Goal: Information Seeking & Learning: Learn about a topic

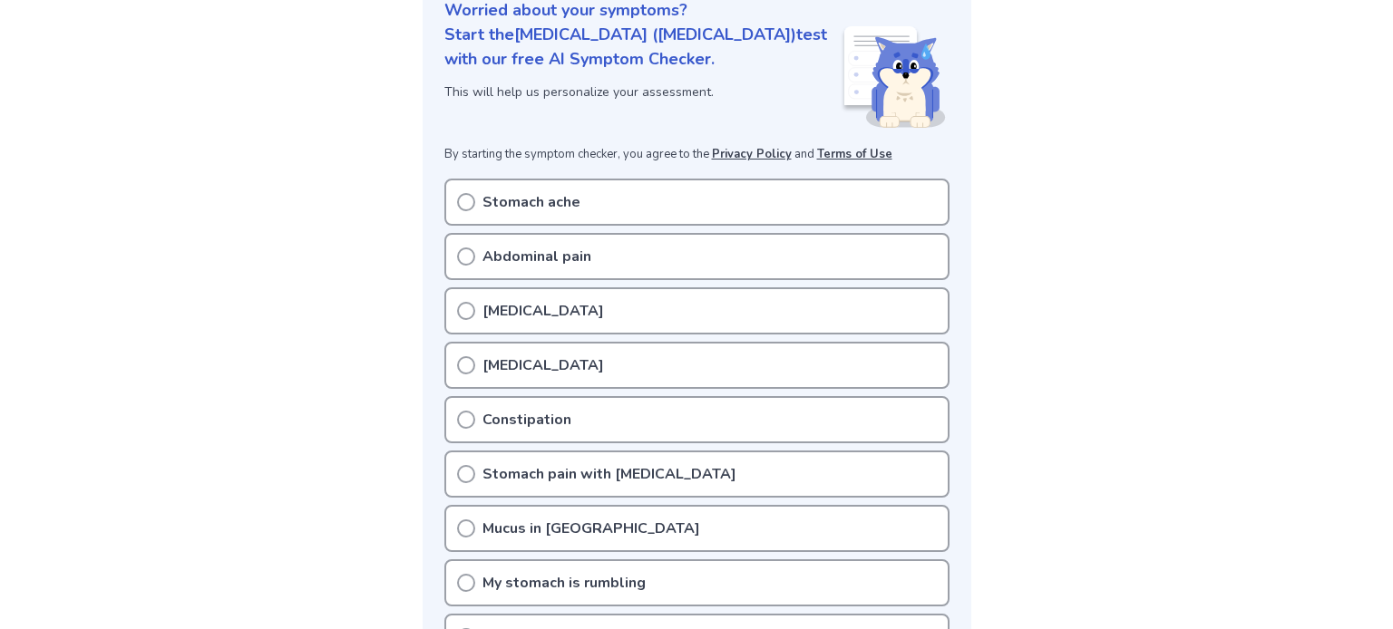
scroll to position [250, 0]
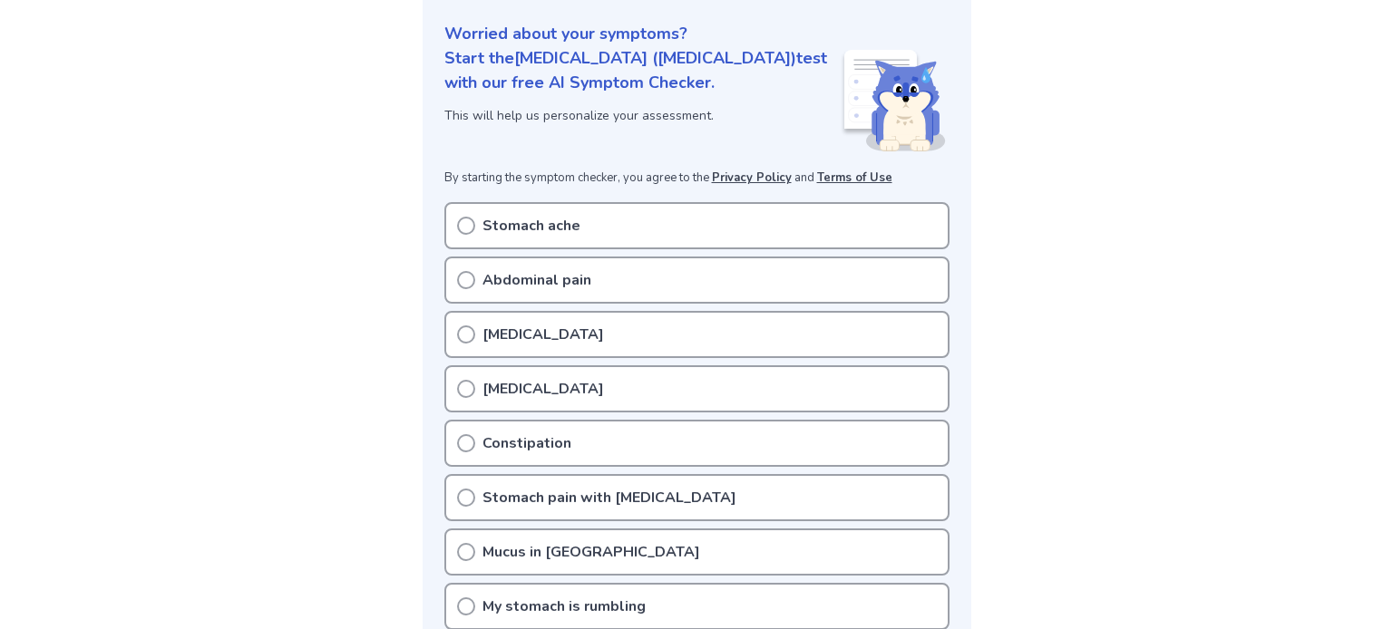
click at [501, 202] on div "Stomach ache" at bounding box center [696, 225] width 505 height 47
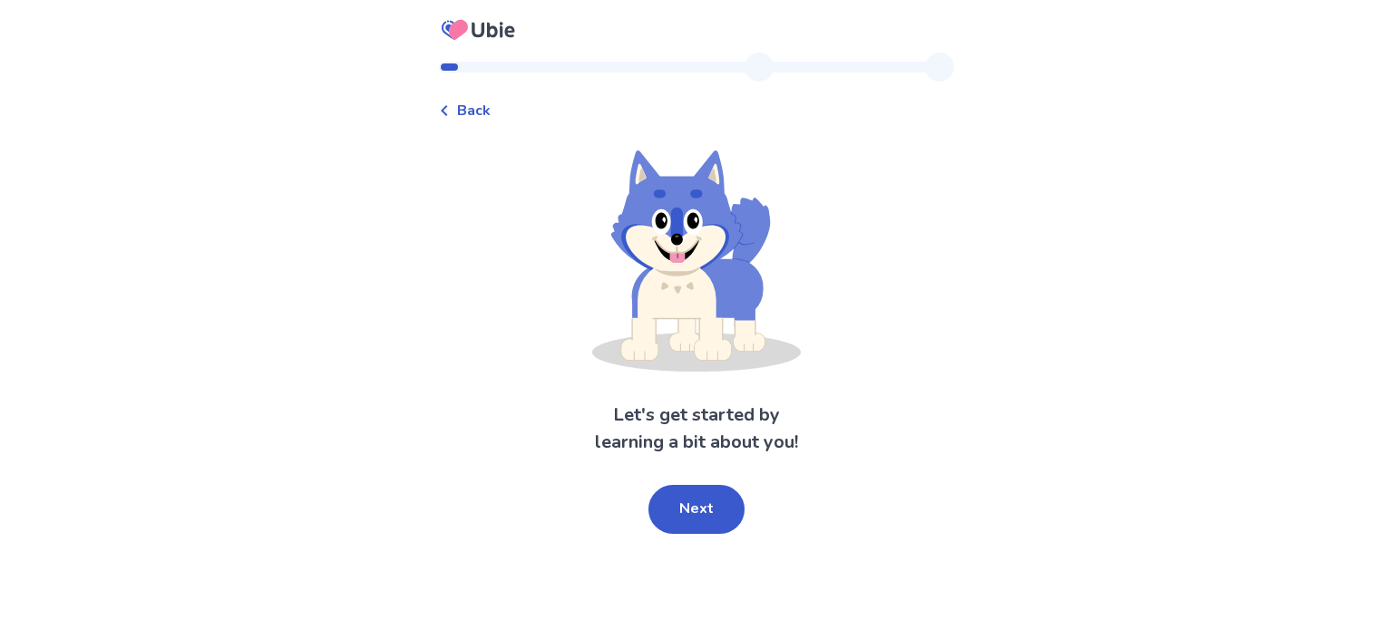
click at [473, 112] on span "Back" at bounding box center [474, 111] width 34 height 22
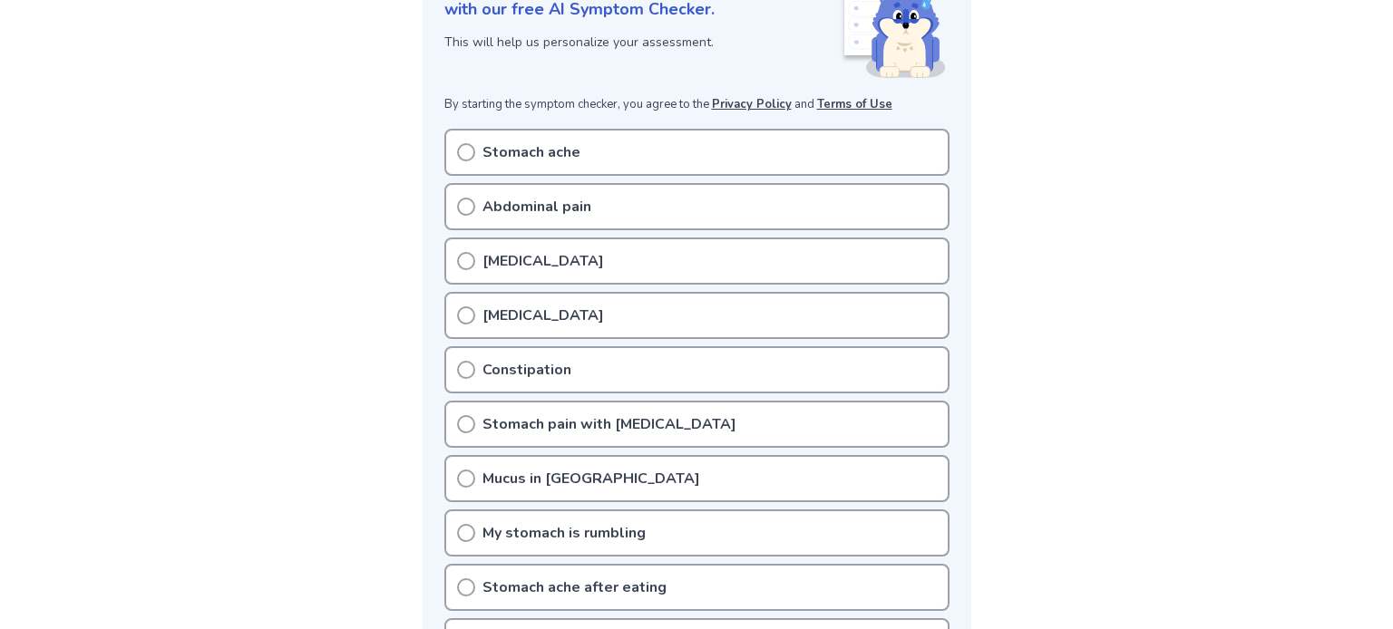
scroll to position [323, 0]
click at [503, 469] on p "Mucus in stool" at bounding box center [591, 480] width 218 height 22
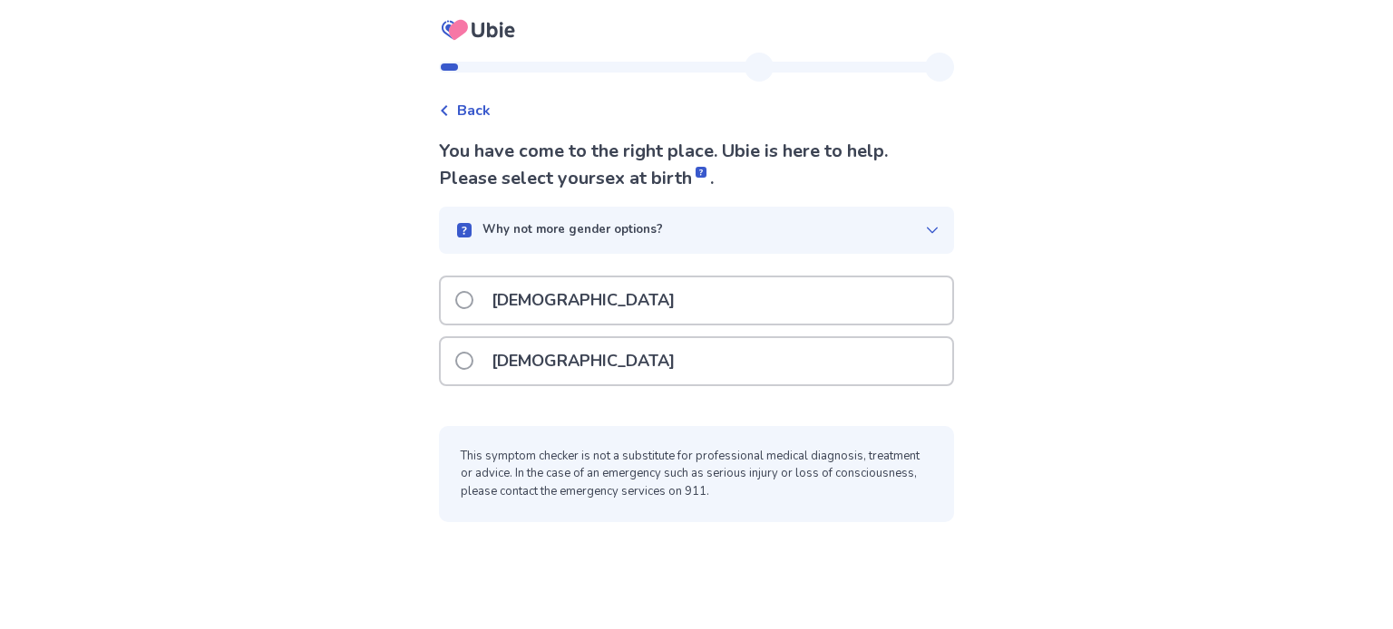
click at [583, 374] on div "[DEMOGRAPHIC_DATA]" at bounding box center [696, 361] width 511 height 46
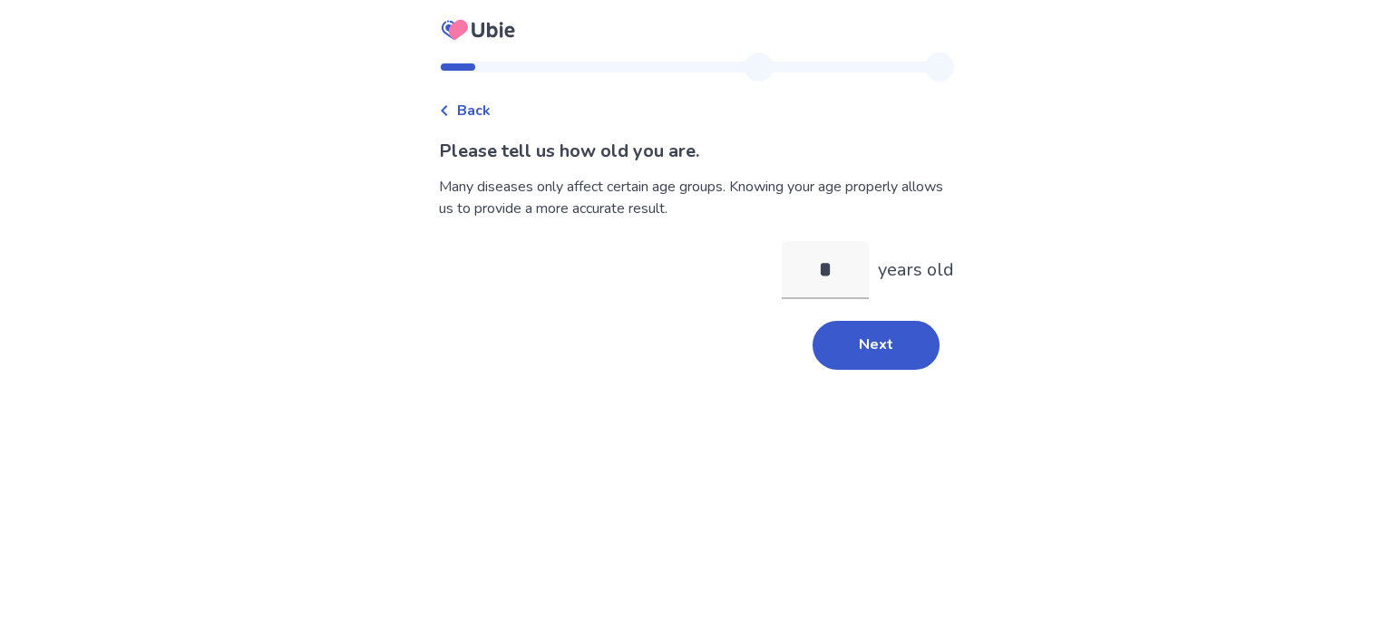
type input "**"
click at [867, 355] on button "Next" at bounding box center [875, 345] width 127 height 49
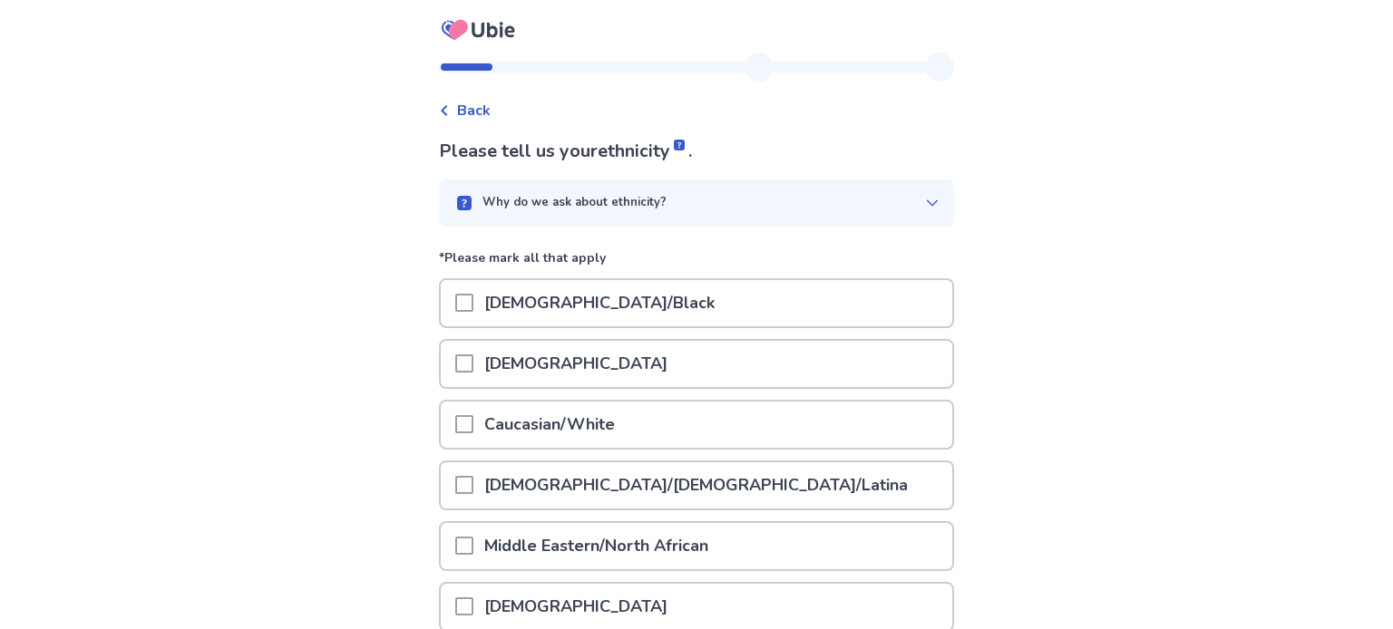
click at [692, 415] on div "Caucasian/White" at bounding box center [696, 425] width 511 height 46
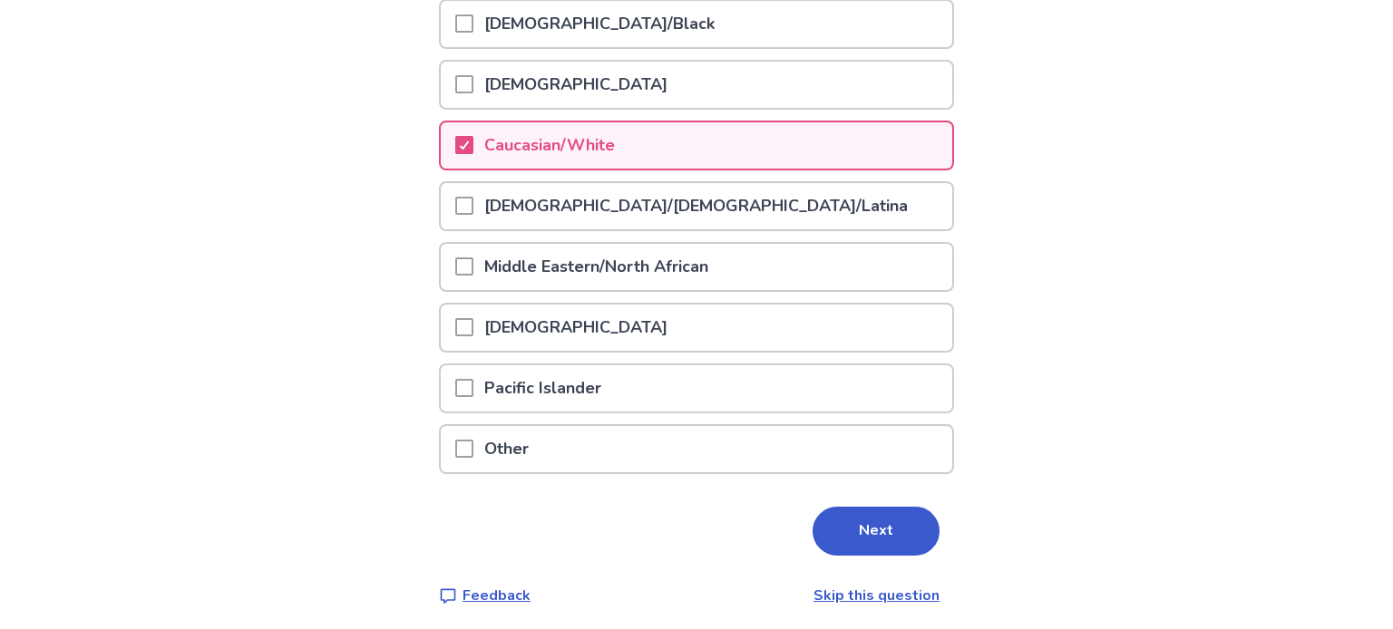
scroll to position [279, 0]
click at [910, 527] on button "Next" at bounding box center [875, 531] width 127 height 49
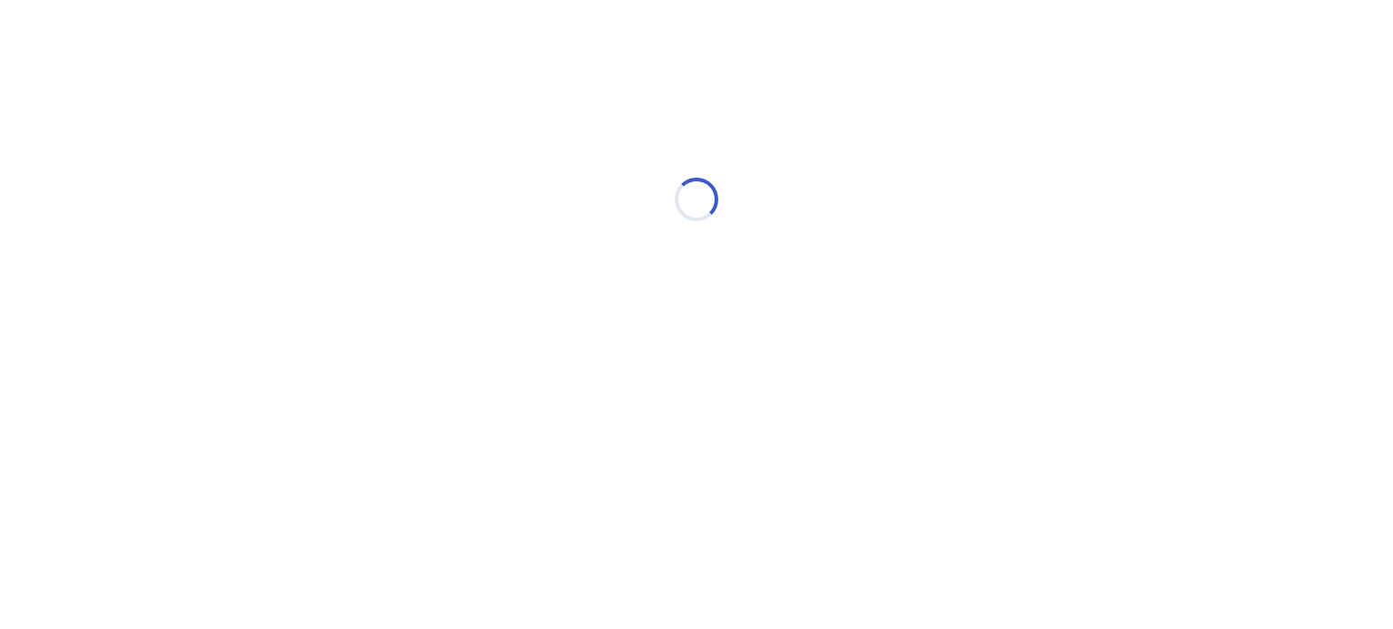
scroll to position [0, 0]
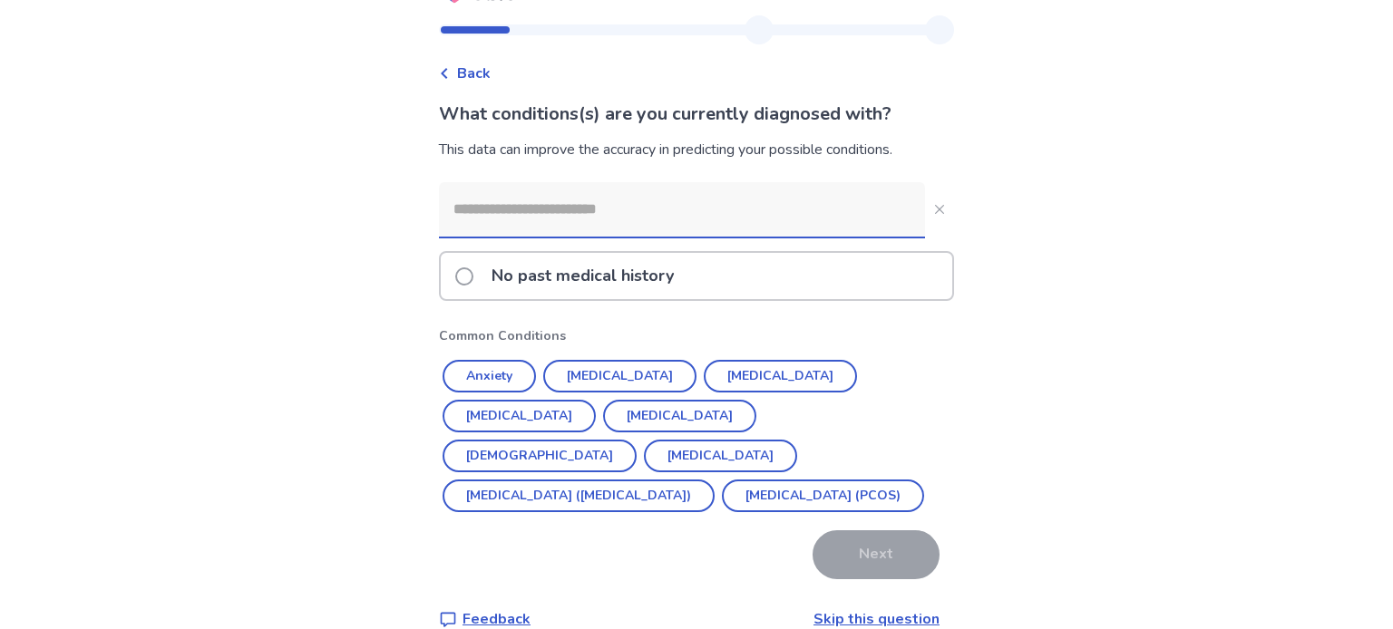
scroll to position [36, 0]
click at [631, 481] on button "[MEDICAL_DATA] ([MEDICAL_DATA])" at bounding box center [578, 497] width 272 height 33
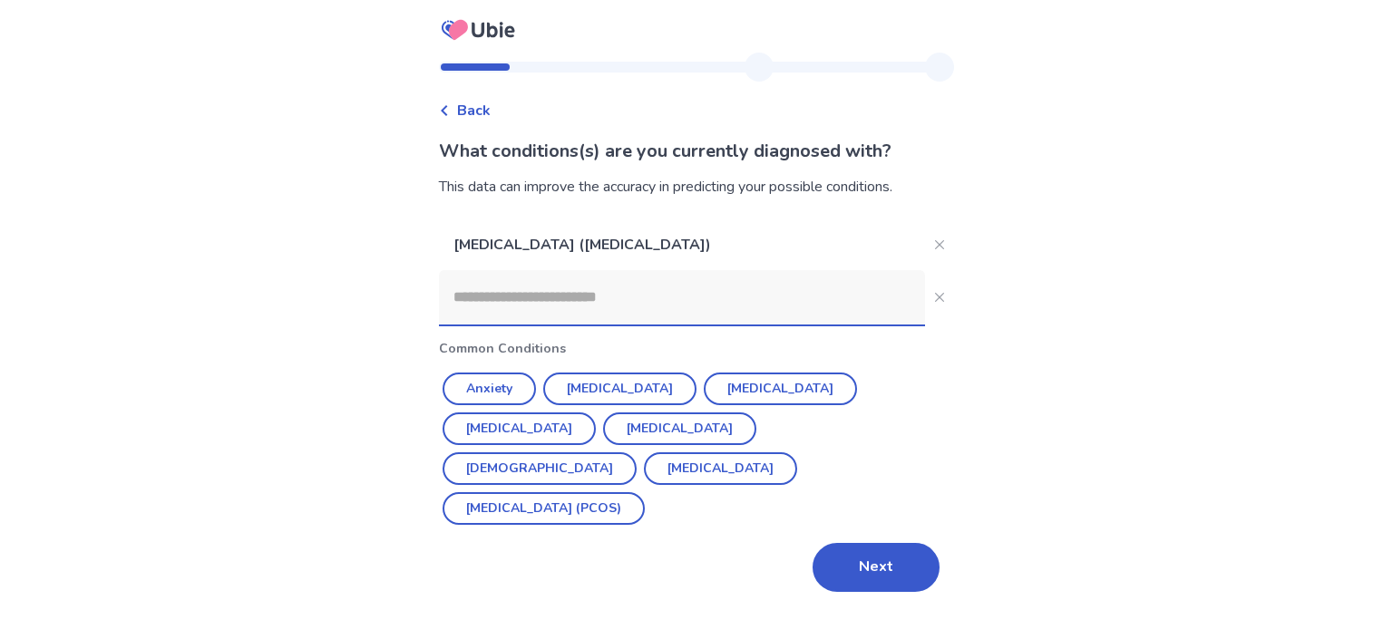
scroll to position [0, 0]
click at [893, 543] on button "Next" at bounding box center [875, 567] width 127 height 49
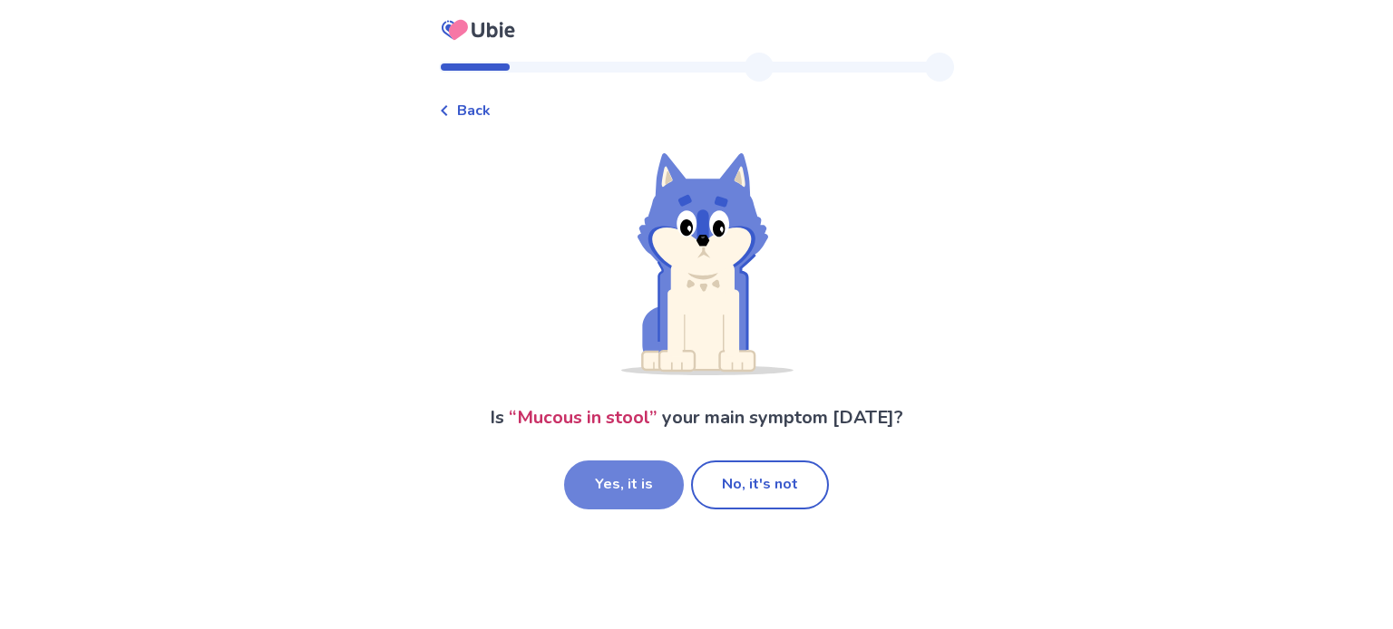
click at [651, 497] on button "Yes, it is" at bounding box center [624, 485] width 120 height 49
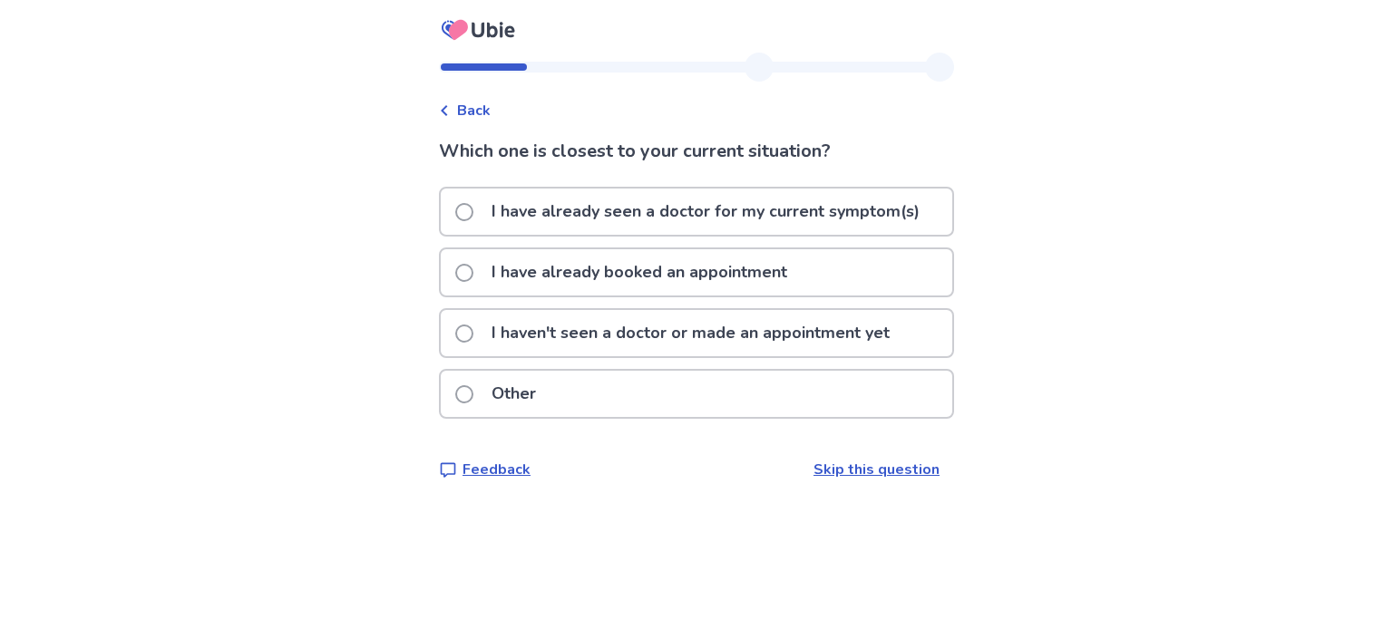
click at [656, 205] on p "I have already seen a doctor for my current symptom(s)" at bounding box center [706, 212] width 450 height 46
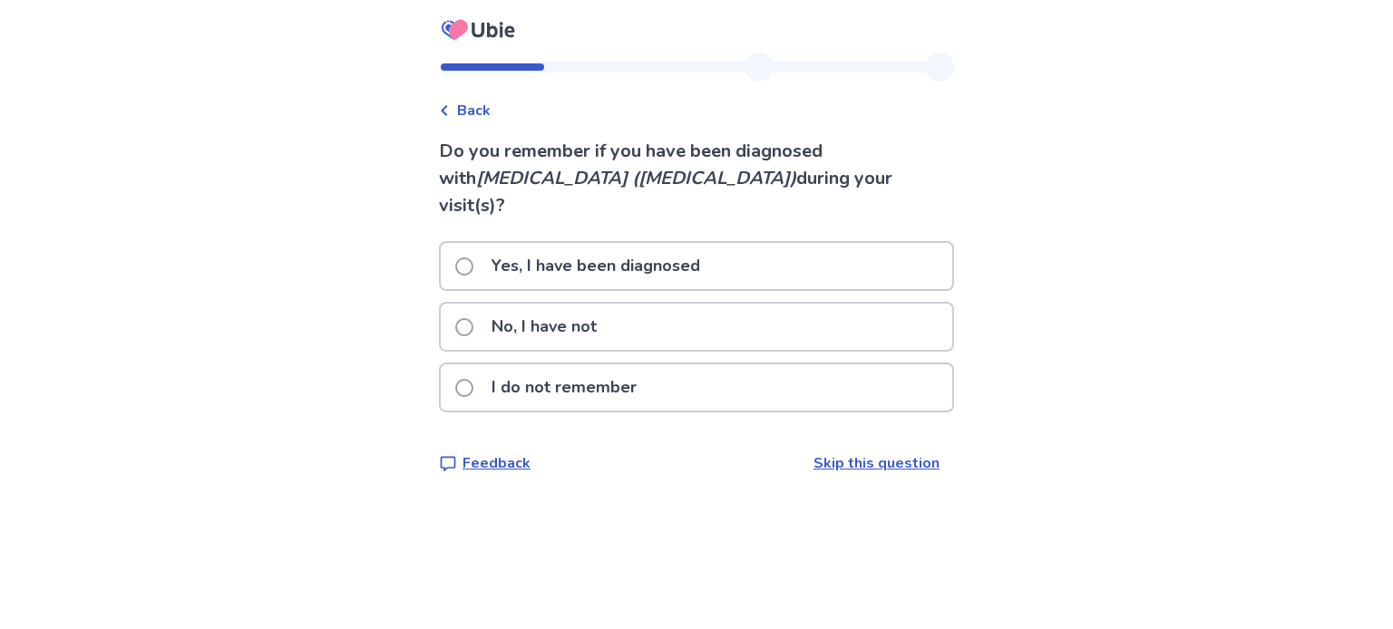
click at [656, 243] on p "Yes, I have been diagnosed" at bounding box center [596, 266] width 230 height 46
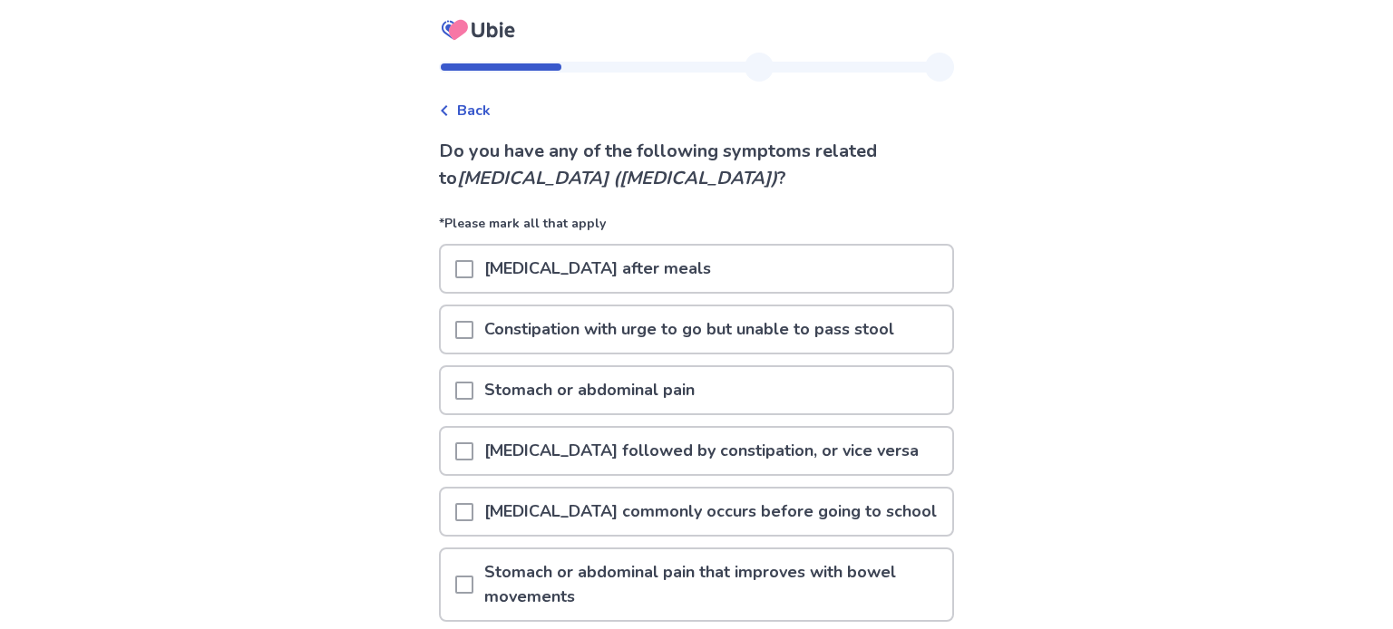
click at [596, 267] on p "[MEDICAL_DATA] after meals" at bounding box center [597, 269] width 248 height 46
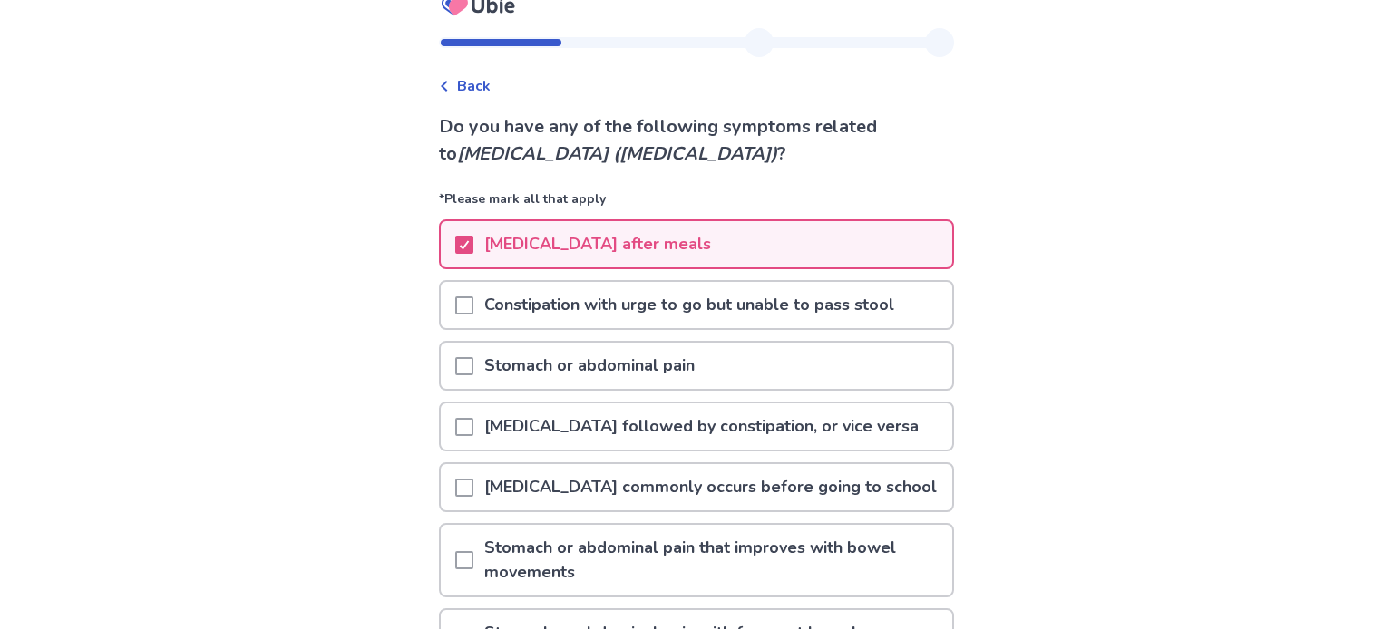
scroll to position [26, 0]
click at [473, 359] on span at bounding box center [464, 364] width 18 height 18
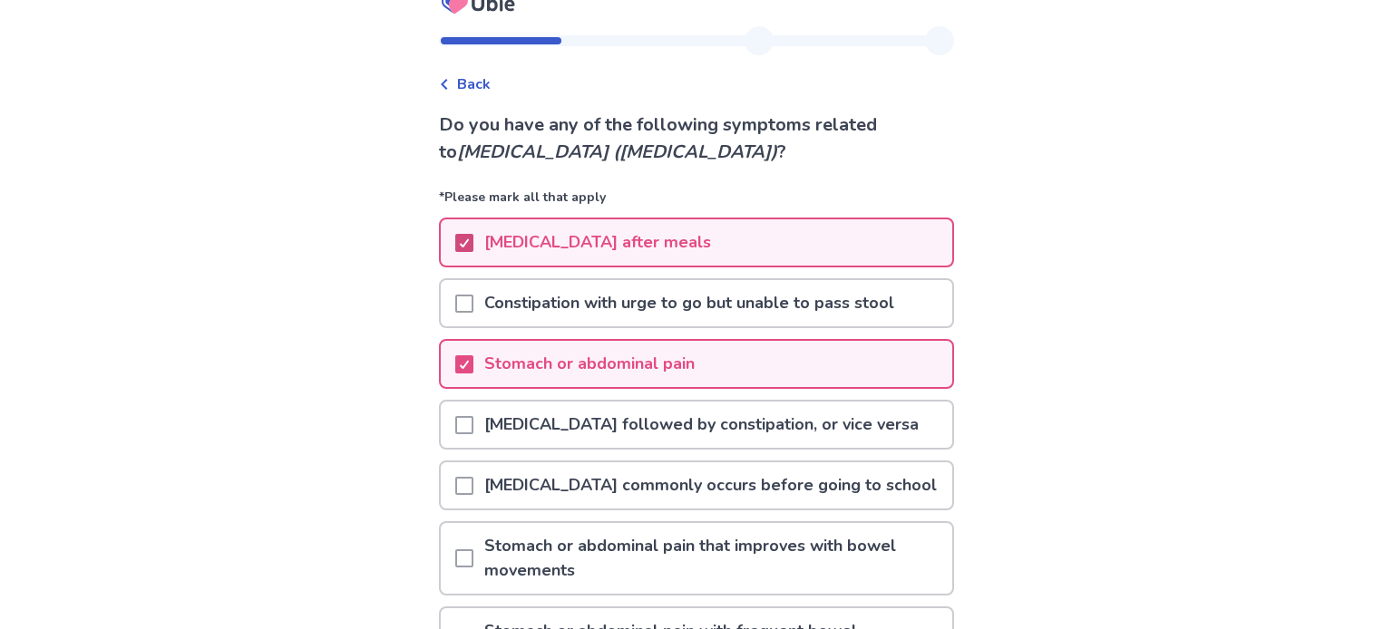
click at [470, 247] on div at bounding box center [464, 243] width 11 height 15
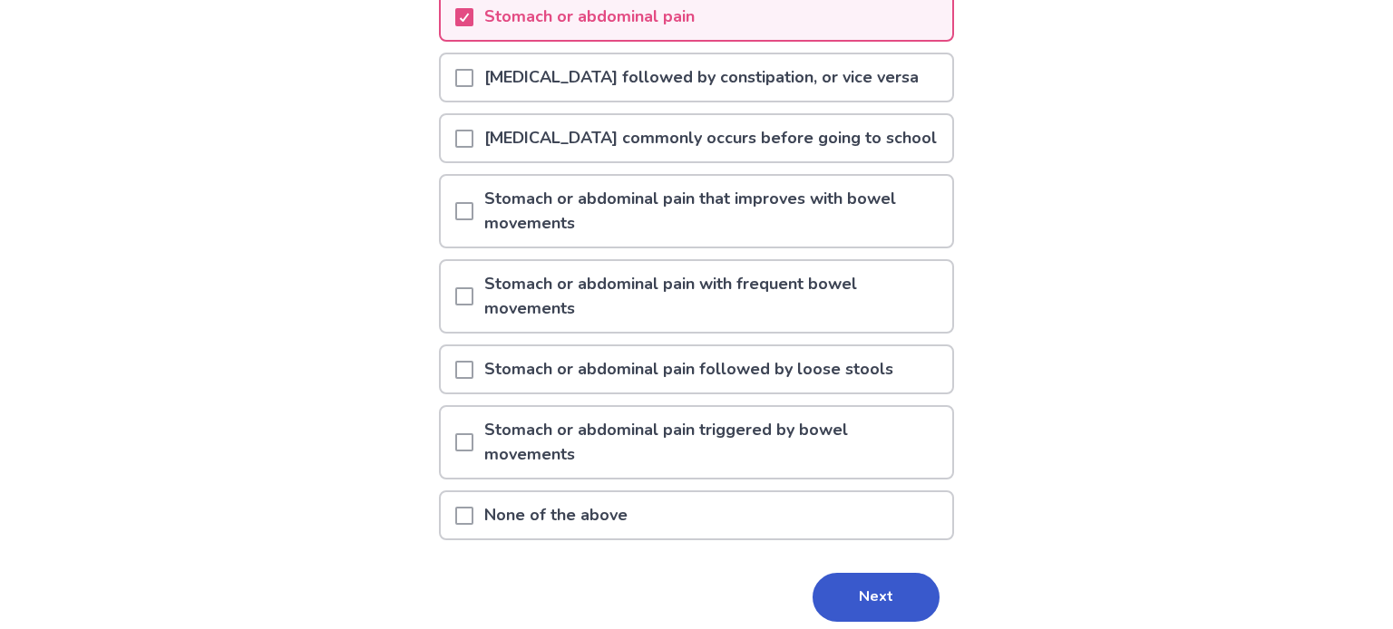
scroll to position [374, 0]
click at [494, 284] on p "Stomach or abdominal pain with frequent bowel movements" at bounding box center [712, 295] width 479 height 71
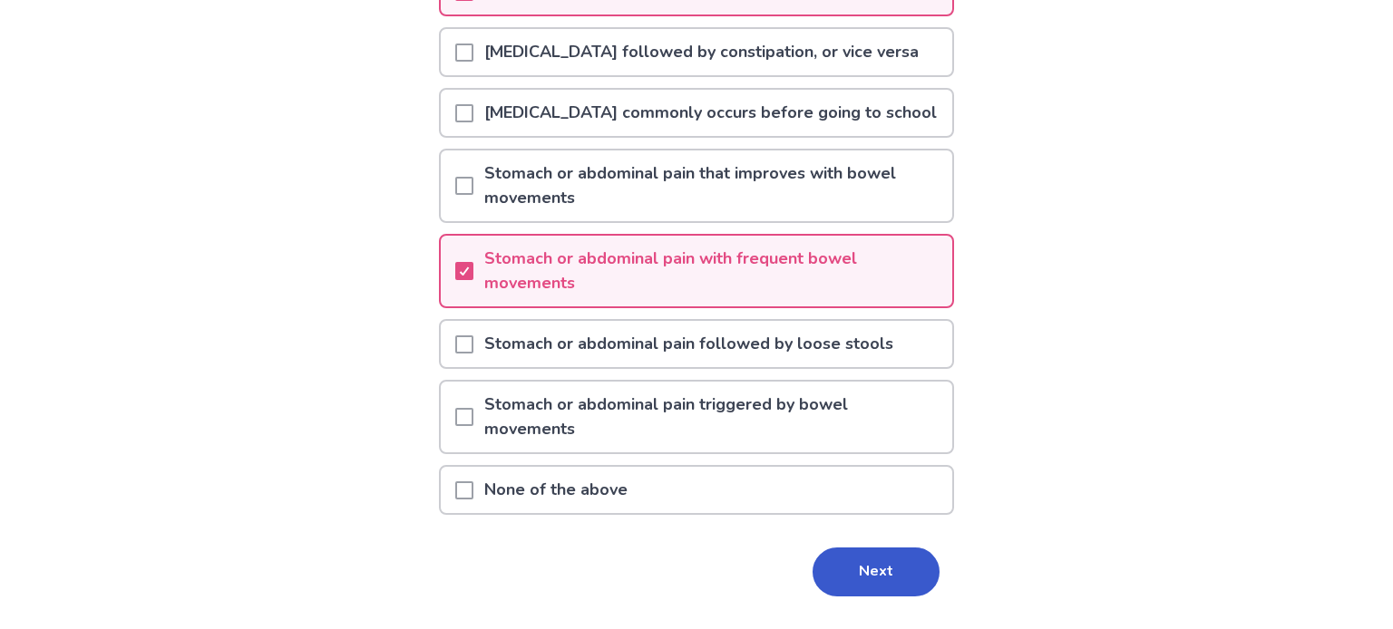
scroll to position [399, 0]
click at [499, 351] on p "Stomach or abdominal pain followed by loose stools" at bounding box center [688, 344] width 431 height 46
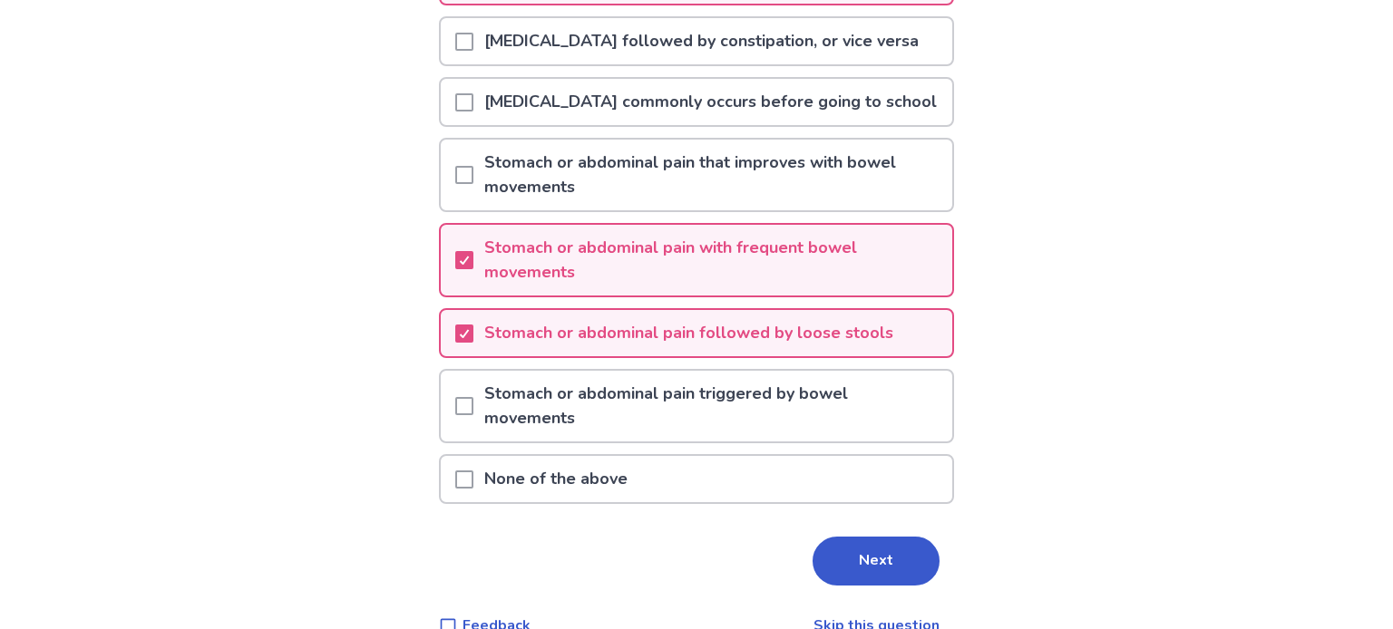
scroll to position [409, 0]
click at [838, 543] on button "Next" at bounding box center [875, 562] width 127 height 49
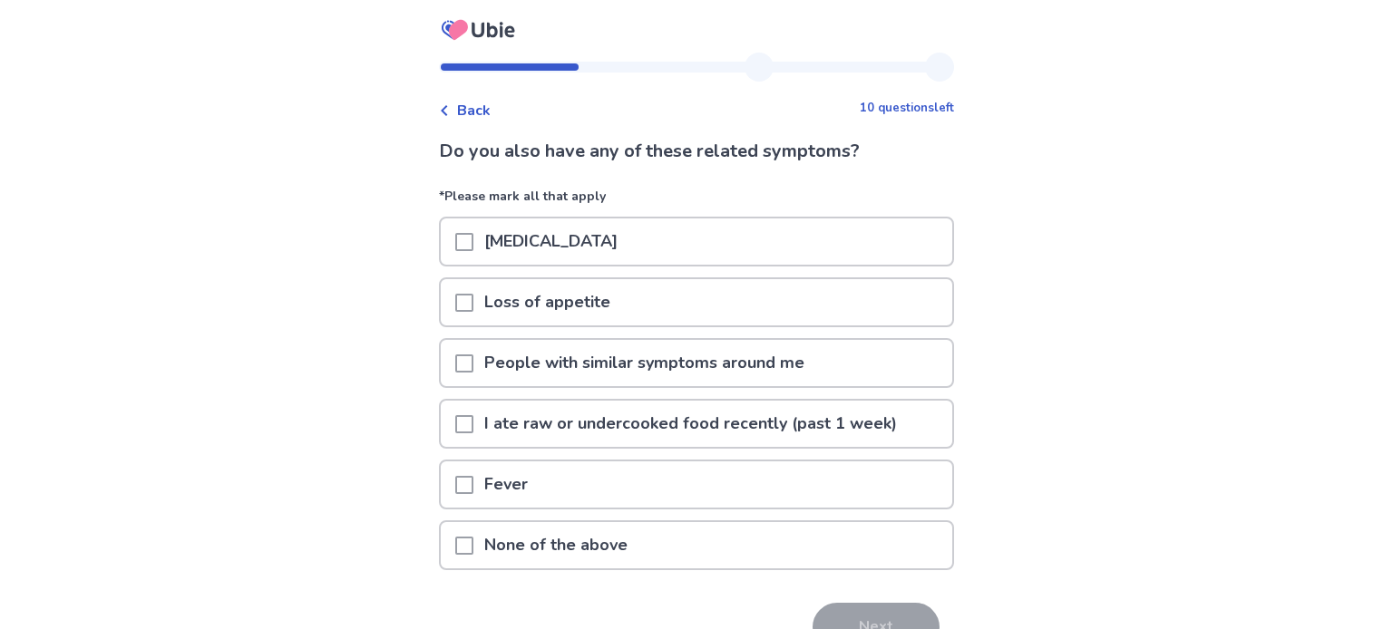
click at [513, 548] on p "None of the above" at bounding box center [555, 545] width 165 height 46
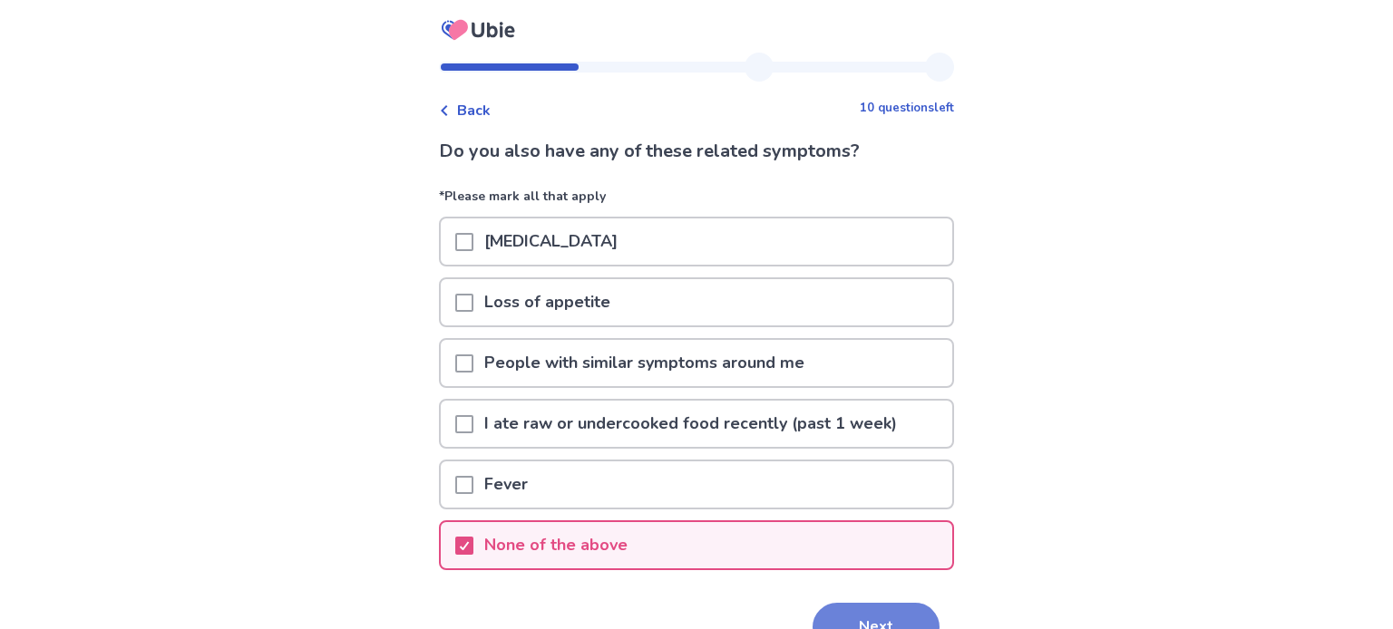
click at [870, 603] on button "Next" at bounding box center [875, 627] width 127 height 49
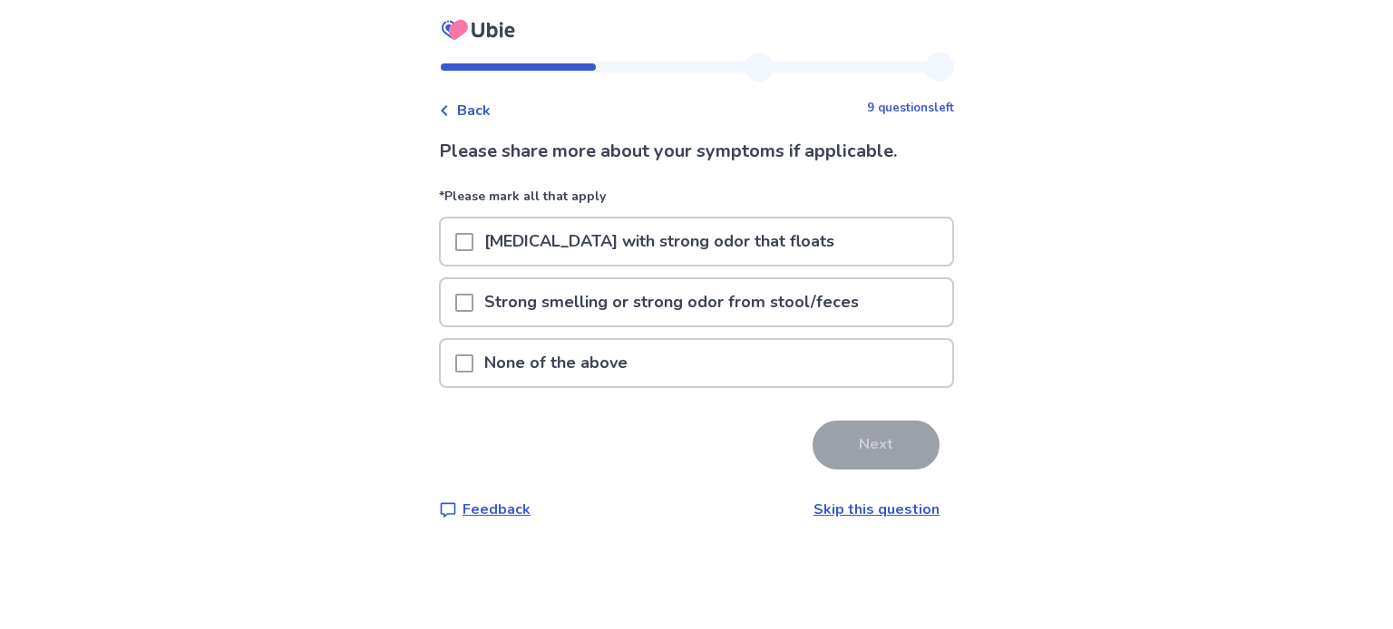
click at [647, 258] on p "[MEDICAL_DATA] with strong odor that floats" at bounding box center [659, 242] width 372 height 46
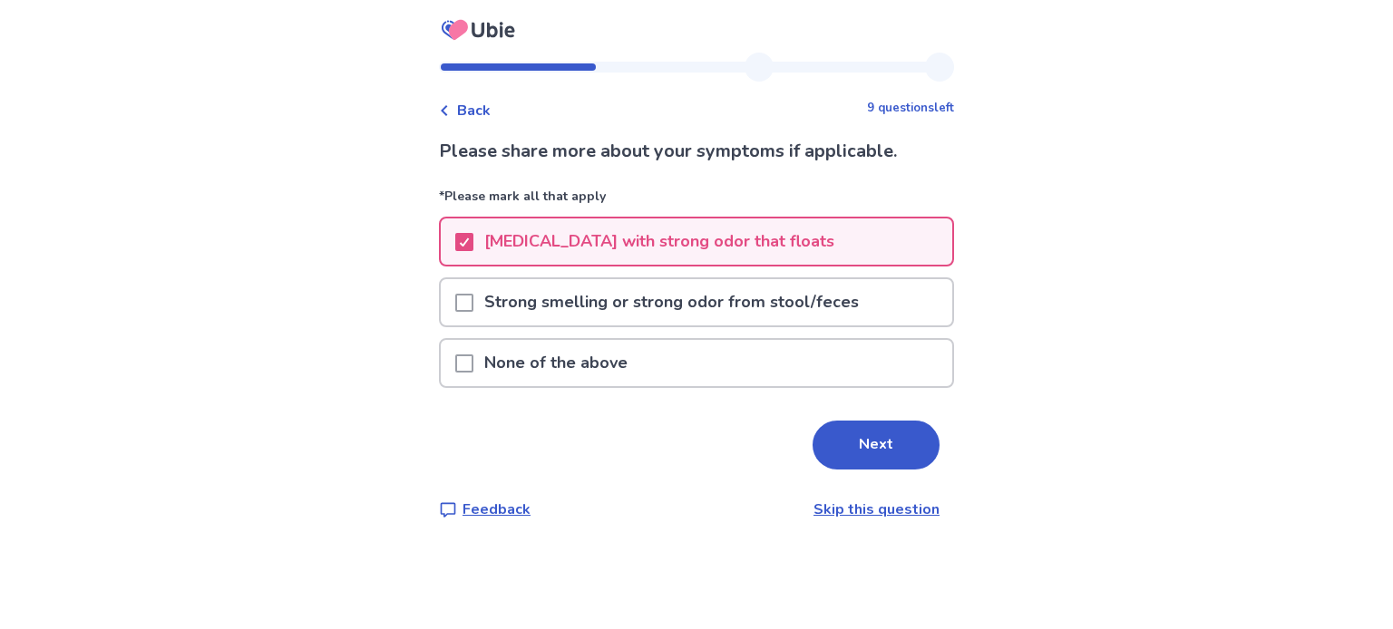
click at [655, 305] on p "Strong smelling or strong odor from stool/feces" at bounding box center [671, 302] width 396 height 46
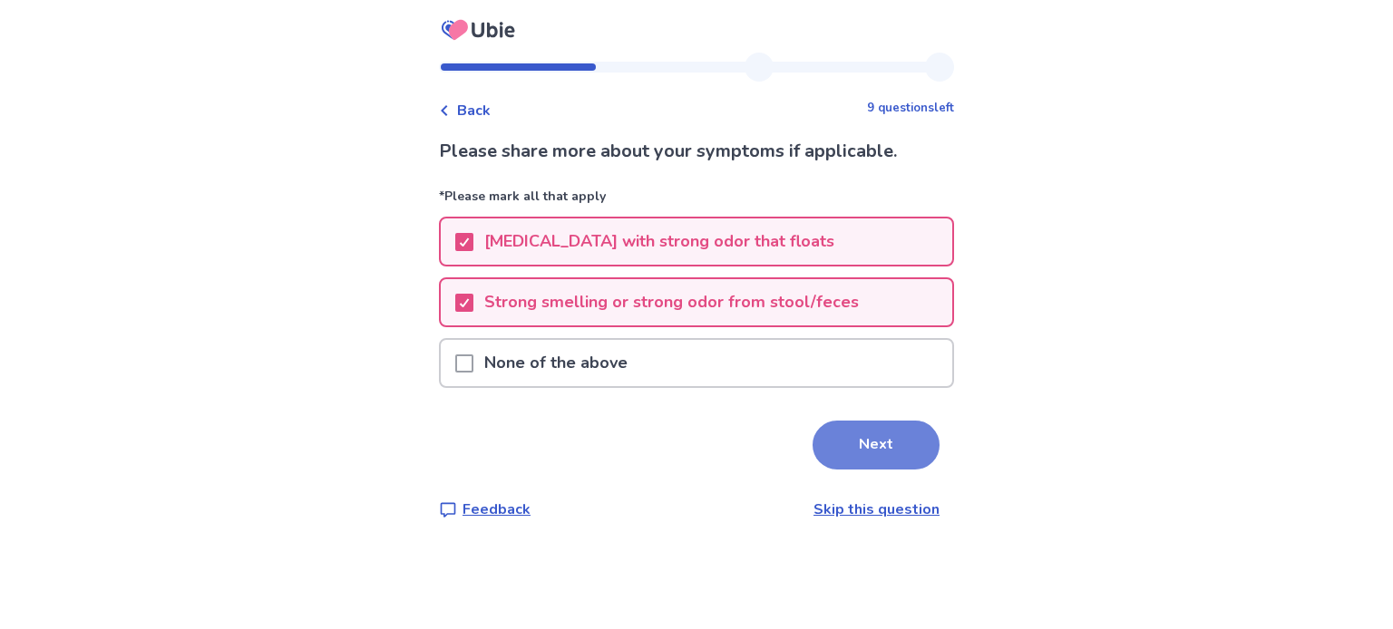
click at [844, 443] on button "Next" at bounding box center [875, 445] width 127 height 49
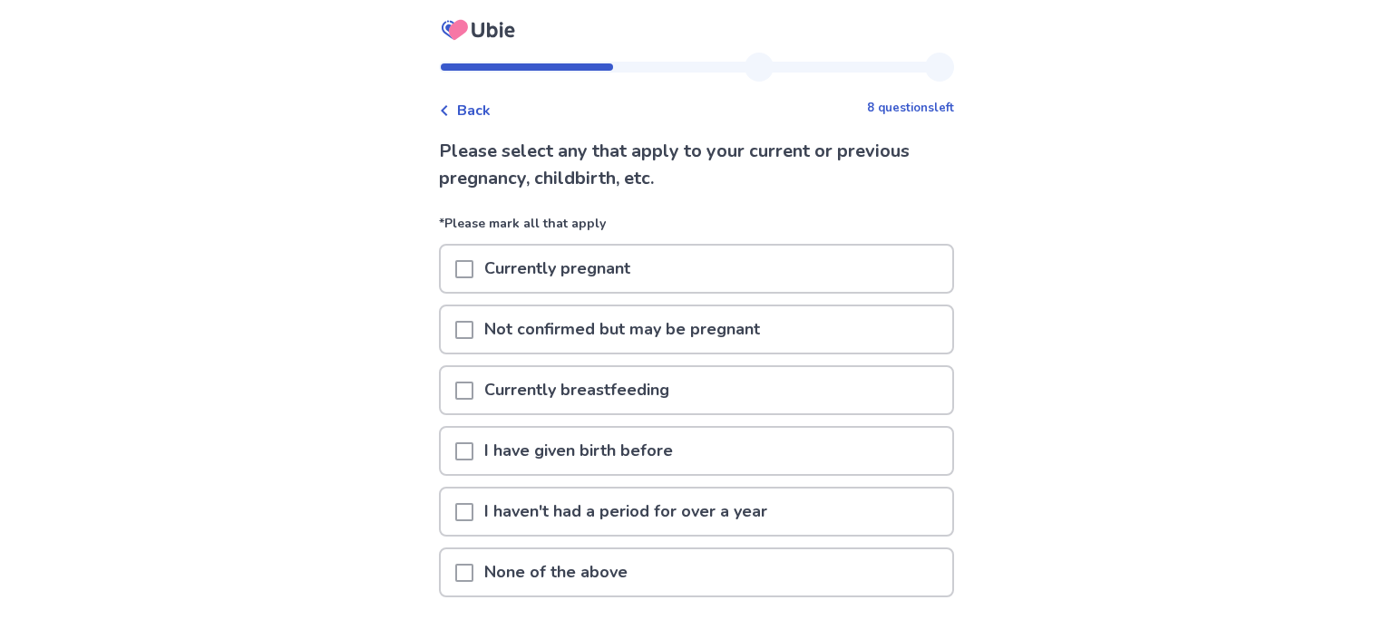
scroll to position [13, 0]
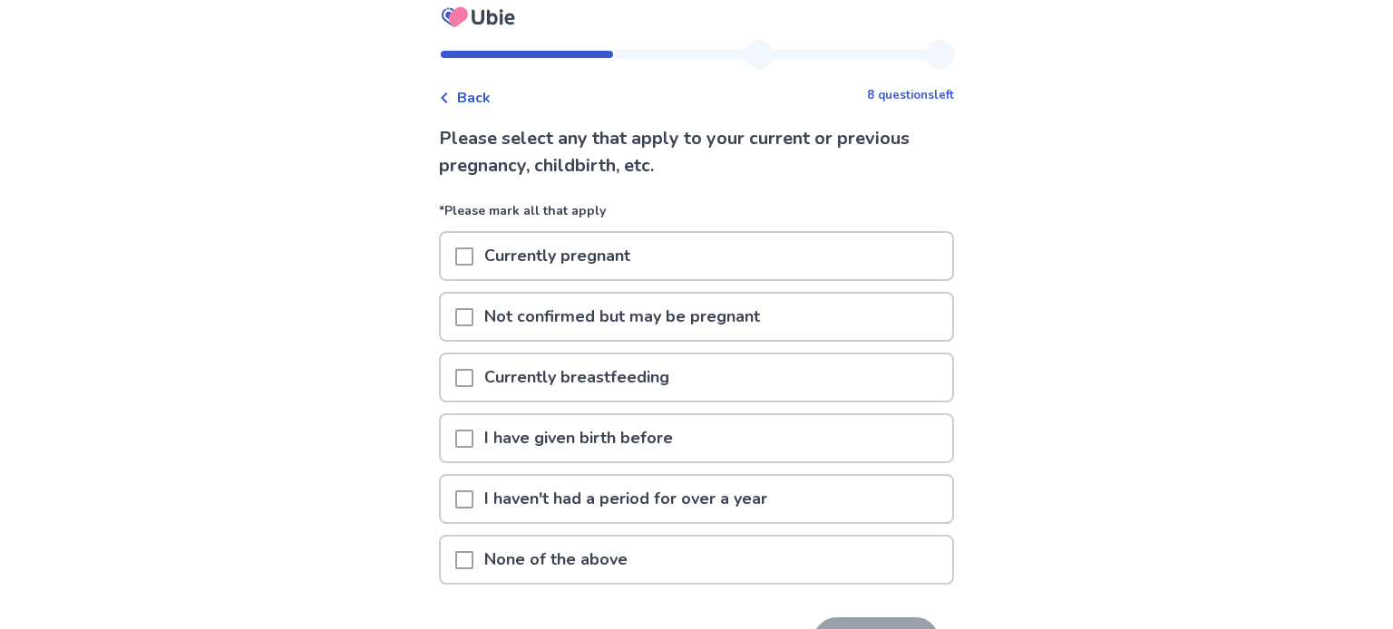
click at [571, 569] on p "None of the above" at bounding box center [555, 560] width 165 height 46
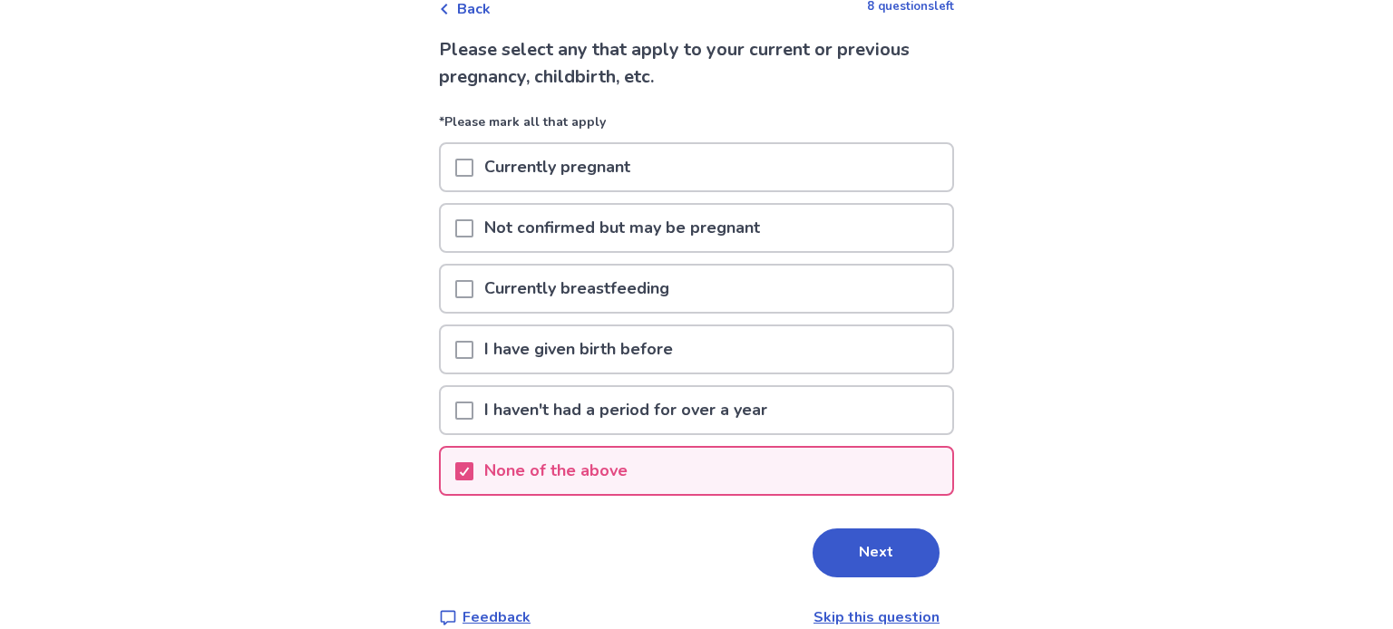
scroll to position [111, 0]
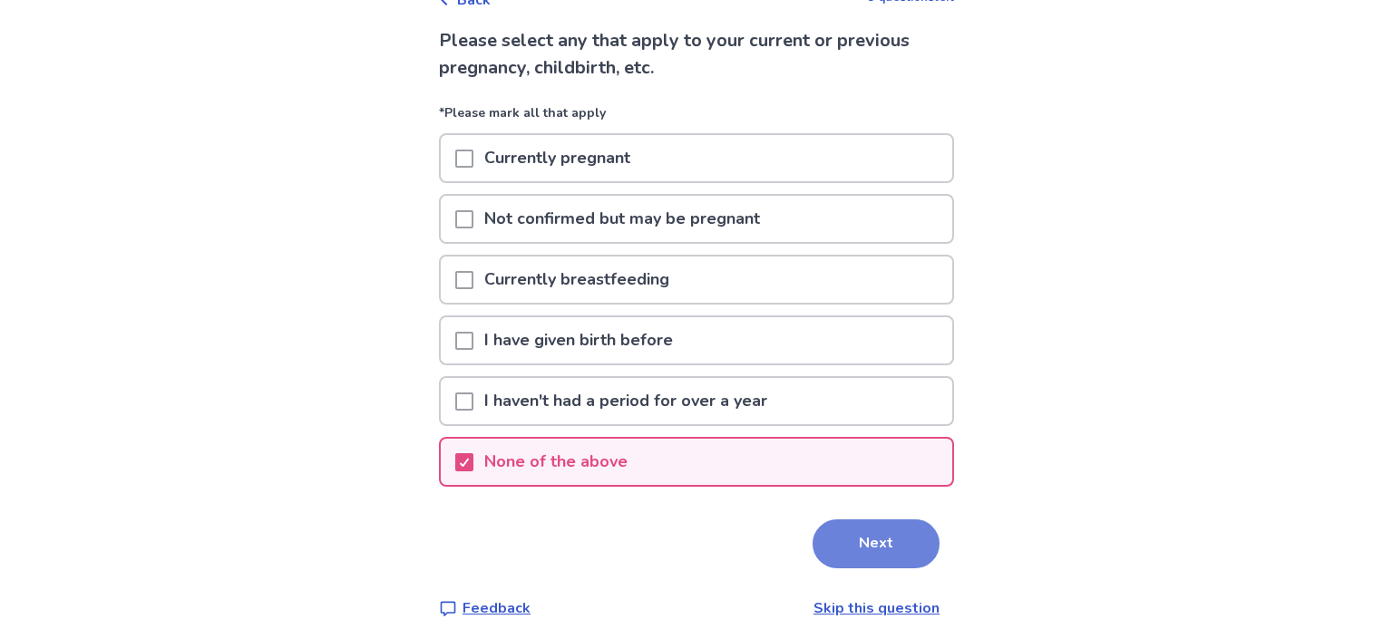
click at [872, 547] on button "Next" at bounding box center [875, 544] width 127 height 49
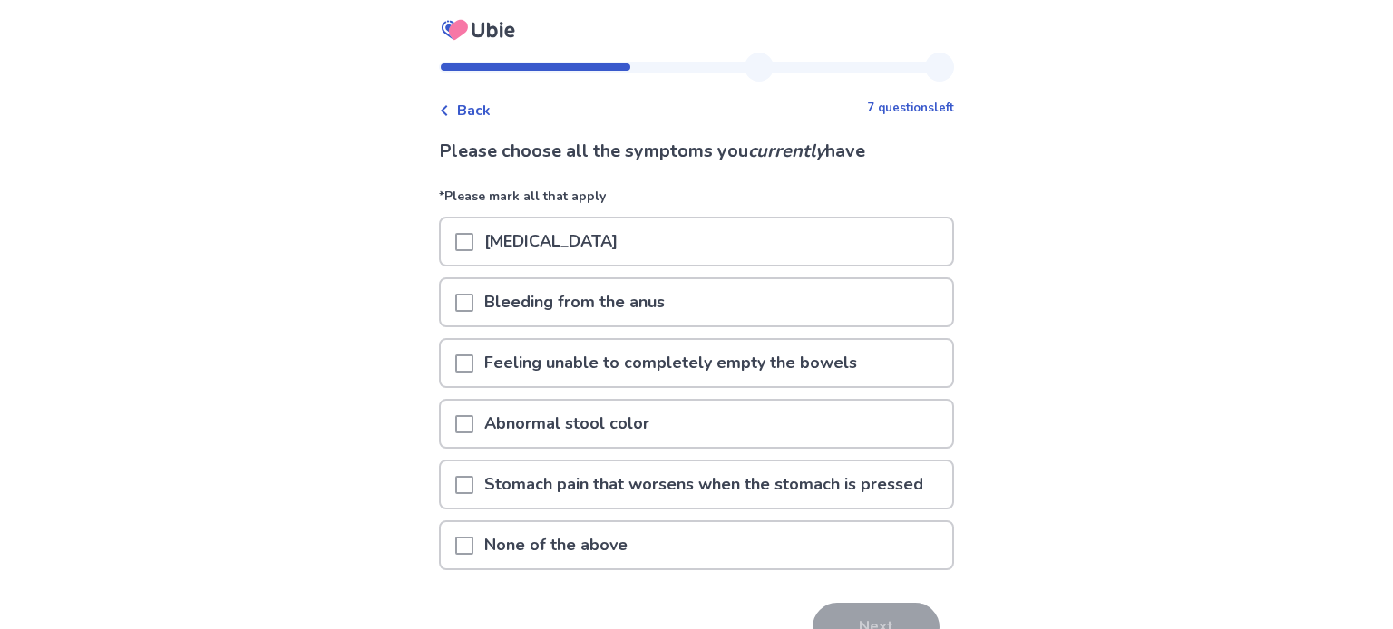
scroll to position [11, 0]
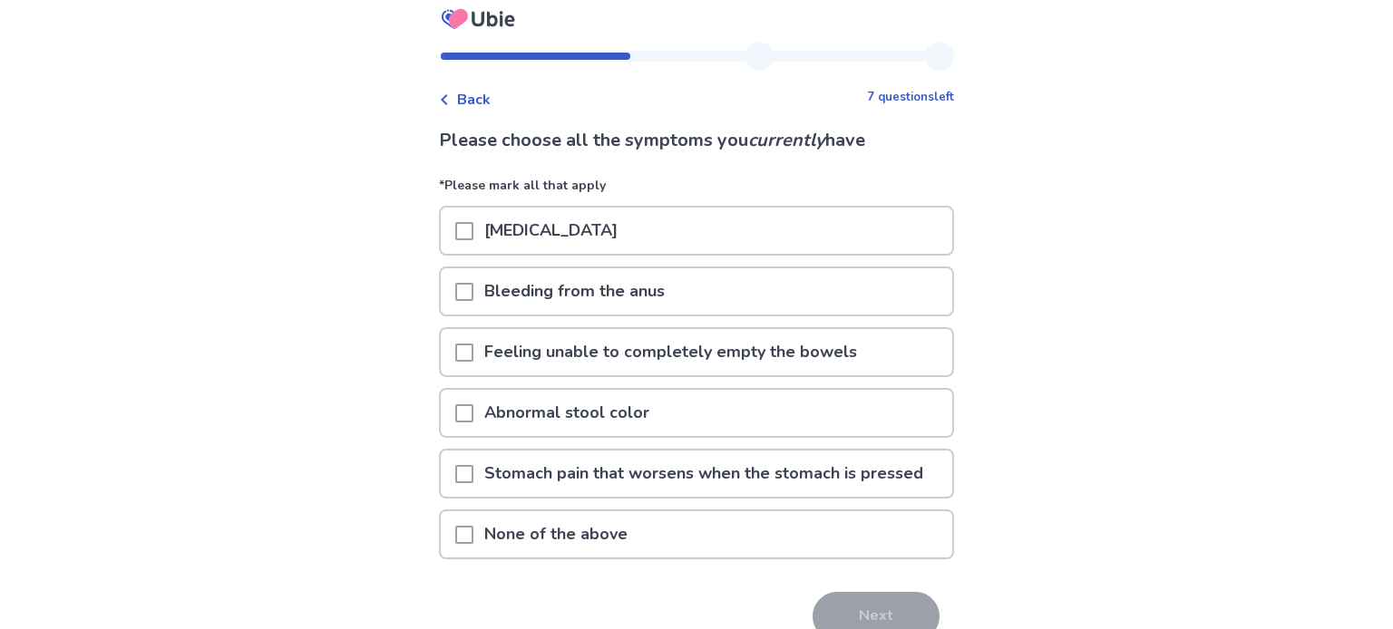
click at [472, 344] on span at bounding box center [464, 353] width 18 height 18
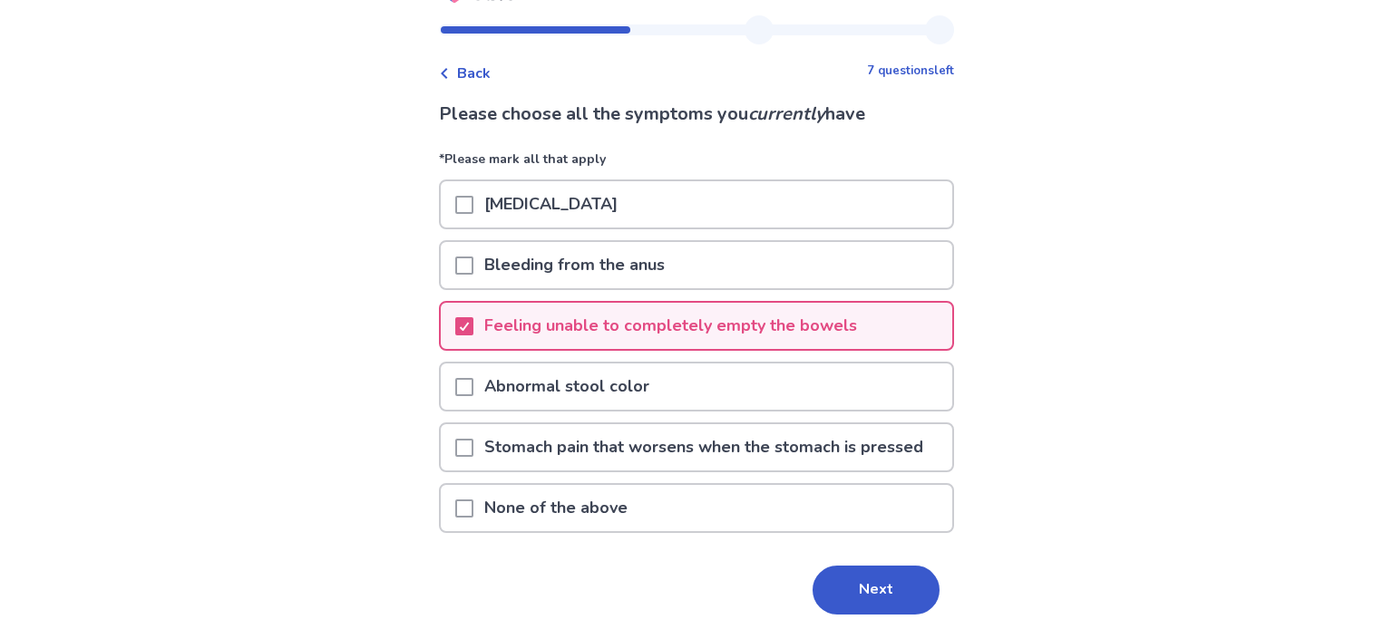
scroll to position [40, 0]
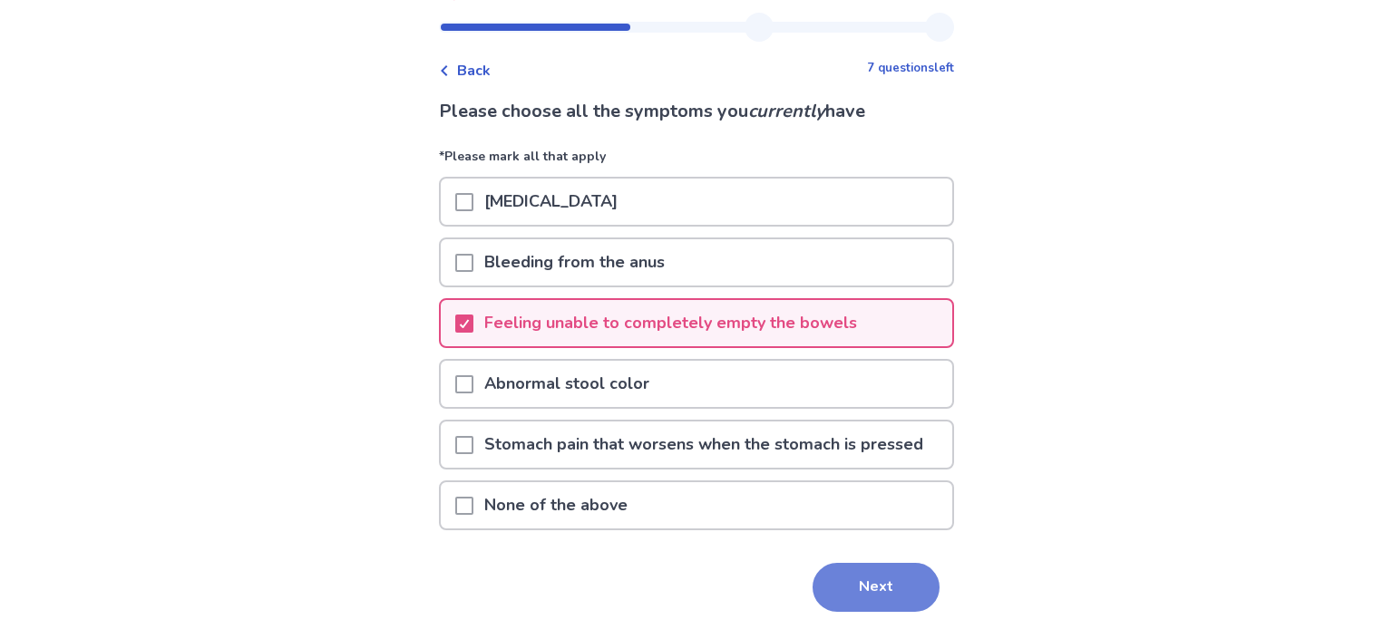
click at [877, 563] on button "Next" at bounding box center [875, 587] width 127 height 49
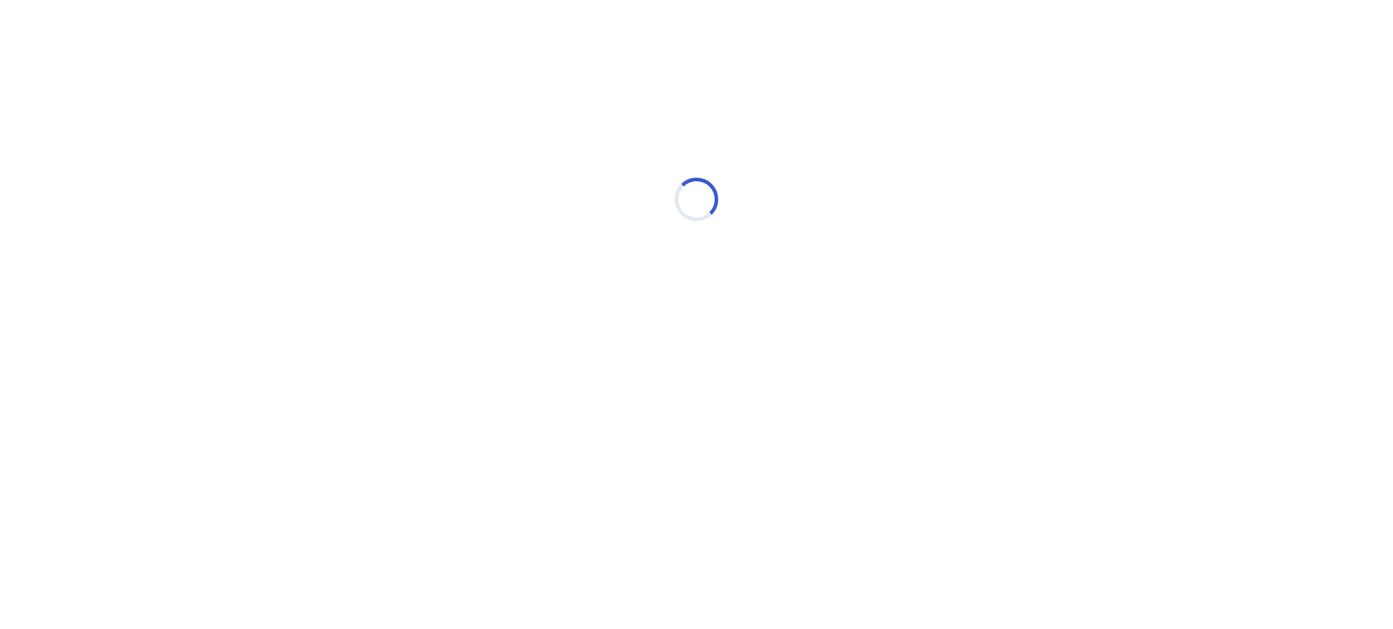
scroll to position [0, 0]
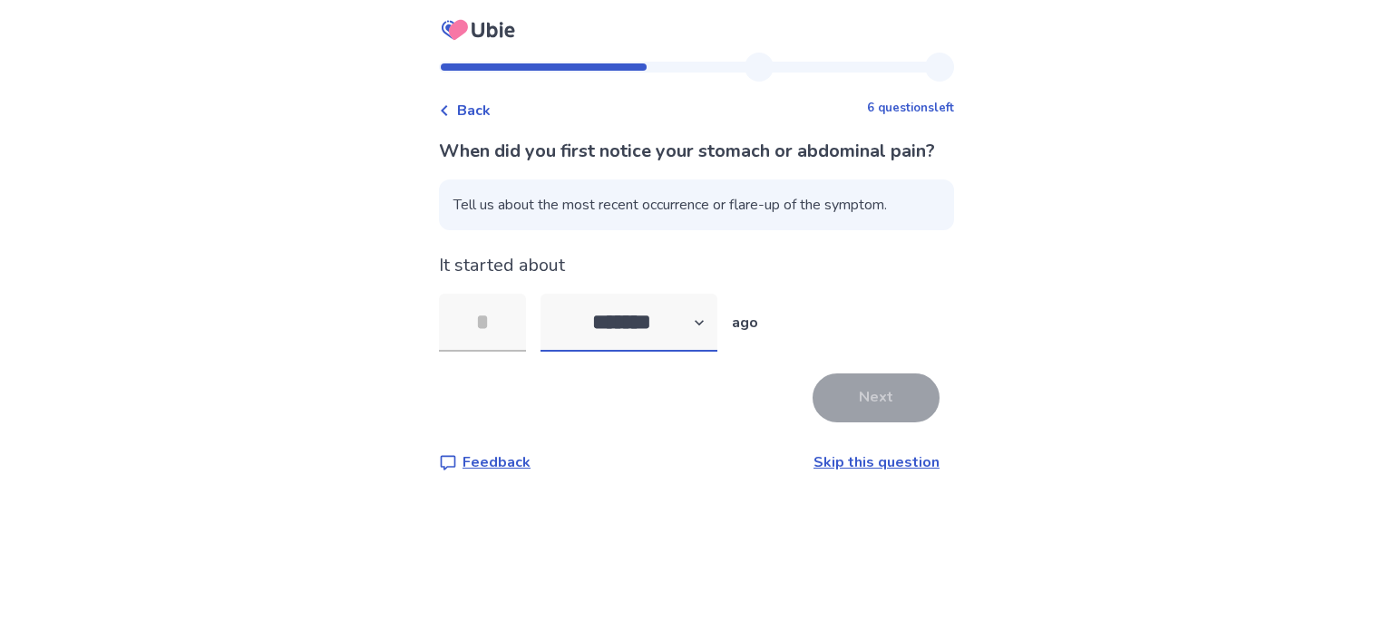
click at [663, 345] on select "******* ****** ******* ******** *******" at bounding box center [628, 323] width 177 height 58
select select "*"
click at [551, 321] on select "******* ****** ******* ******** *******" at bounding box center [628, 323] width 177 height 58
click at [525, 352] on input "tel" at bounding box center [482, 323] width 87 height 58
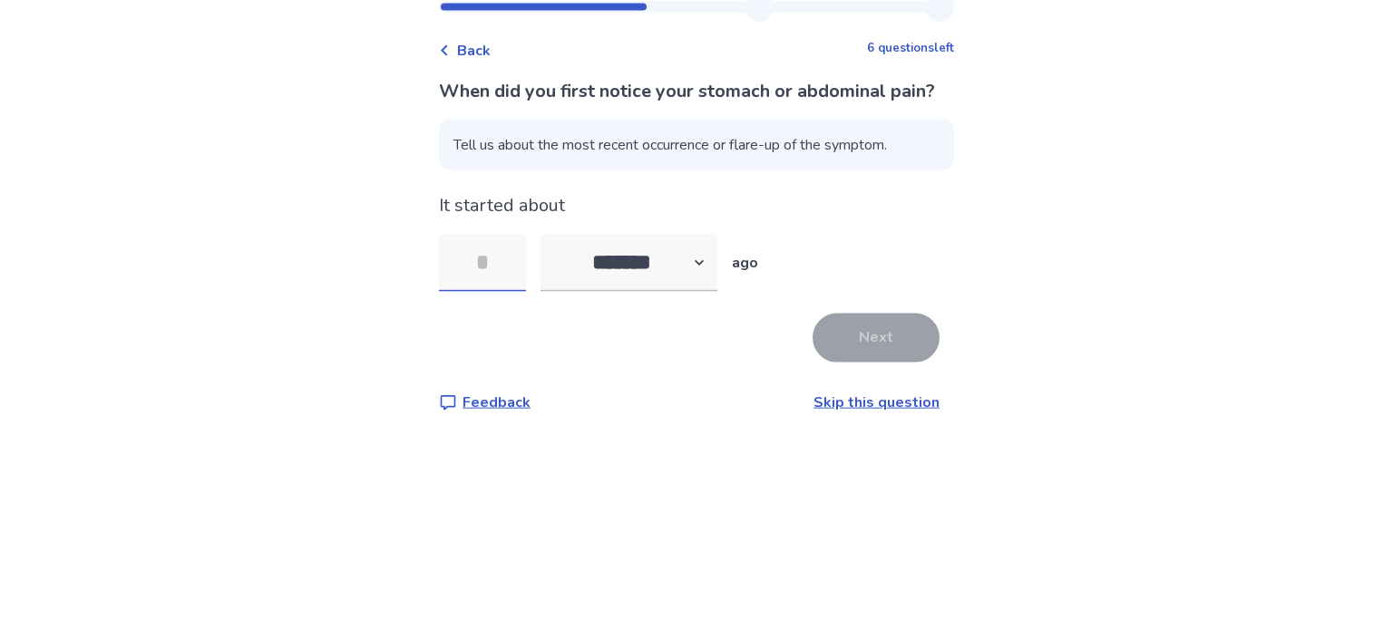
type input "*"
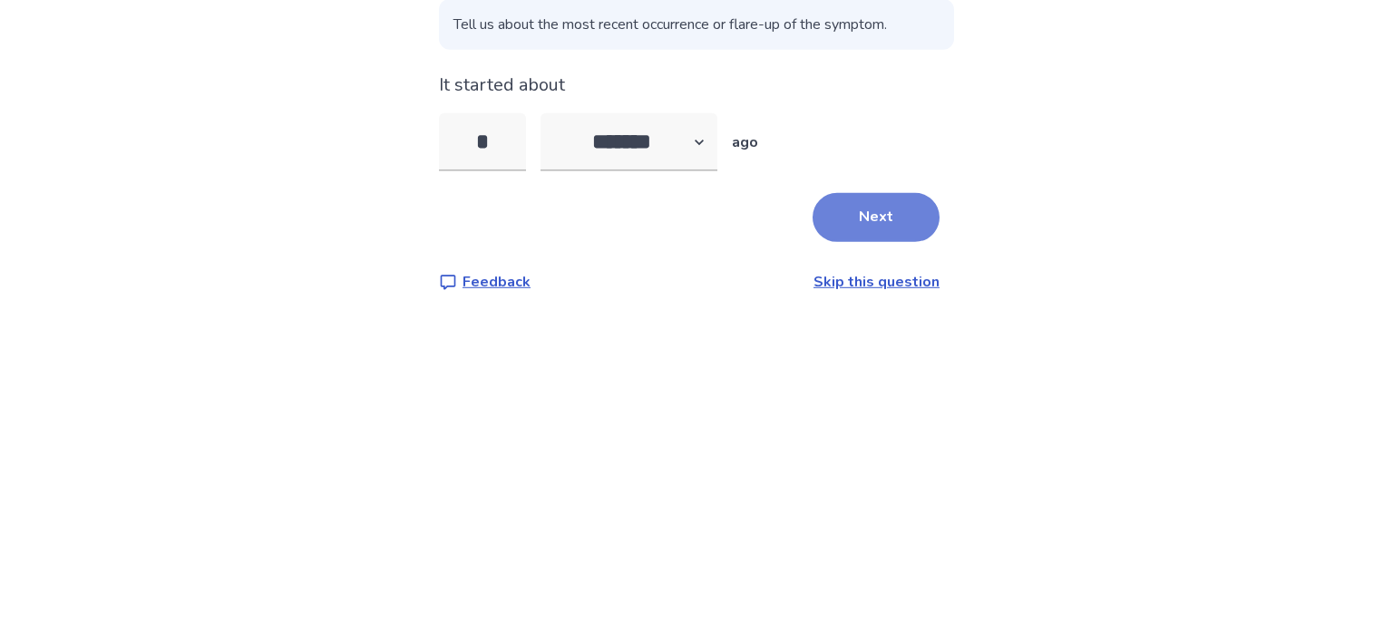
click at [830, 421] on button "Next" at bounding box center [875, 398] width 127 height 49
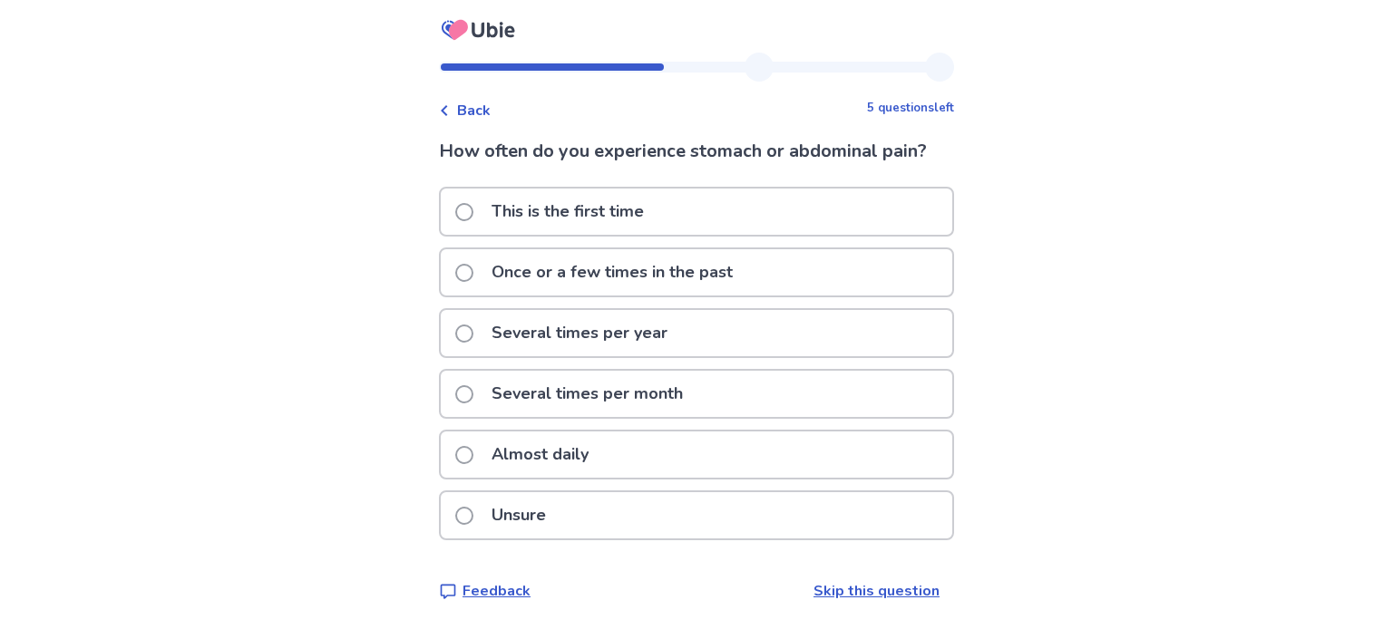
click at [616, 442] on div "Almost daily" at bounding box center [696, 455] width 511 height 46
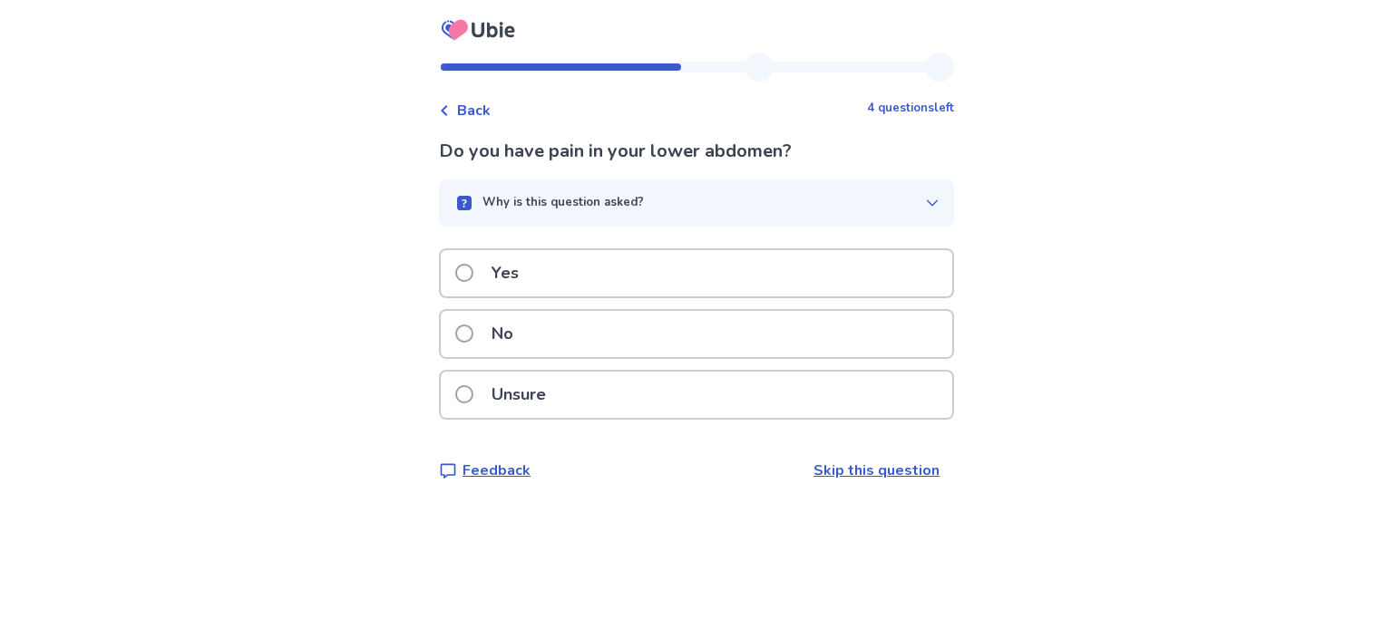
click at [595, 282] on div "Yes" at bounding box center [696, 273] width 511 height 46
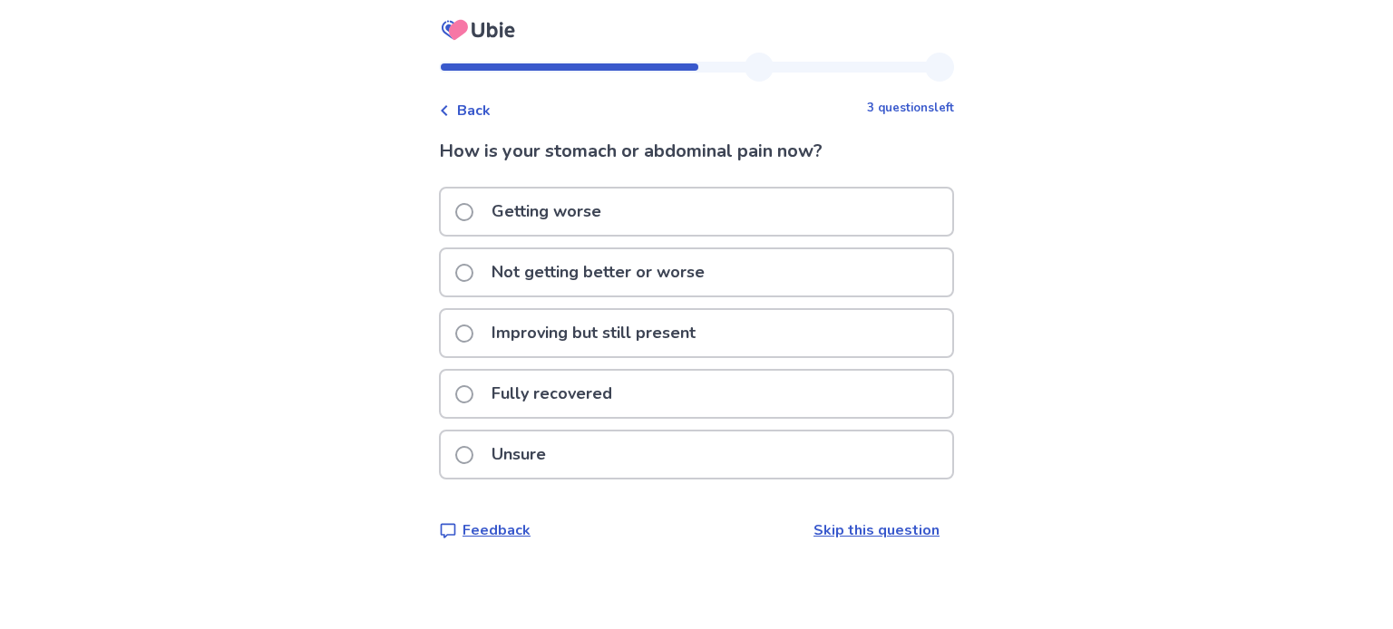
click at [620, 219] on div "Getting worse" at bounding box center [696, 212] width 511 height 46
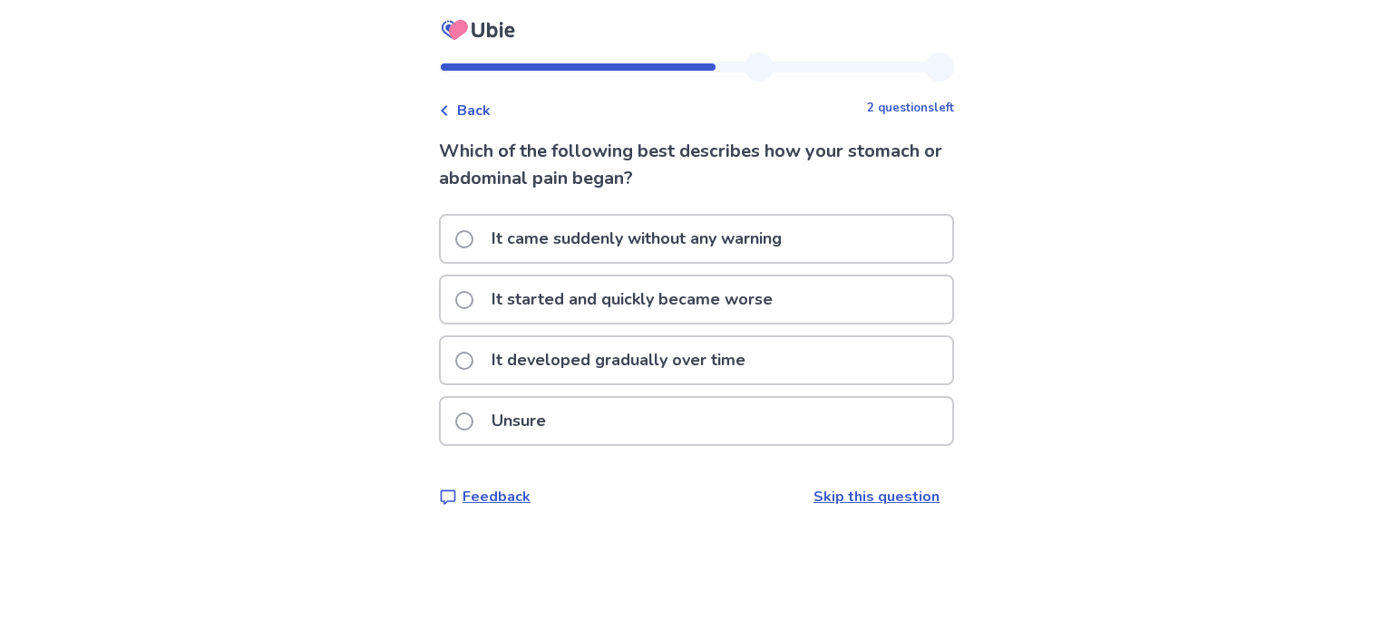
click at [763, 366] on div "It developed gradually over time" at bounding box center [696, 360] width 511 height 46
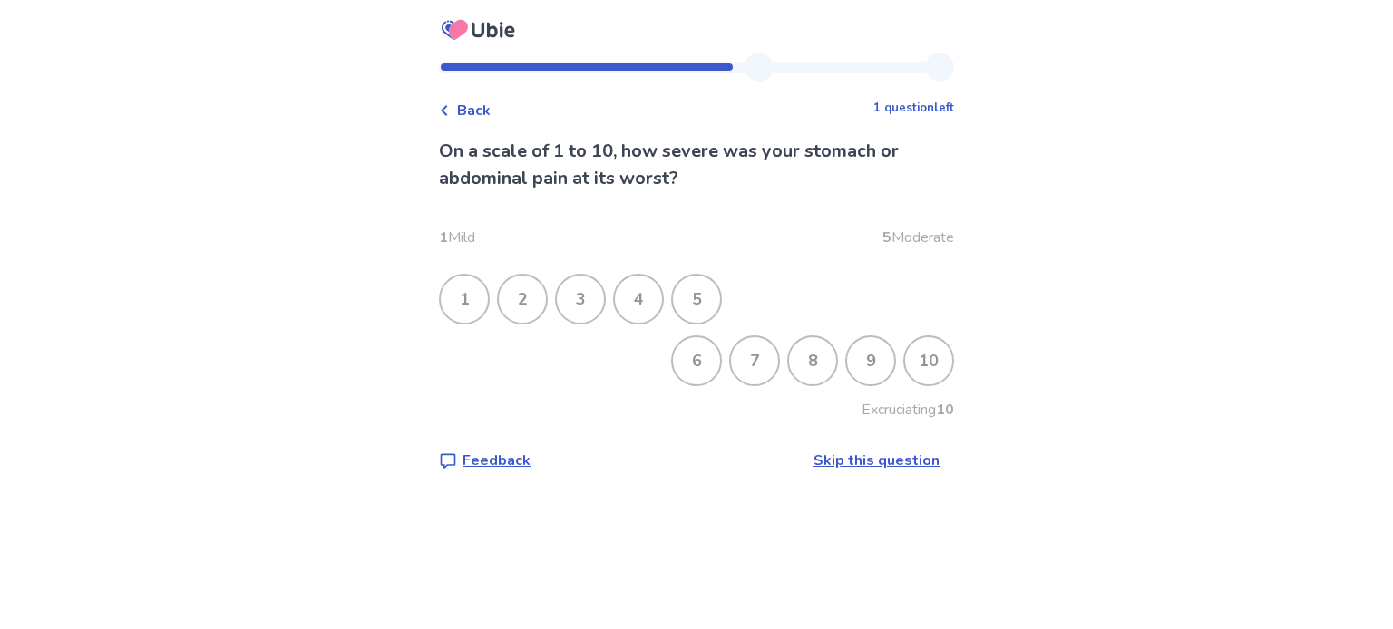
click at [705, 360] on div "6" at bounding box center [696, 360] width 47 height 47
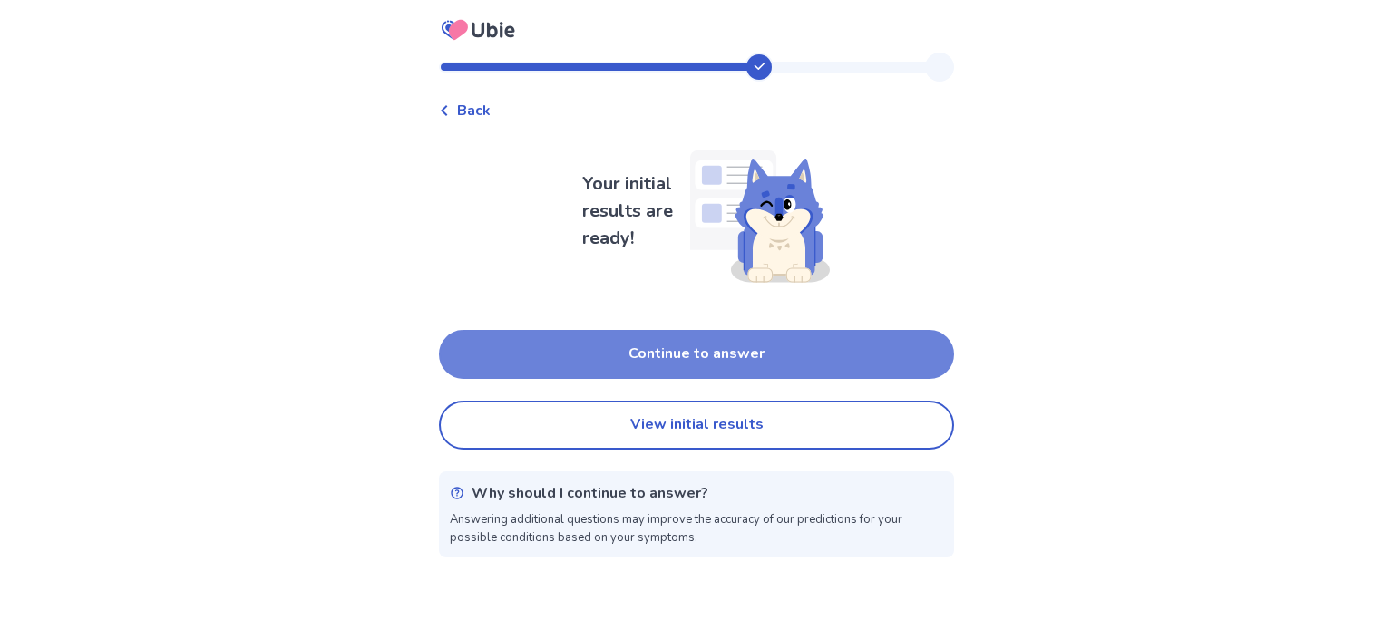
click at [721, 365] on button "Continue to answer" at bounding box center [696, 354] width 515 height 49
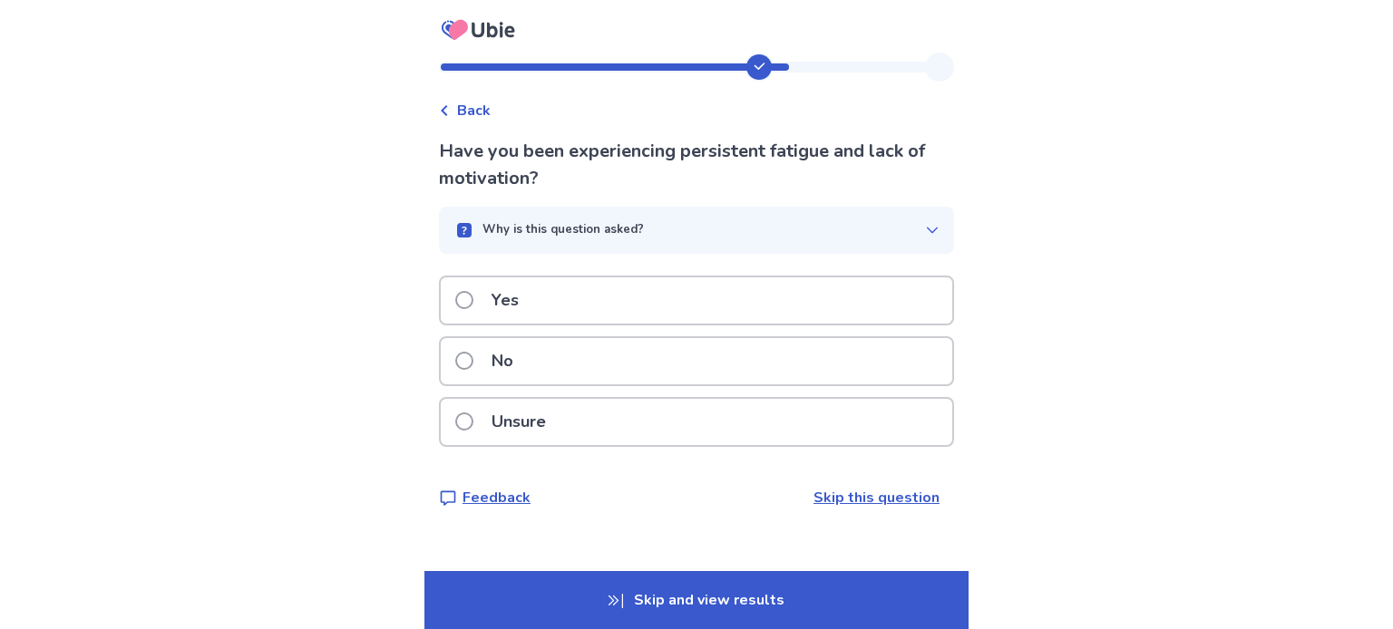
click at [698, 302] on div "Yes" at bounding box center [696, 300] width 511 height 46
click at [662, 277] on div "Yes" at bounding box center [696, 300] width 511 height 46
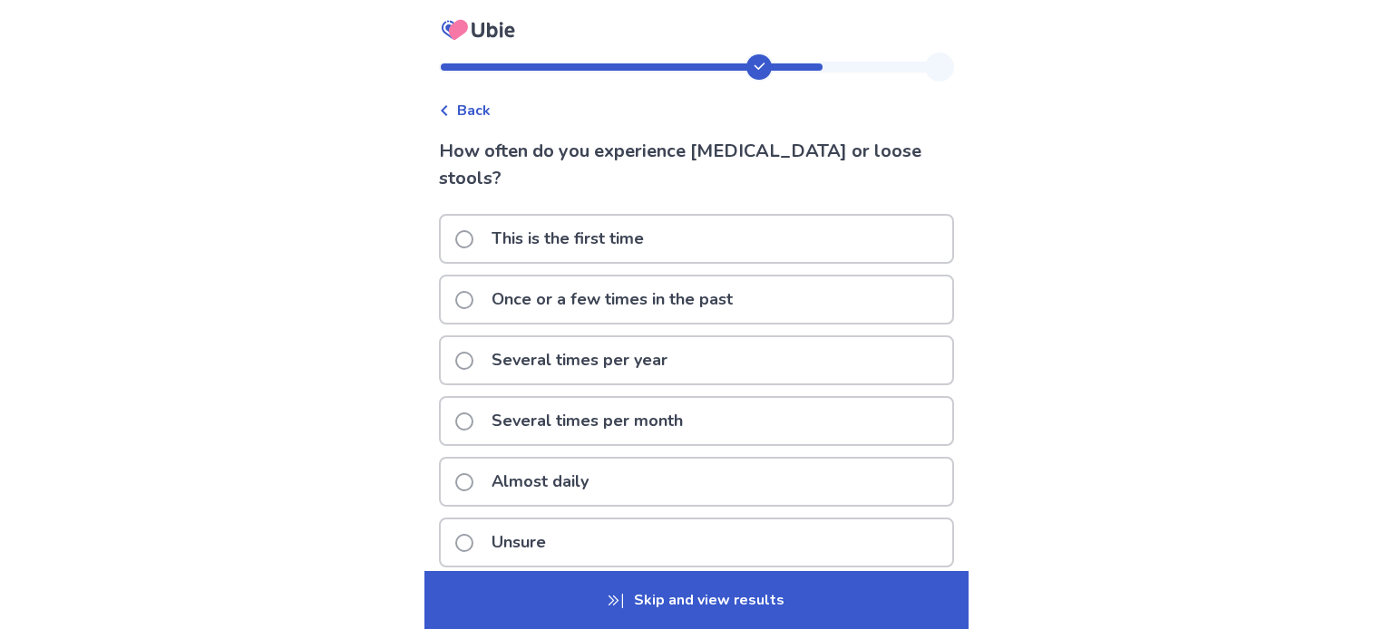
click at [628, 459] on div "Almost daily" at bounding box center [696, 482] width 511 height 46
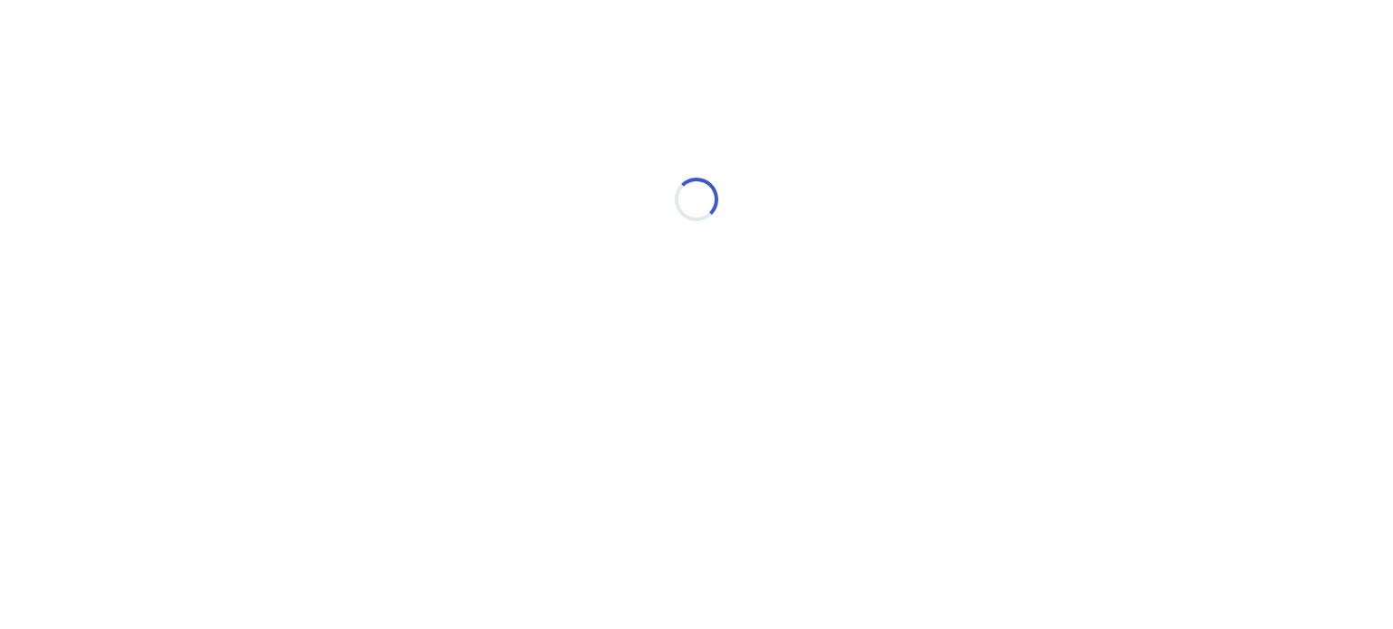
select select "*"
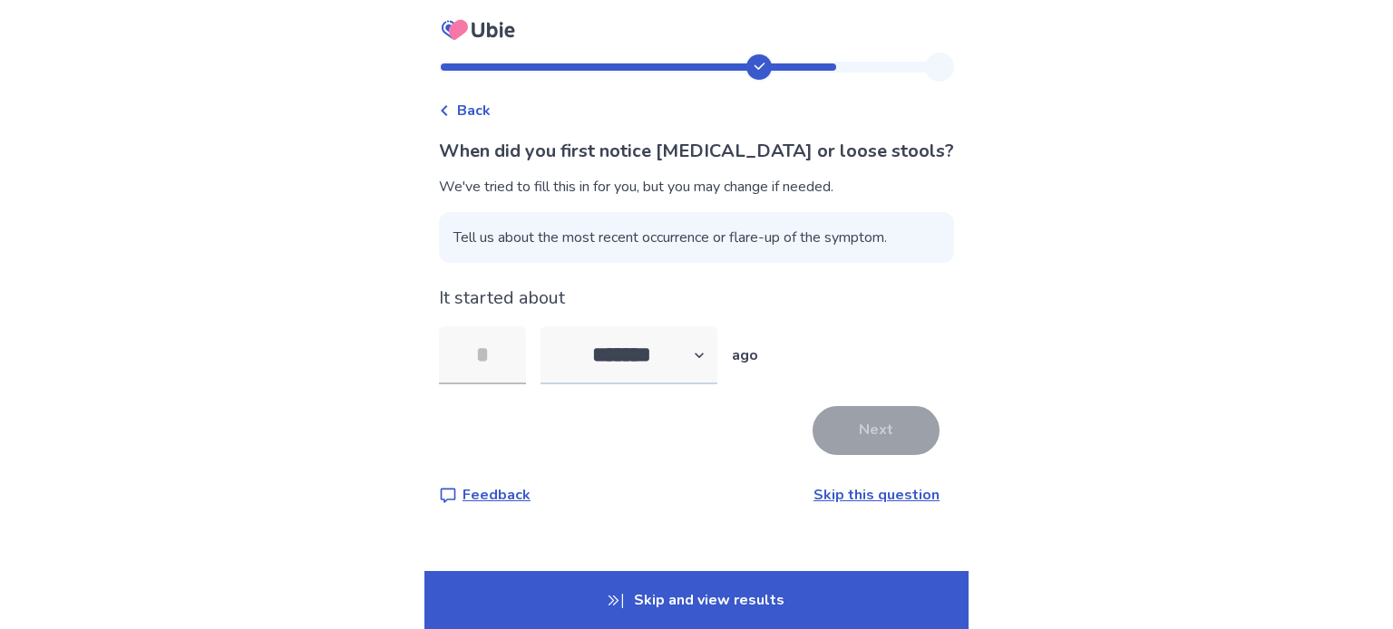
type input "*"
click at [876, 413] on button "Next" at bounding box center [875, 430] width 127 height 49
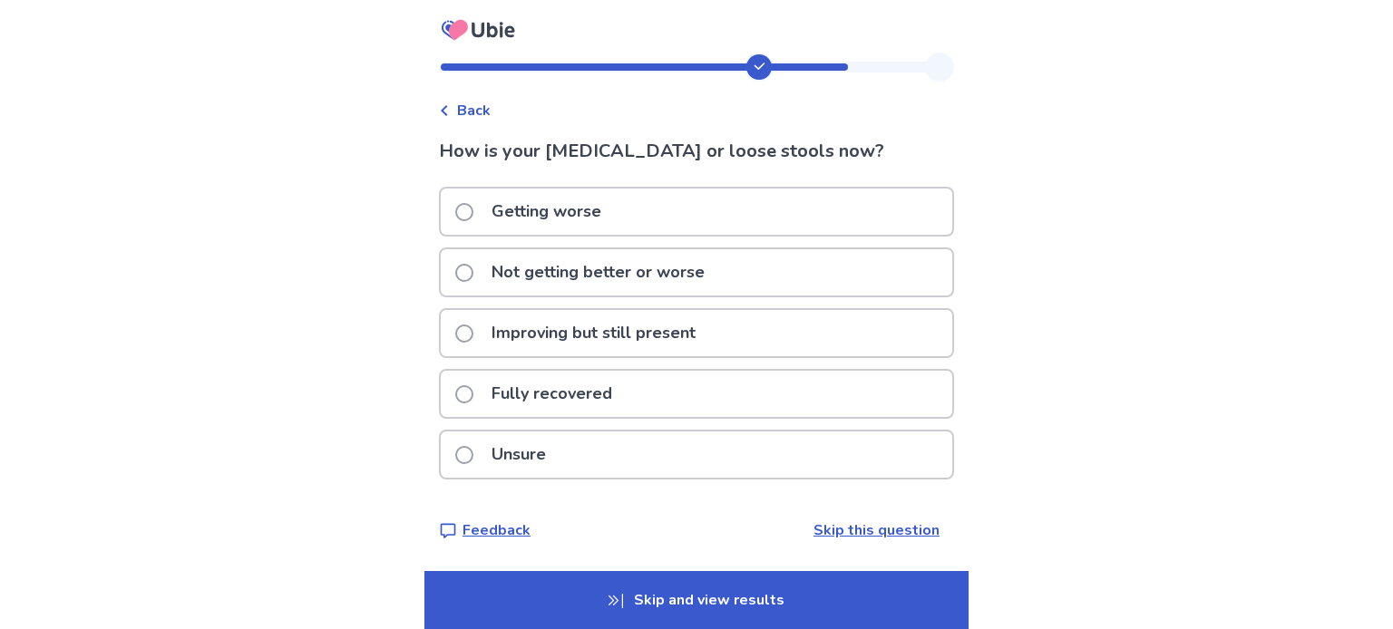
click at [575, 269] on p "Not getting better or worse" at bounding box center [598, 272] width 235 height 46
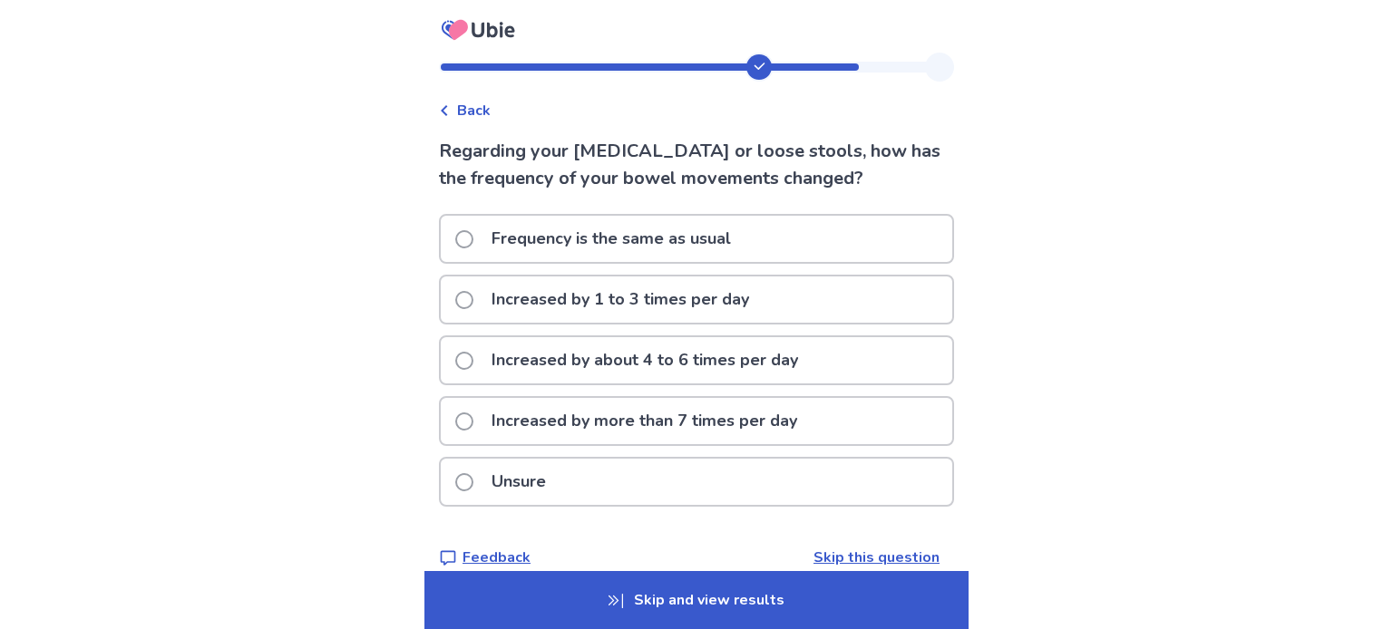
scroll to position [23, 0]
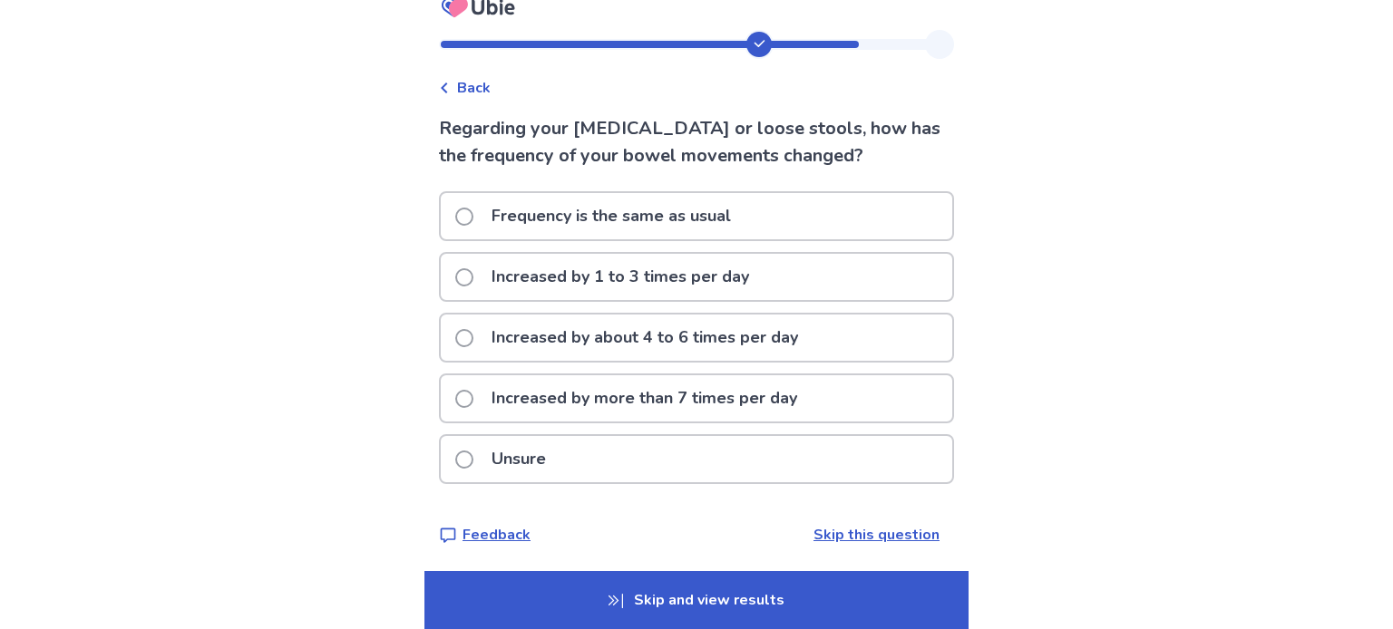
click at [465, 86] on div "Back" at bounding box center [465, 88] width 52 height 22
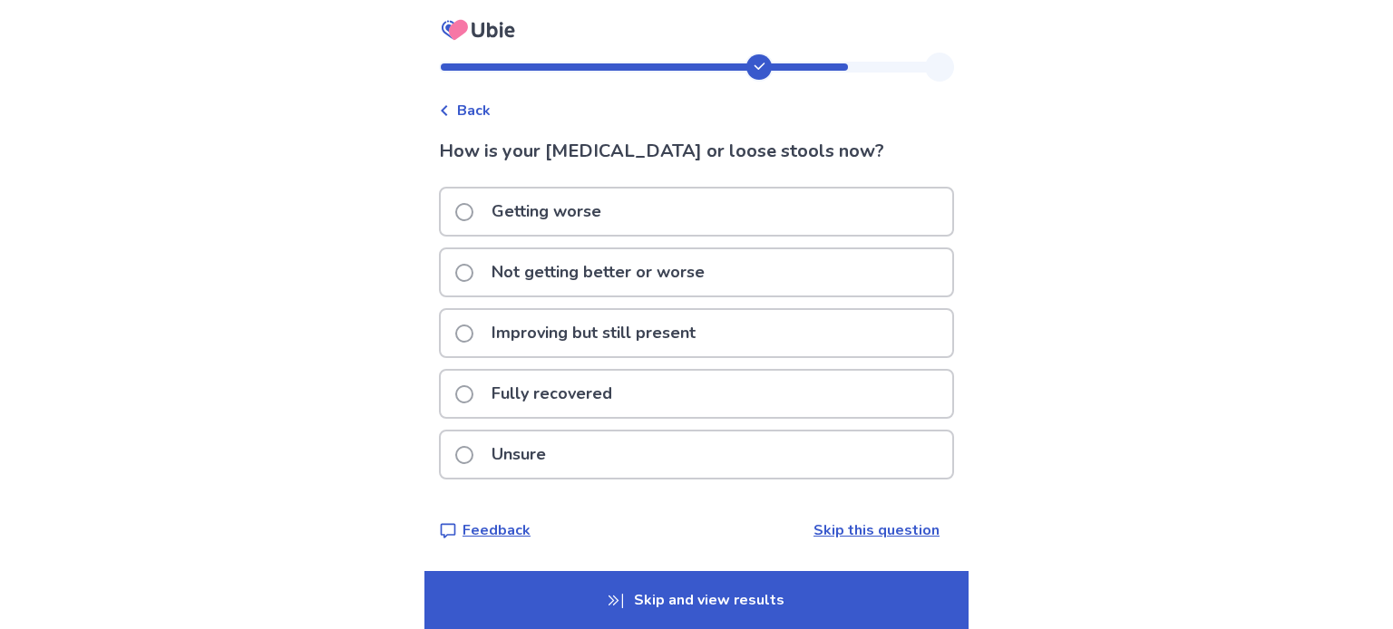
click at [514, 199] on p "Getting worse" at bounding box center [546, 212] width 131 height 46
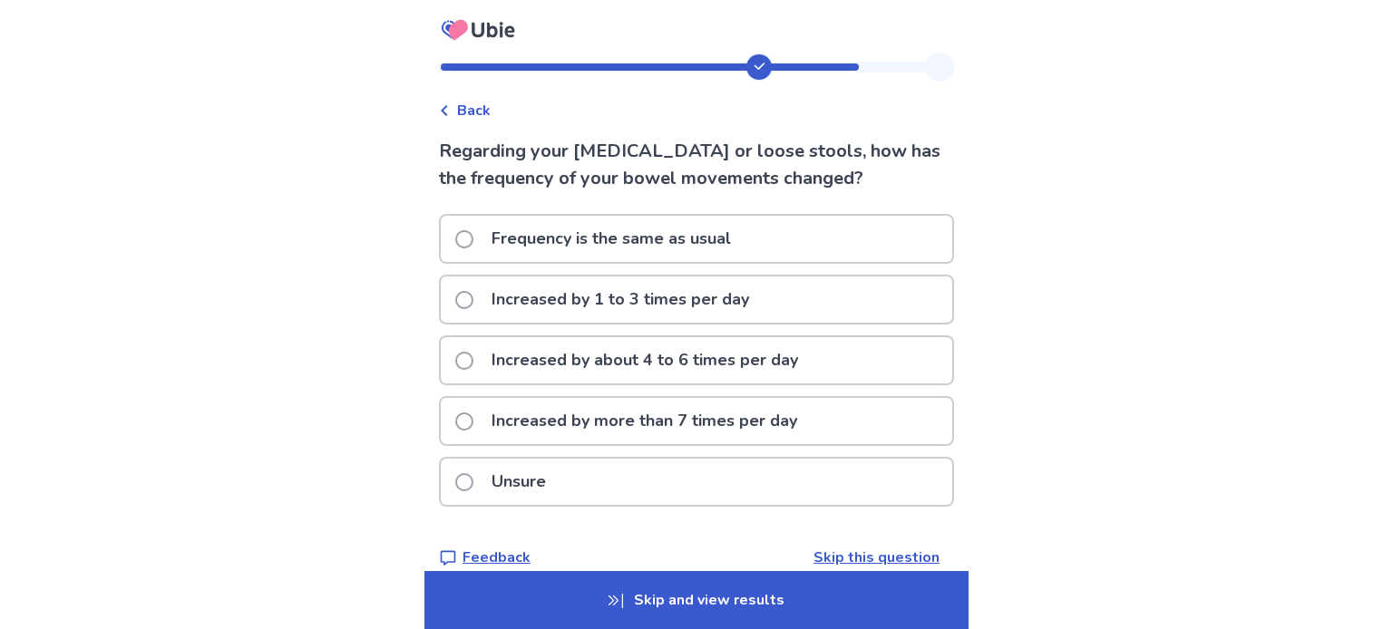
click at [795, 291] on div "Increased by 1 to 3 times per day" at bounding box center [696, 300] width 511 height 46
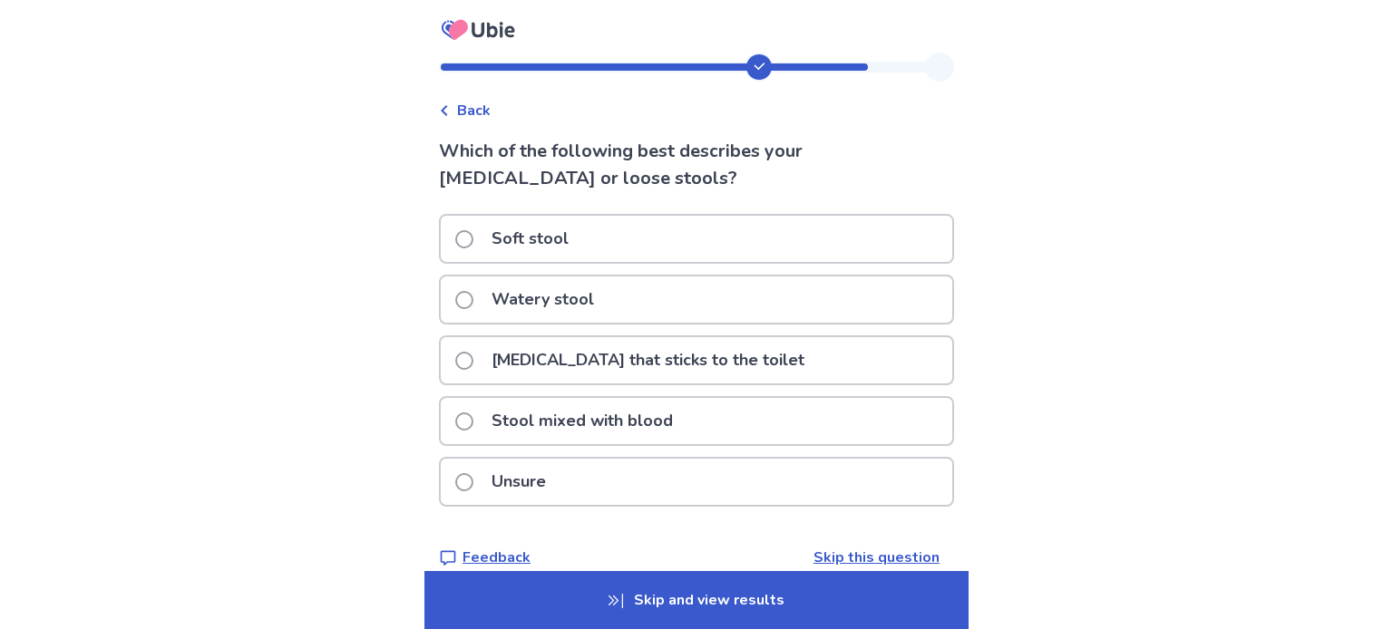
click at [815, 230] on div "Soft stool" at bounding box center [696, 239] width 511 height 46
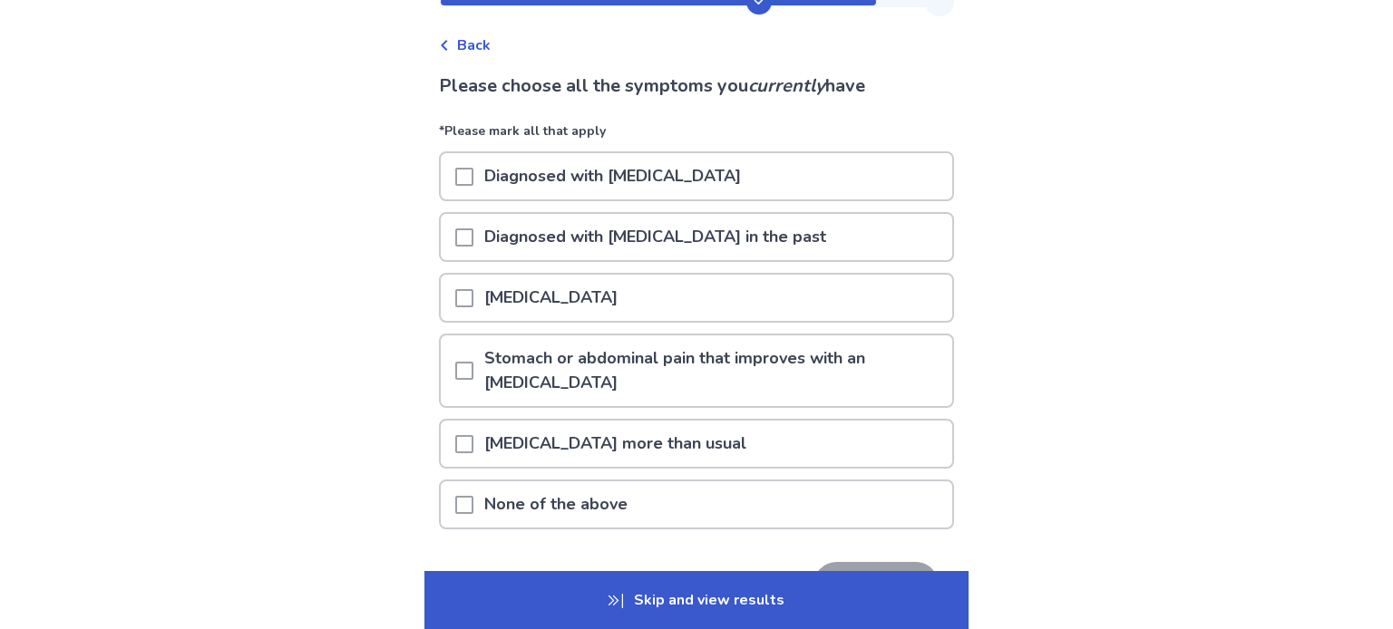
scroll to position [67, 0]
click at [727, 419] on div "[MEDICAL_DATA] more than usual" at bounding box center [696, 442] width 511 height 46
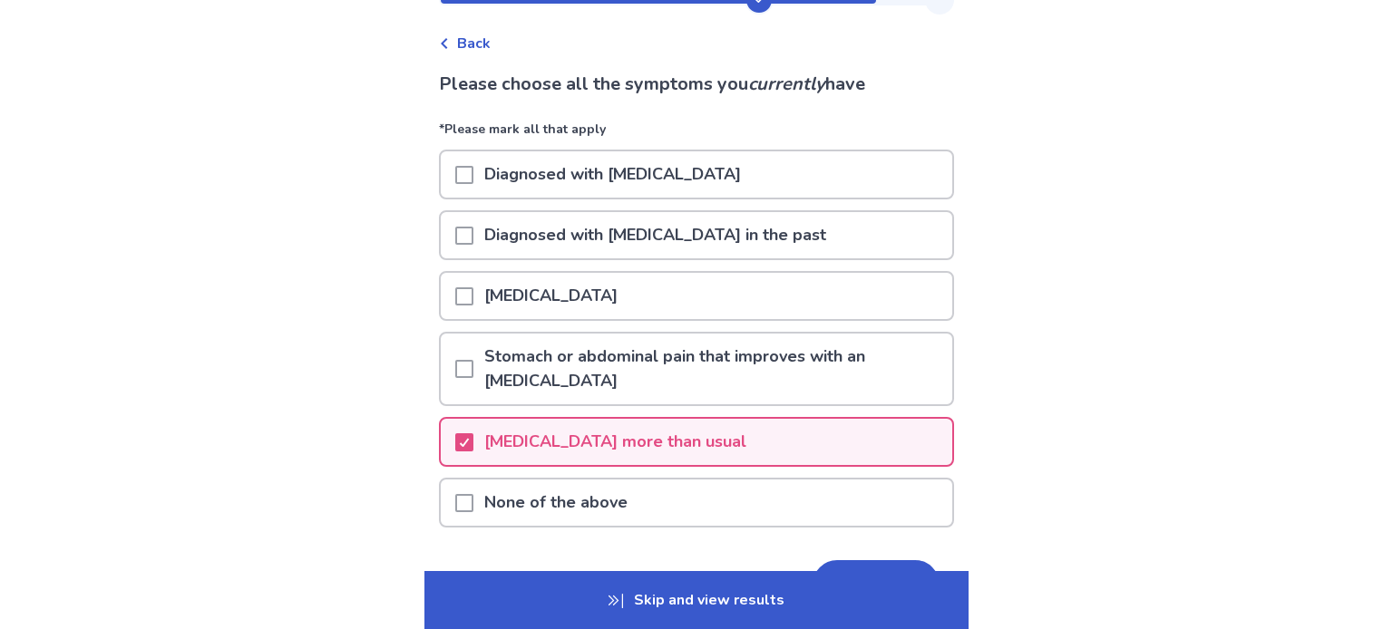
click at [716, 305] on div "[MEDICAL_DATA]" at bounding box center [696, 296] width 511 height 46
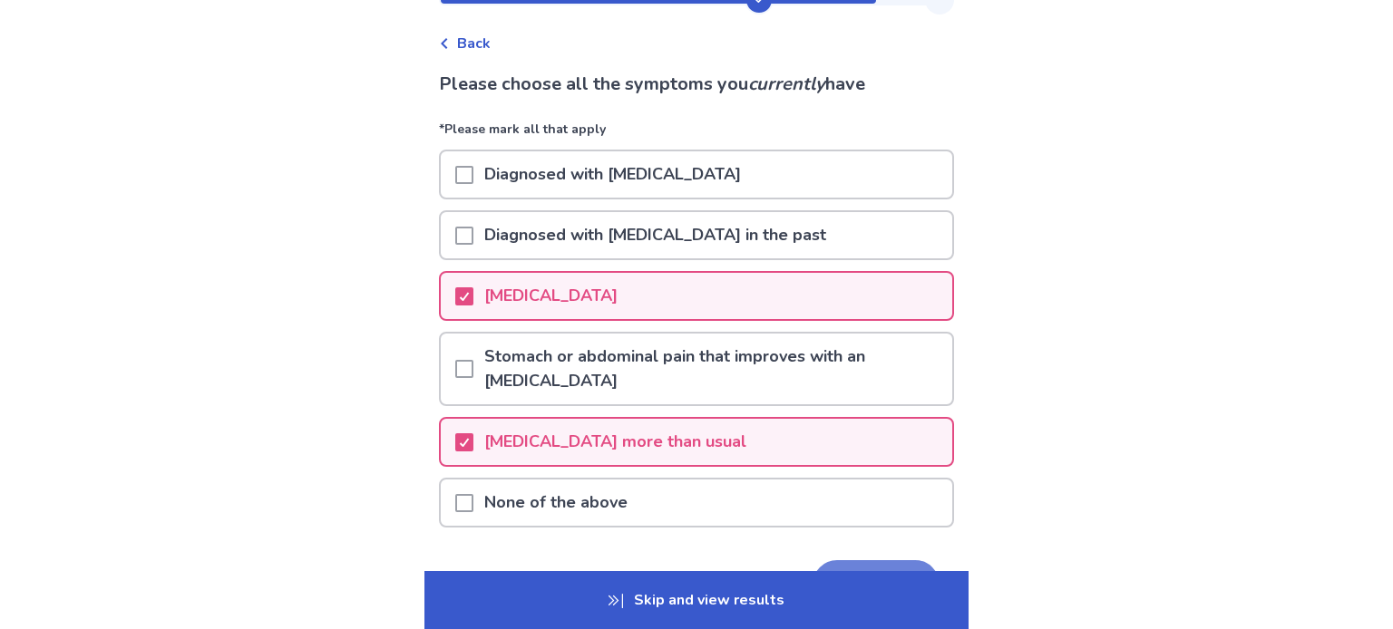
click at [890, 560] on button "Next" at bounding box center [875, 584] width 127 height 49
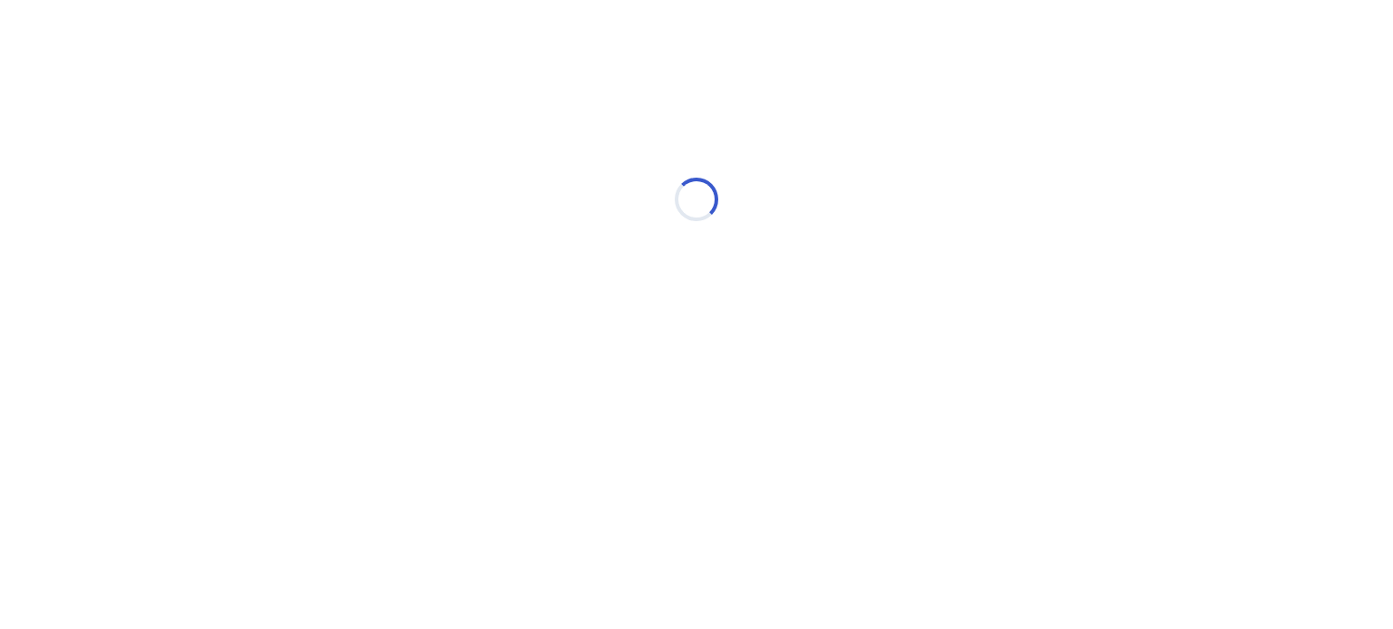
scroll to position [0, 0]
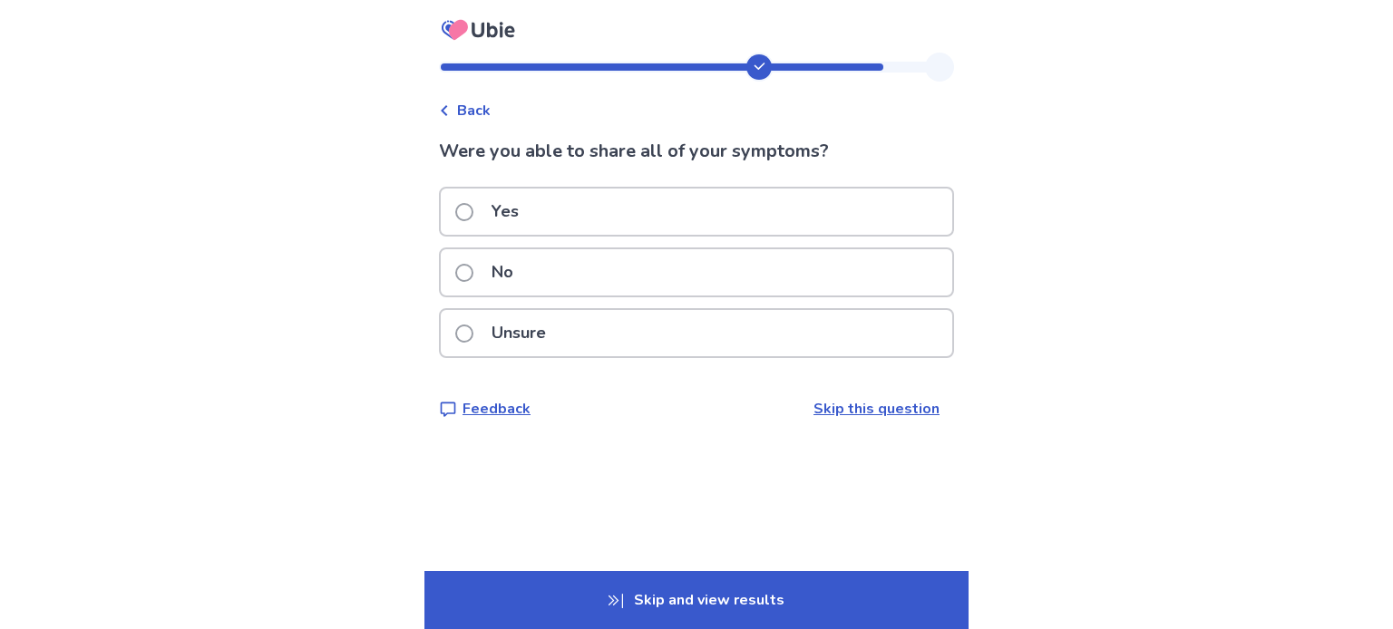
click at [765, 265] on div "No" at bounding box center [696, 272] width 511 height 46
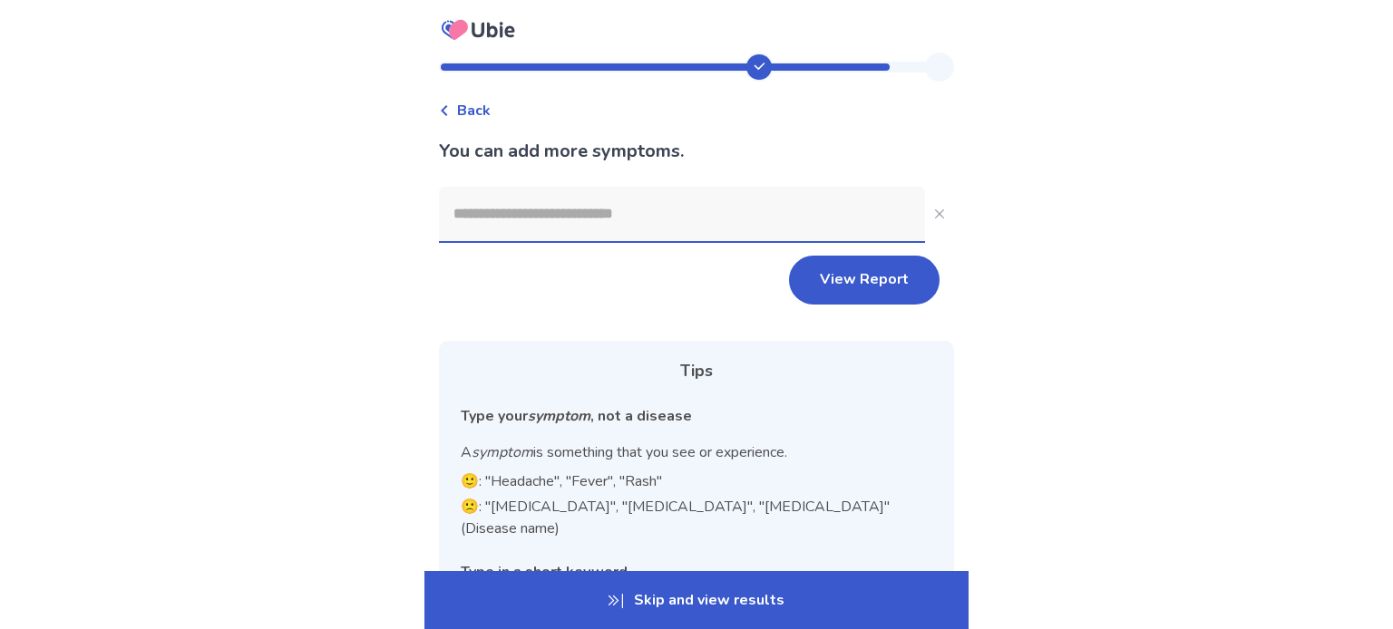
click at [588, 198] on input at bounding box center [682, 214] width 486 height 54
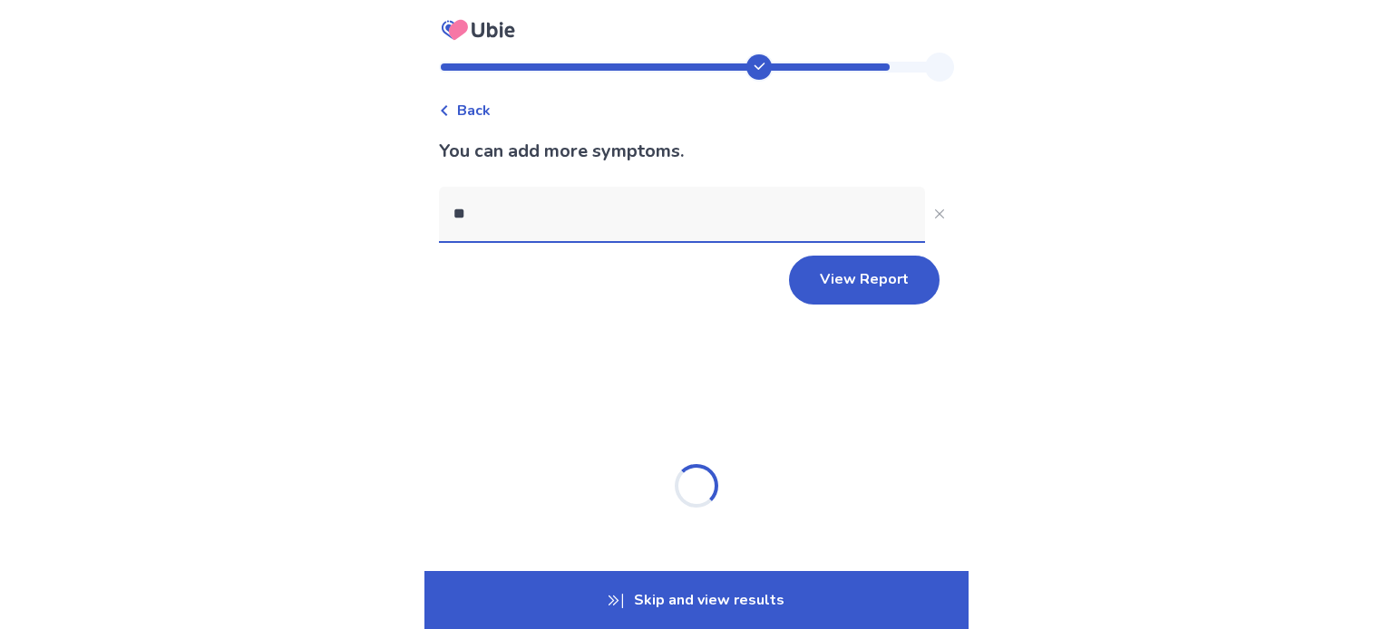
type input "*"
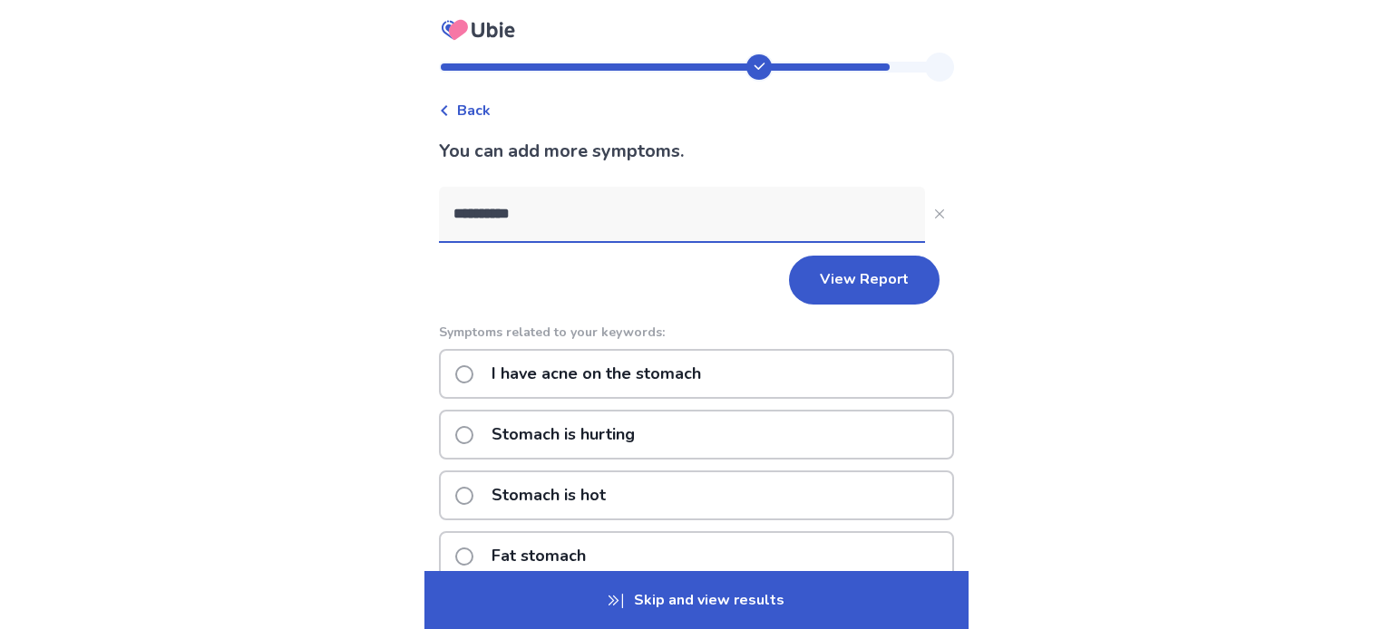
type input "**********"
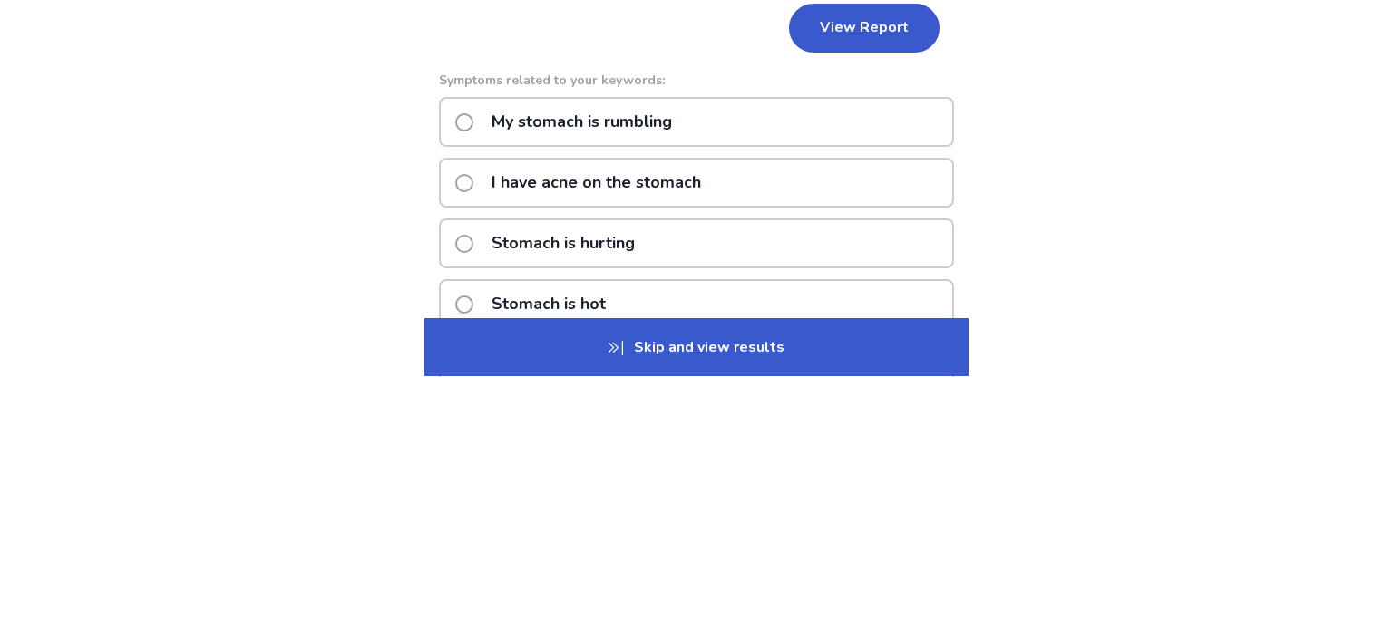
click at [511, 373] on p "My stomach is rumbling" at bounding box center [582, 374] width 202 height 46
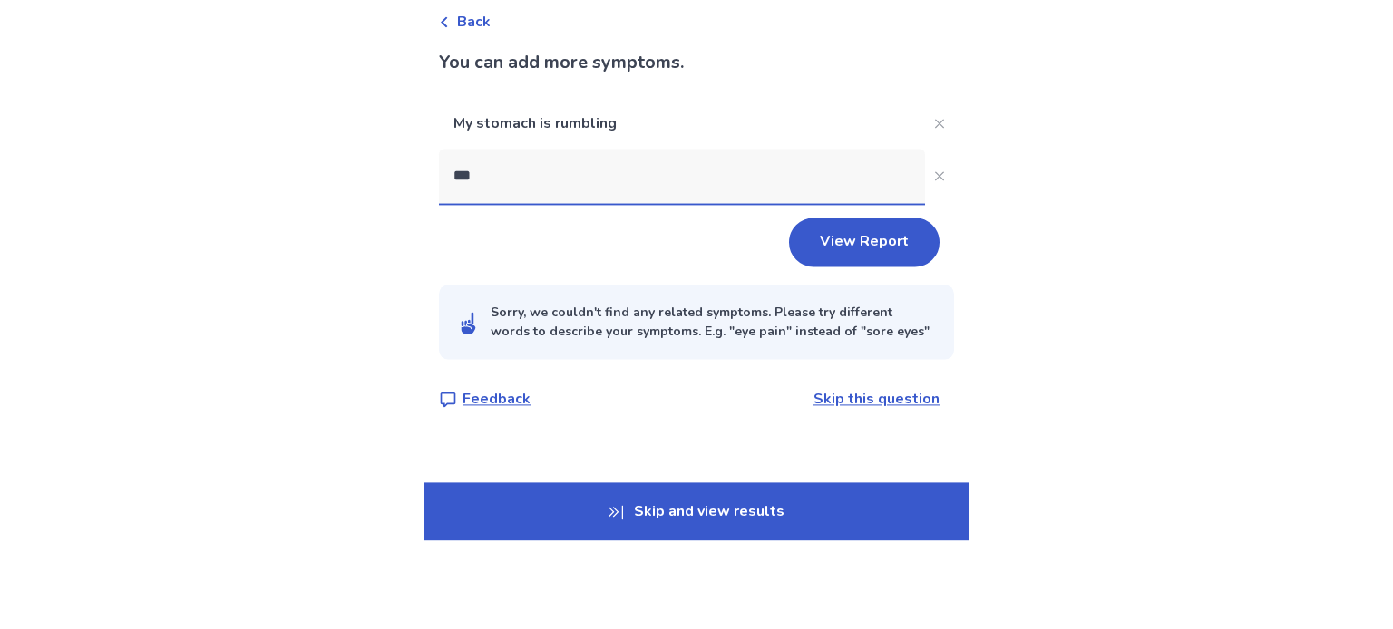
type input "****"
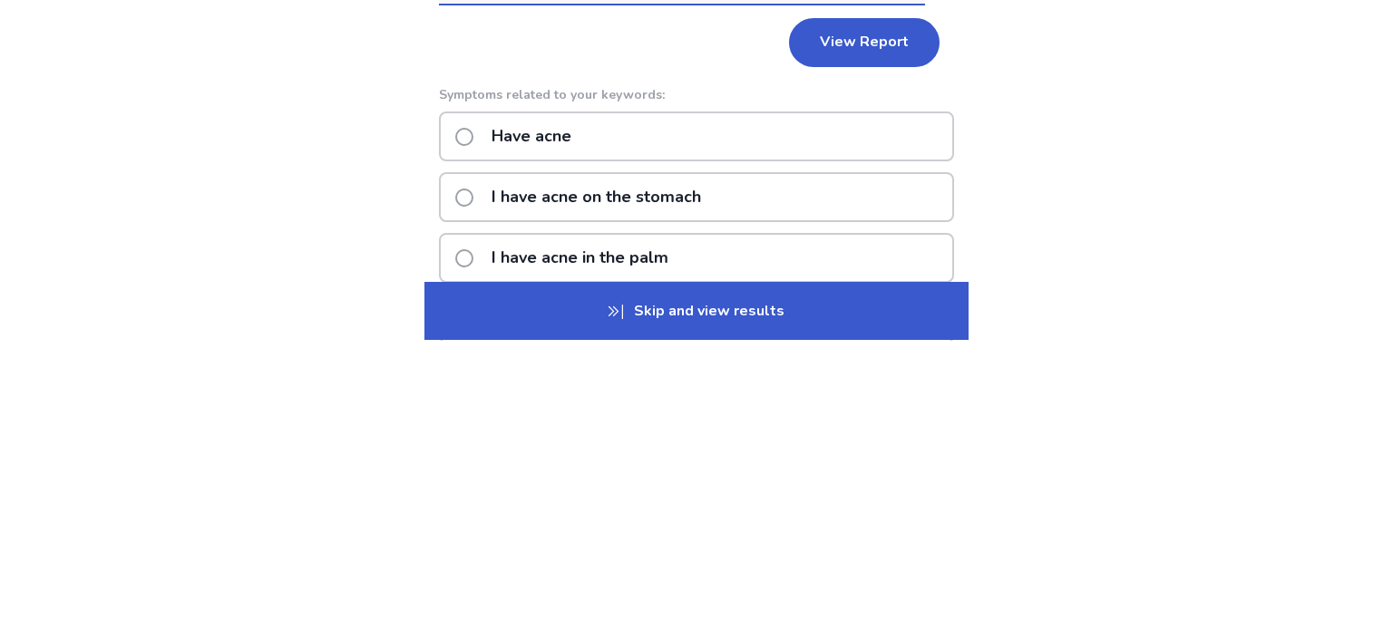
scroll to position [13, 0]
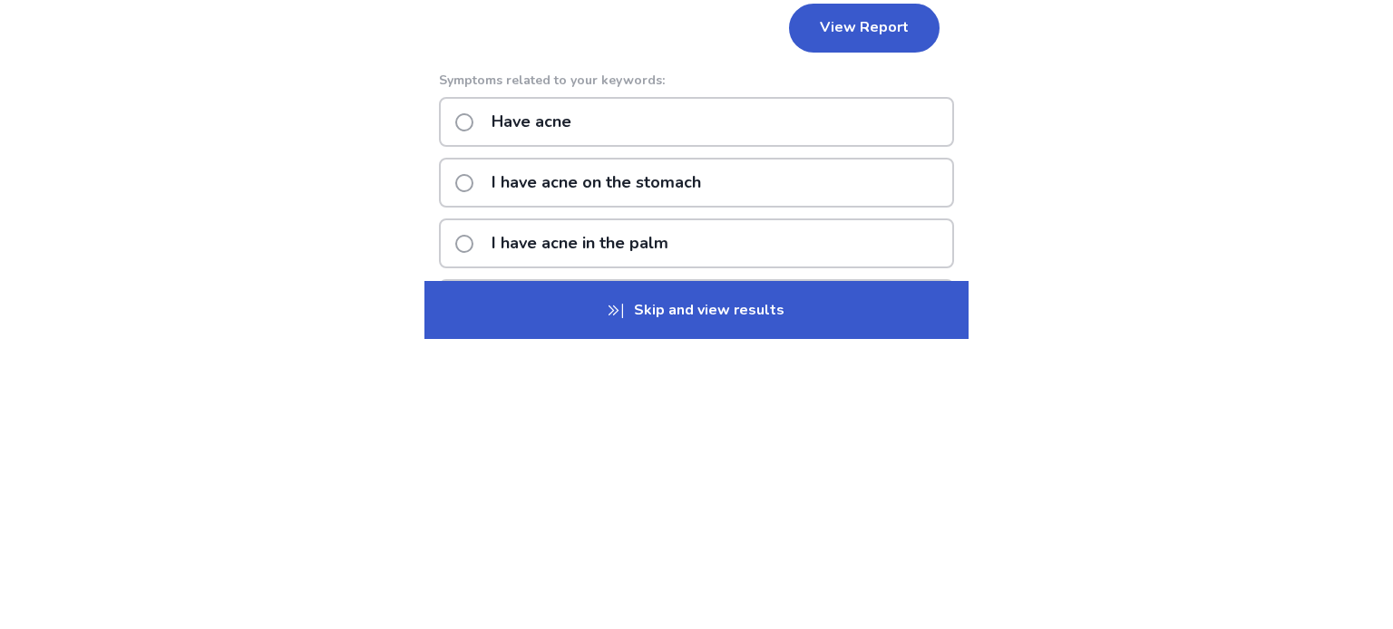
click at [501, 420] on p "Have acne" at bounding box center [532, 412] width 102 height 46
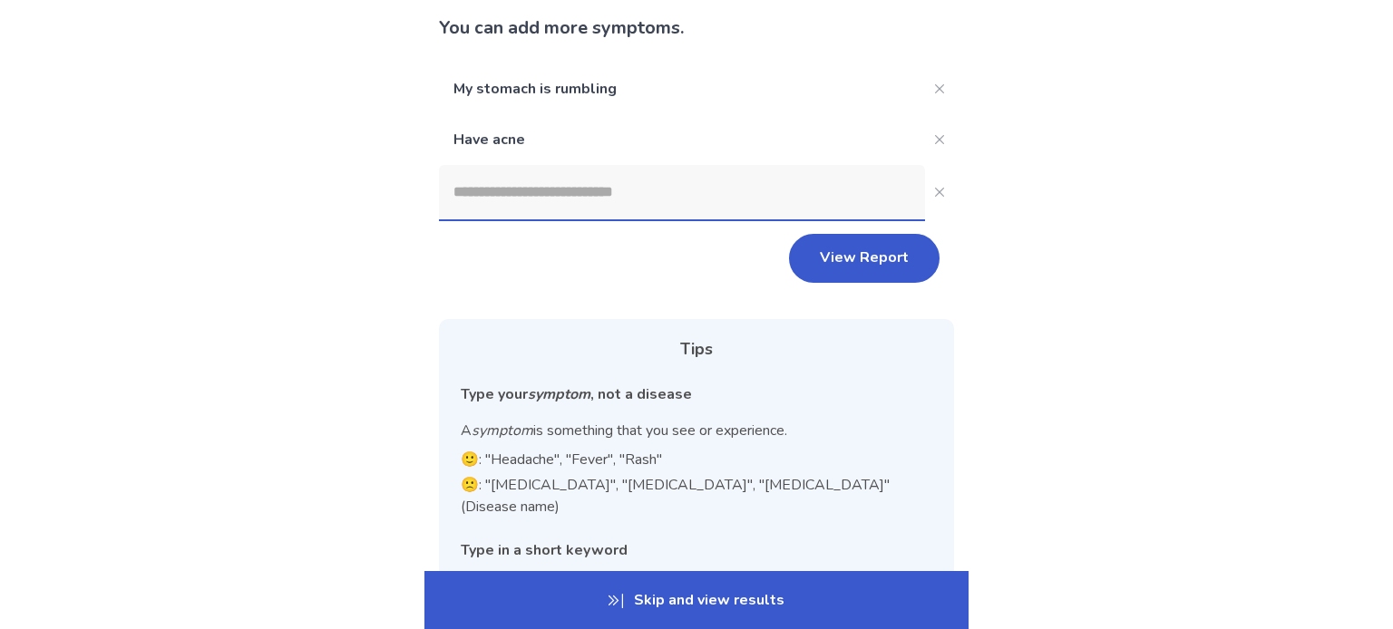
scroll to position [114, 0]
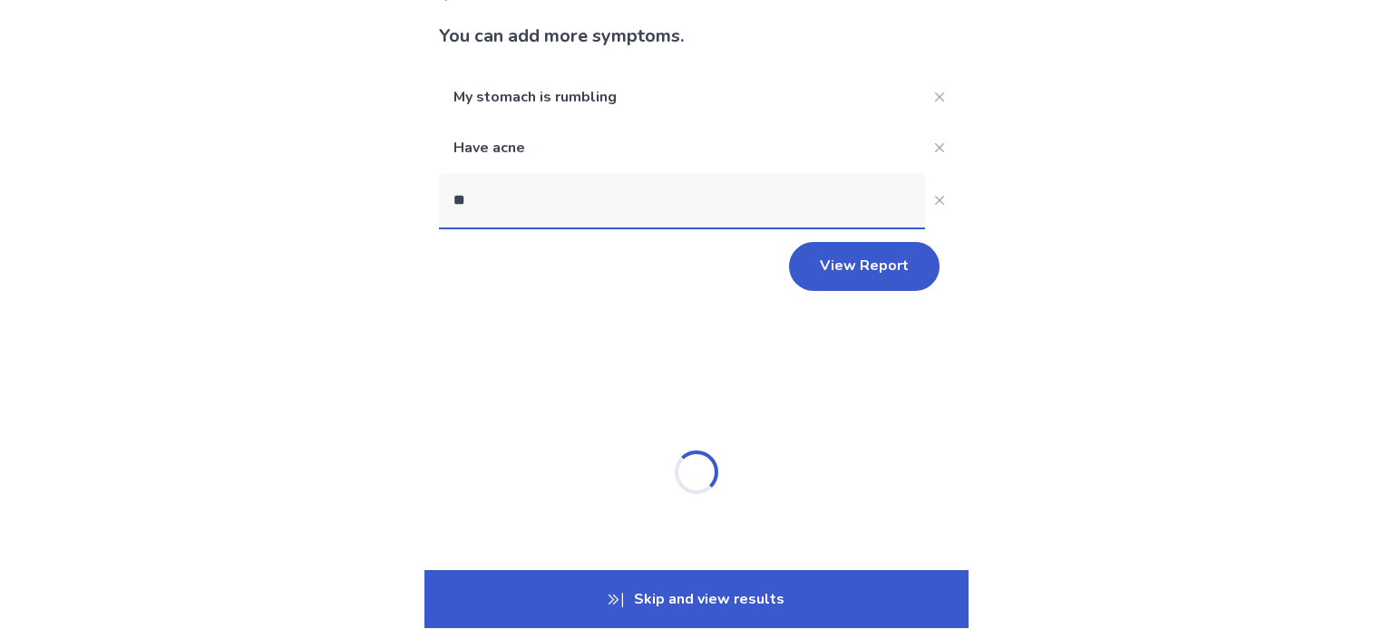
type input "***"
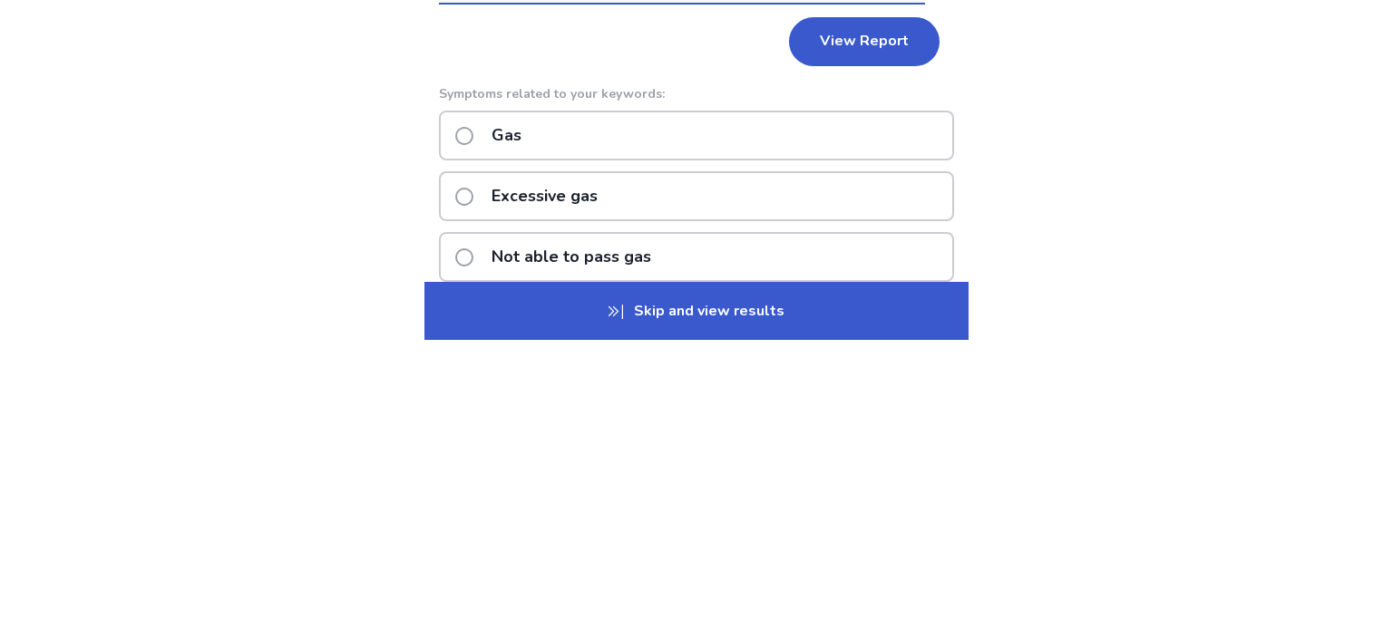
click at [536, 474] on p "Excessive gas" at bounding box center [545, 485] width 128 height 46
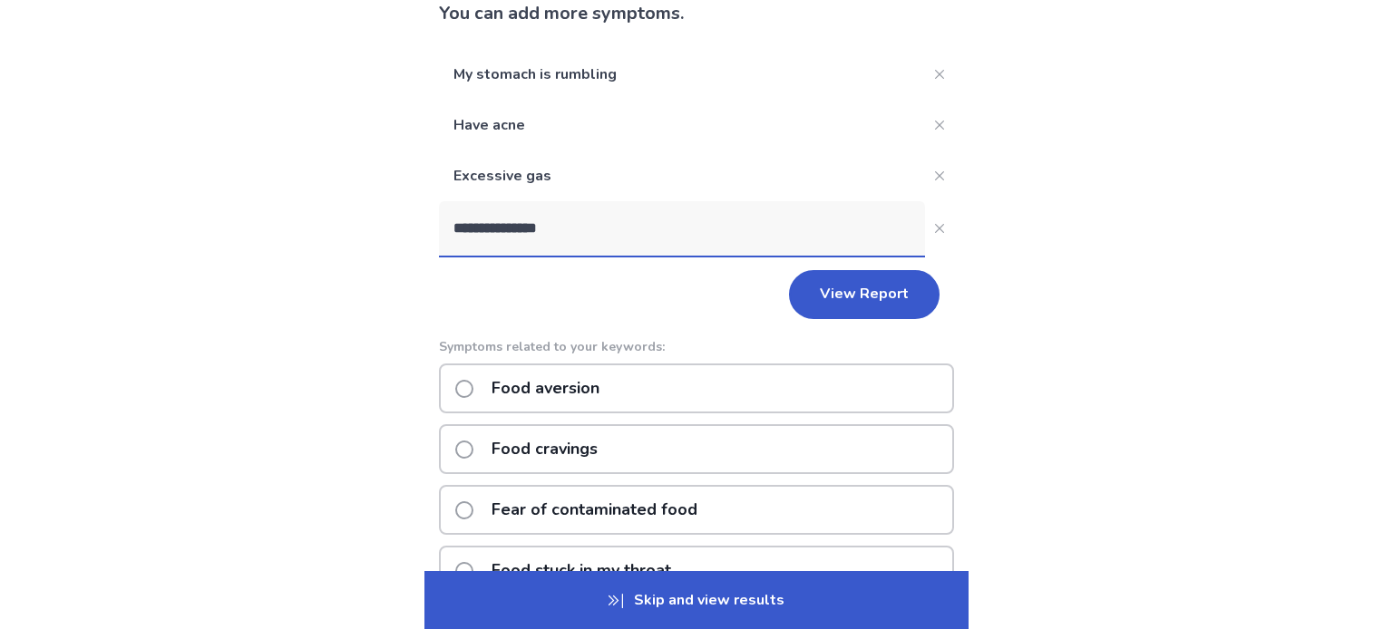
scroll to position [131, 0]
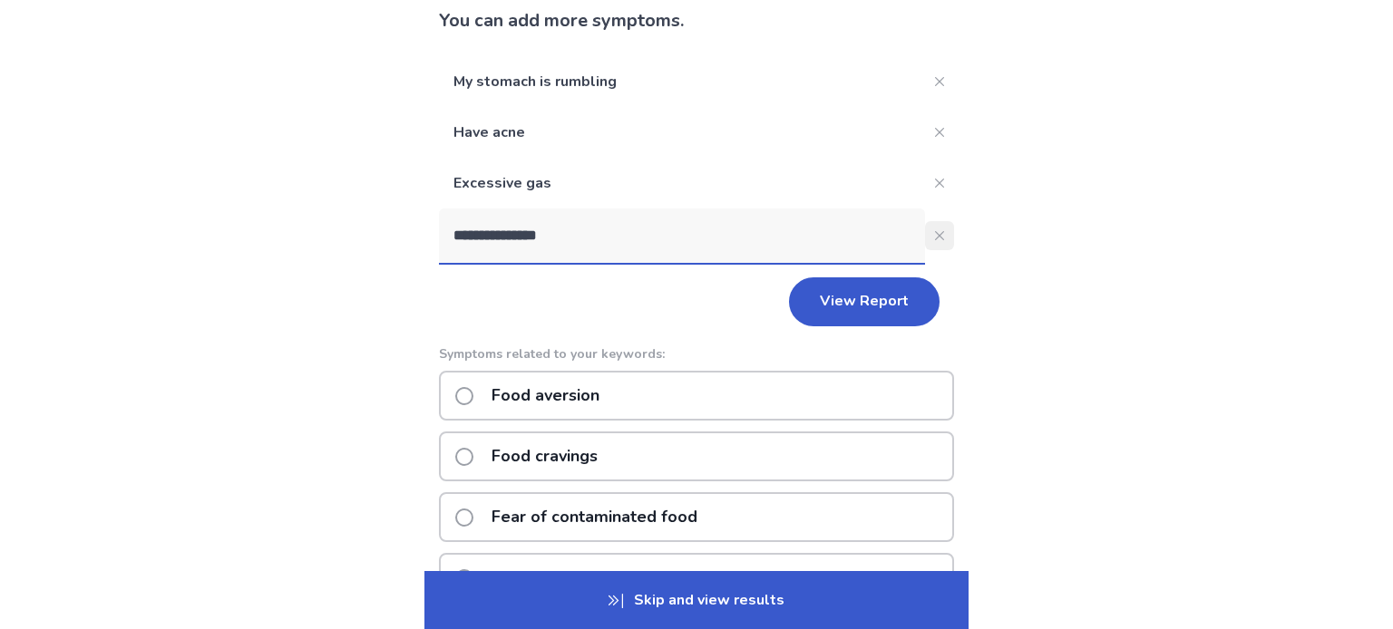
type input "**********"
click at [935, 236] on icon "Close" at bounding box center [939, 235] width 9 height 9
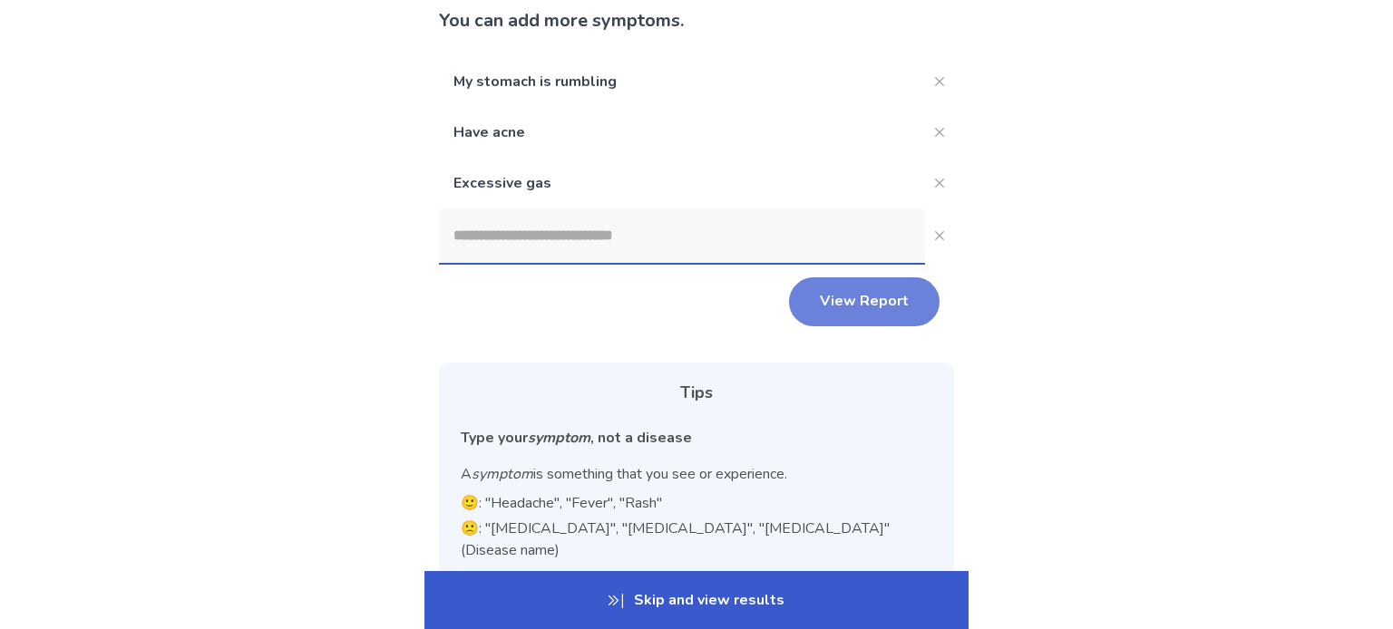
click at [871, 290] on button "View Report" at bounding box center [864, 301] width 151 height 49
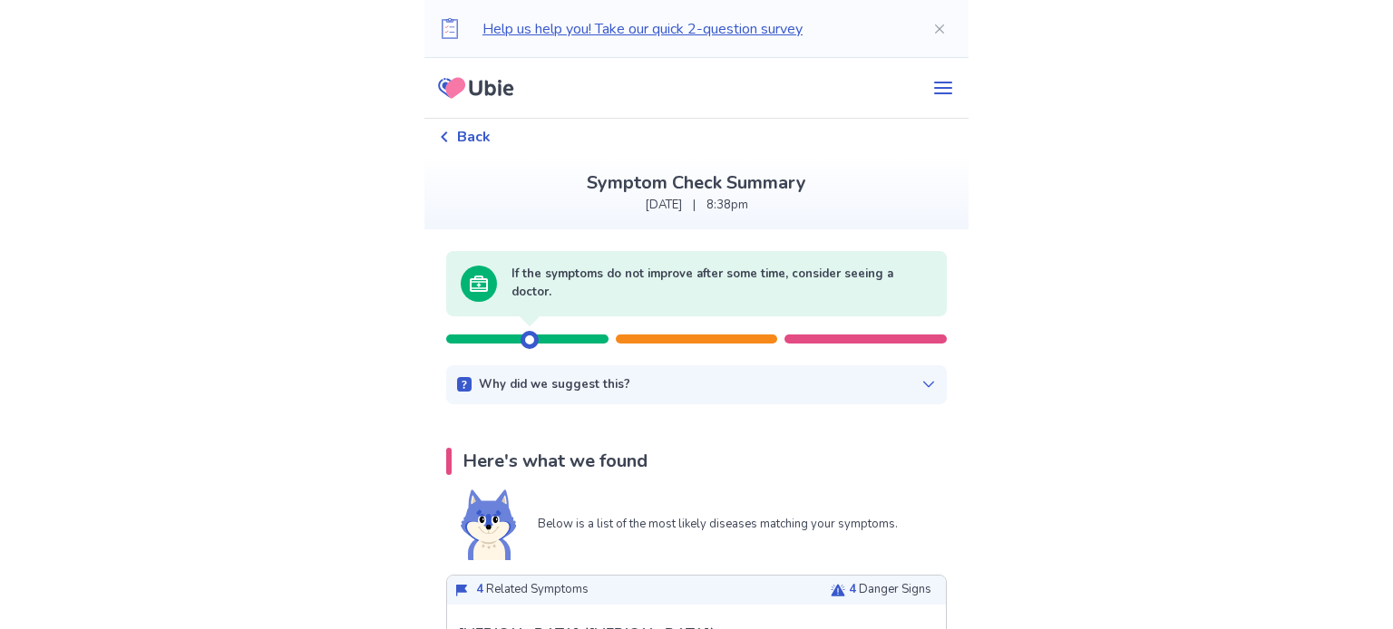
click at [900, 379] on div "Why did we suggest this?" at bounding box center [696, 385] width 479 height 18
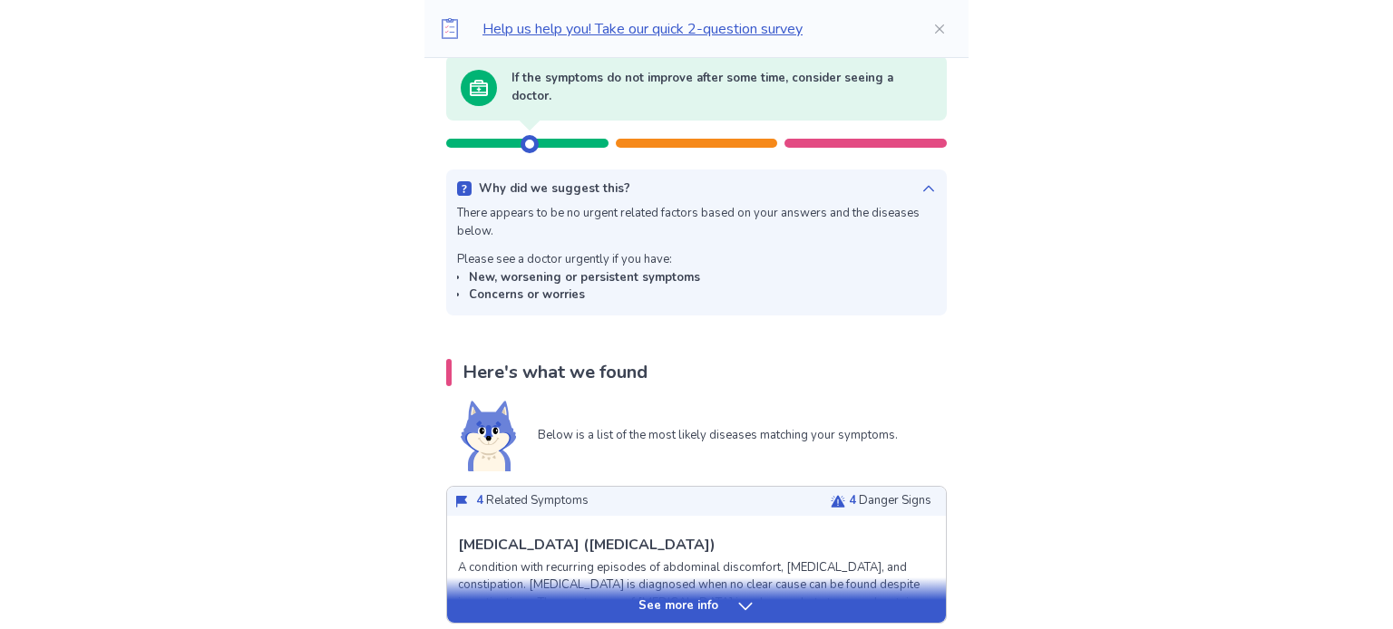
scroll to position [281, 0]
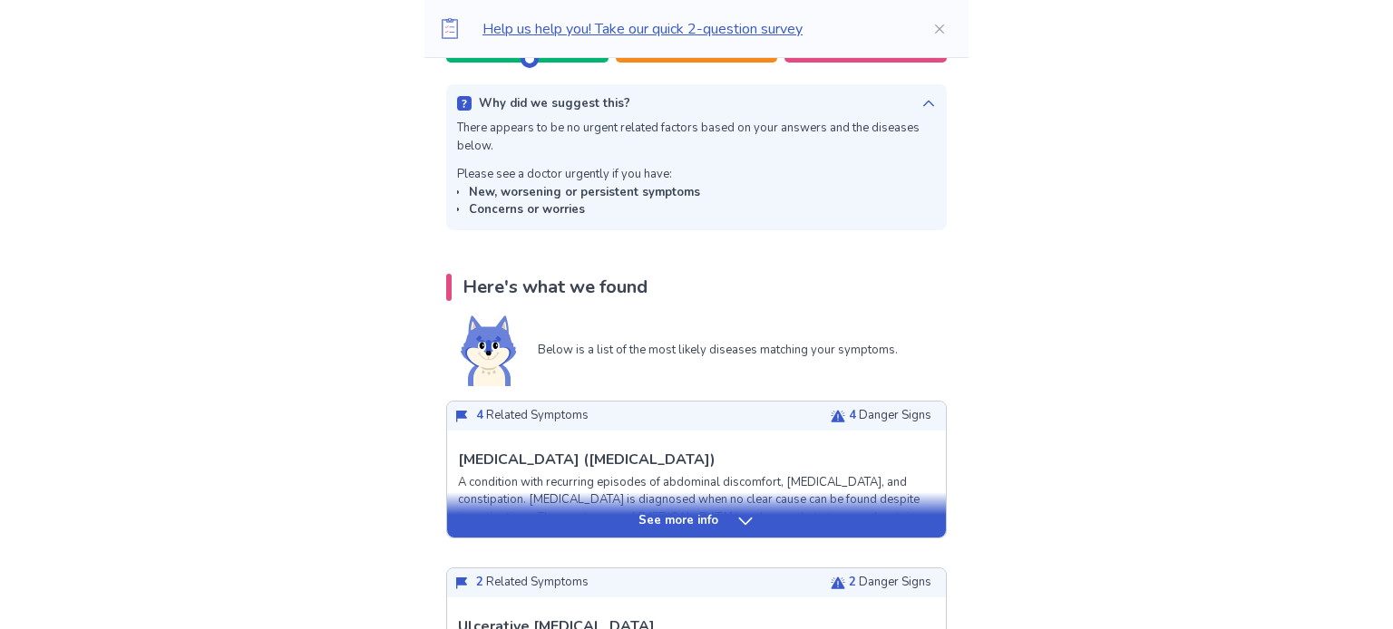
click at [760, 512] on div "See more info" at bounding box center [696, 521] width 499 height 18
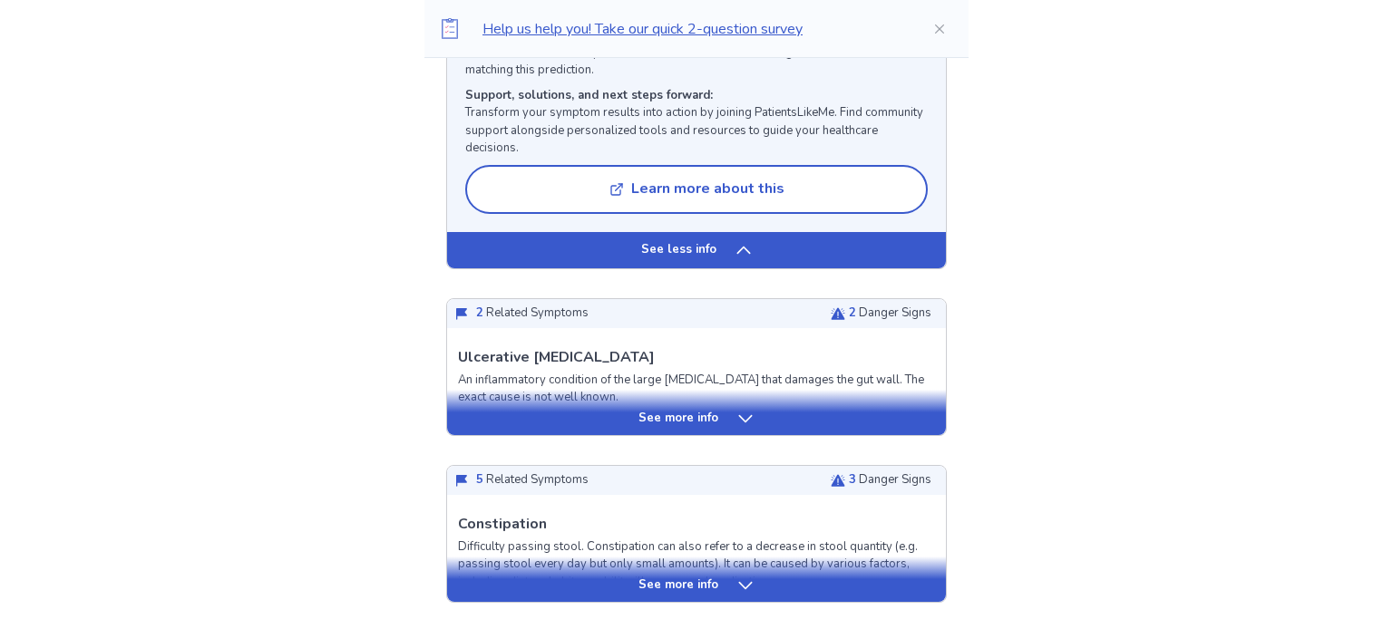
scroll to position [2285, 0]
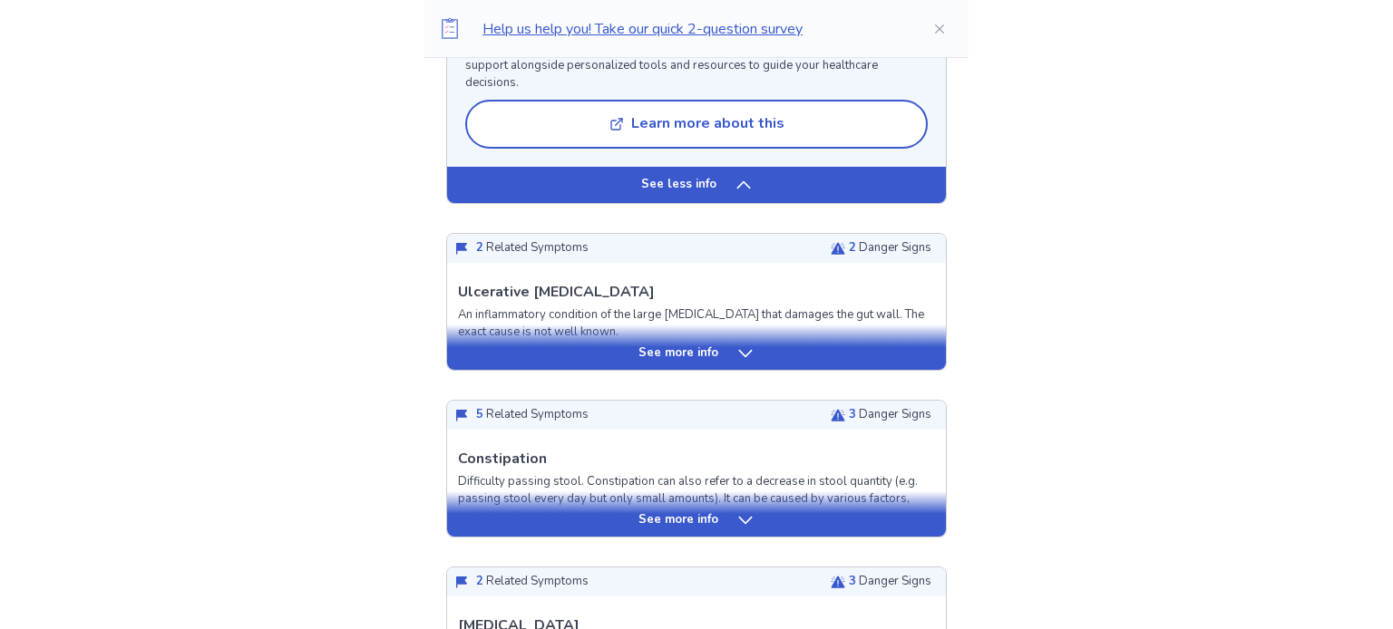
click at [490, 350] on div "See more info" at bounding box center [696, 354] width 499 height 18
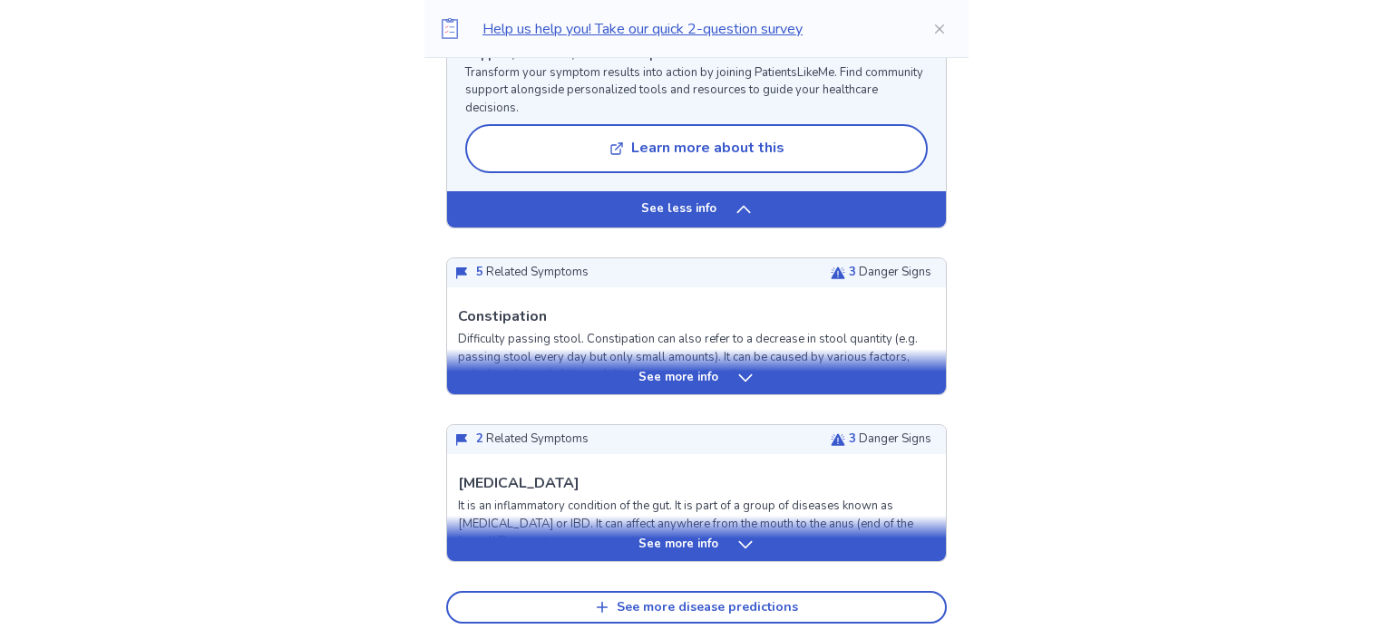
scroll to position [4160, 0]
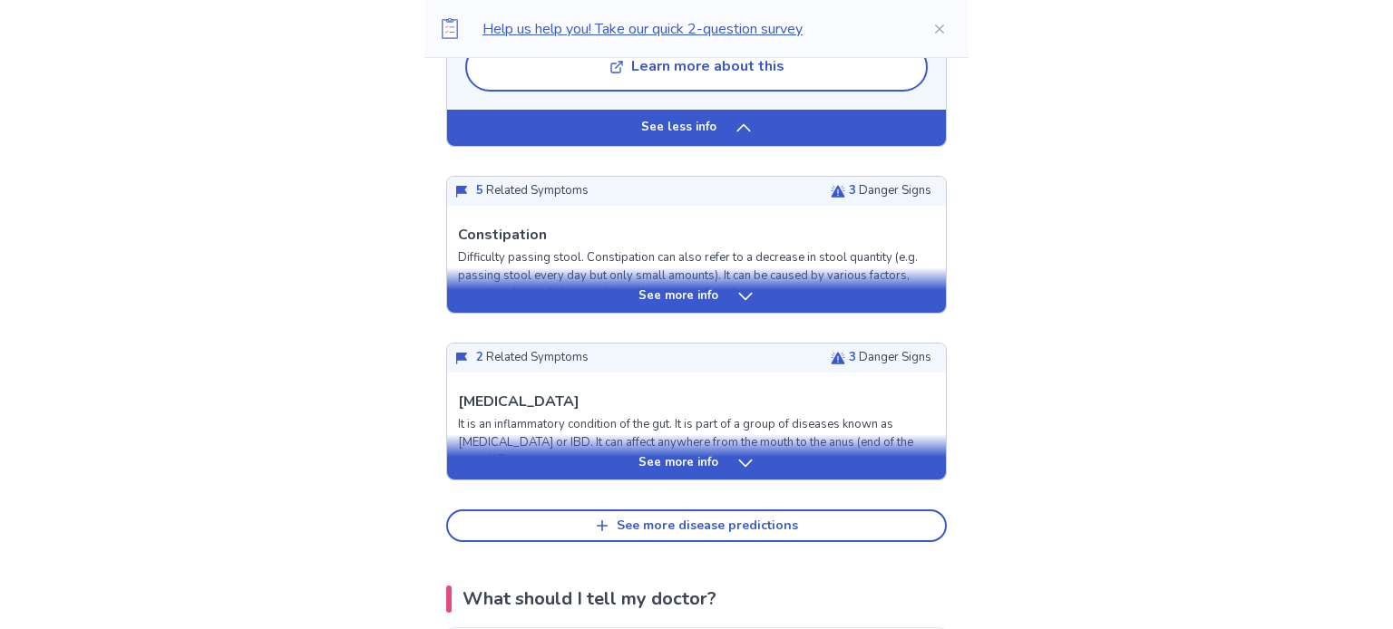
click at [559, 306] on div "See more info" at bounding box center [696, 296] width 499 height 18
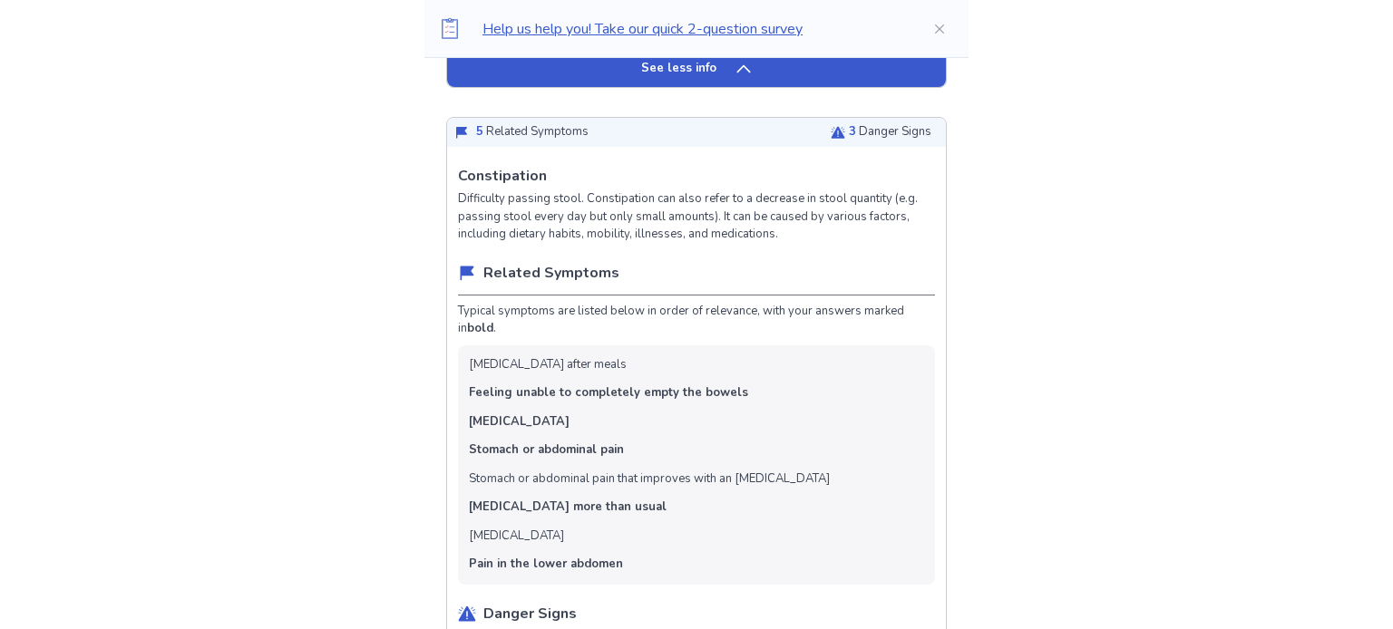
scroll to position [4218, 0]
